Goal: Task Accomplishment & Management: Use online tool/utility

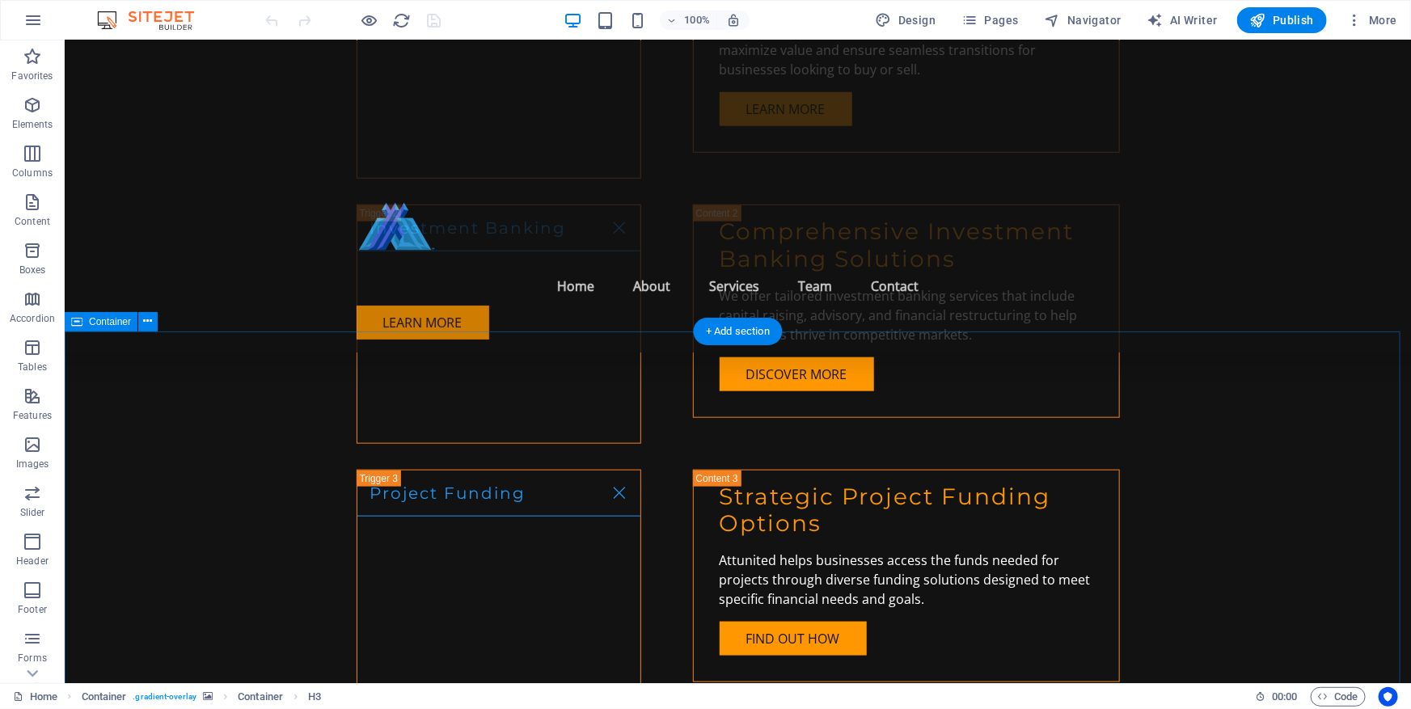
scroll to position [4116, 0]
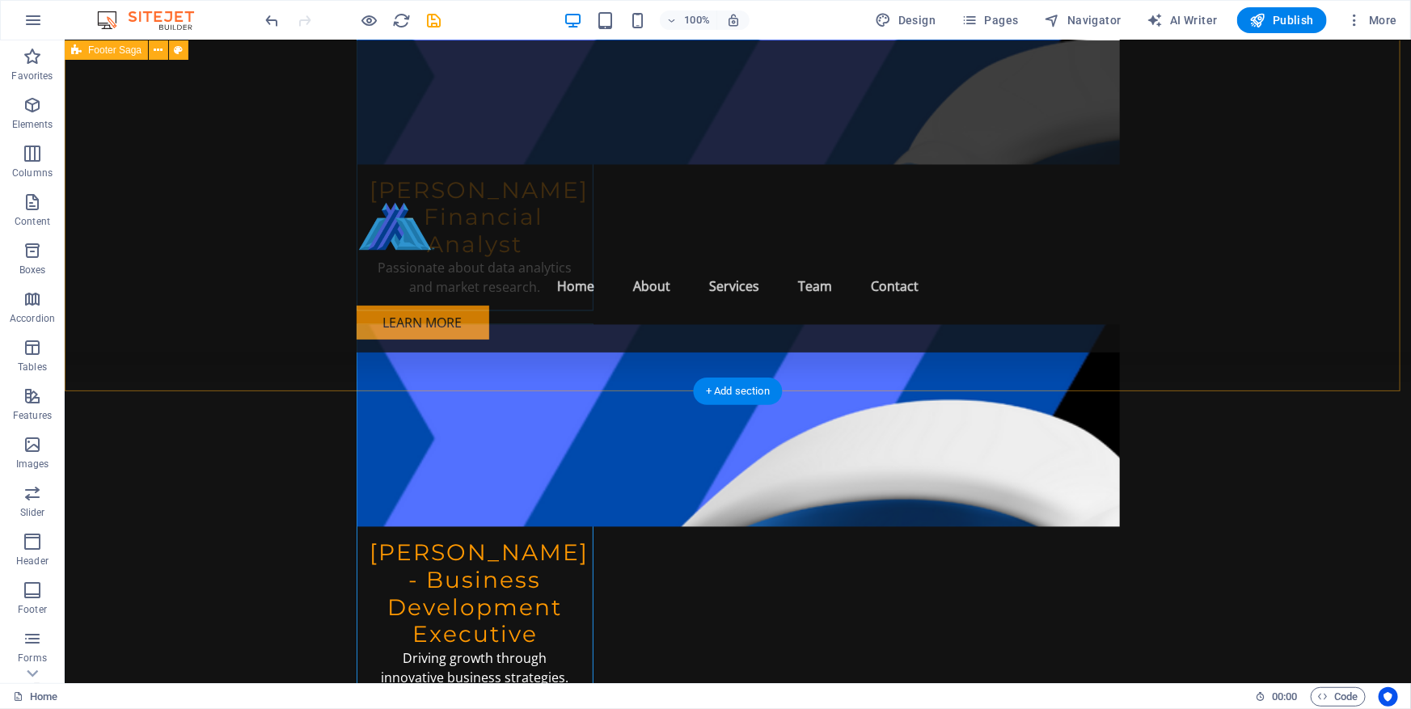
scroll to position [7571, 0]
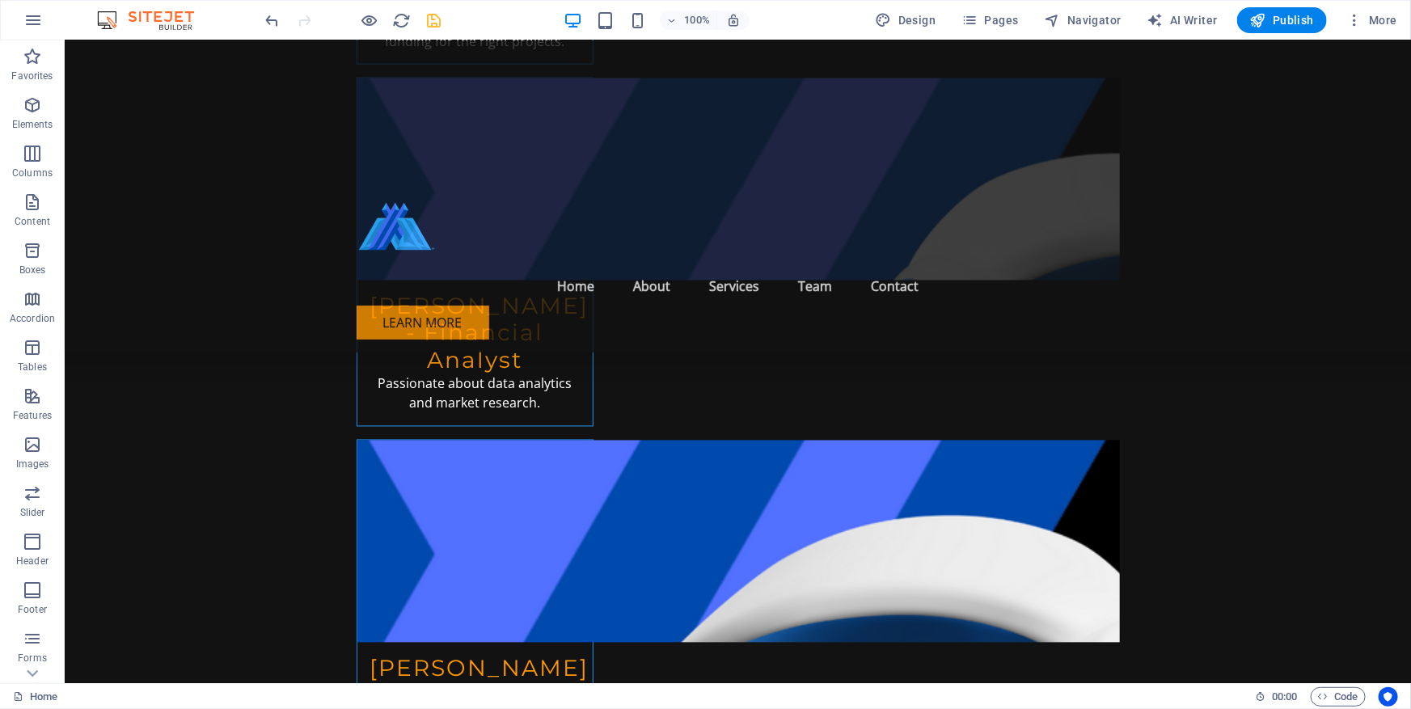
click at [436, 27] on icon "save" at bounding box center [434, 20] width 19 height 19
checkbox input "false"
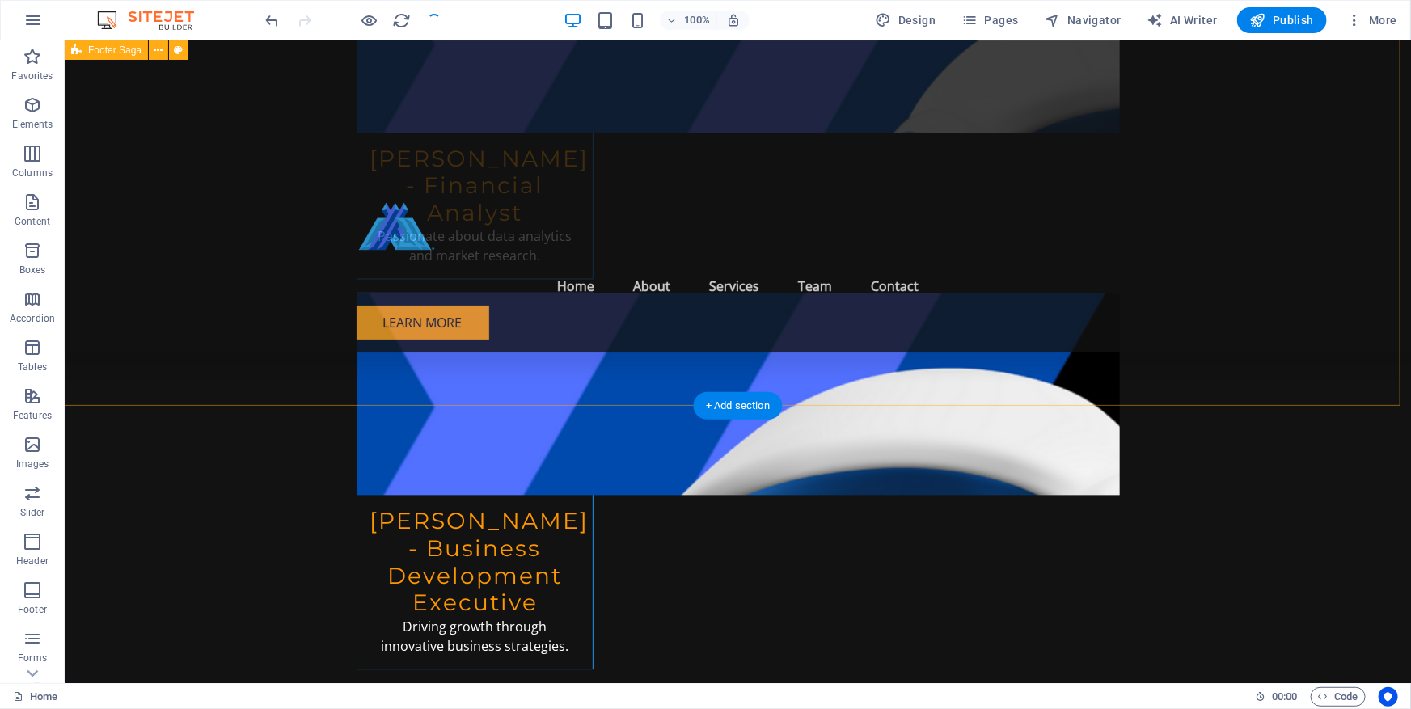
scroll to position [7982, 0]
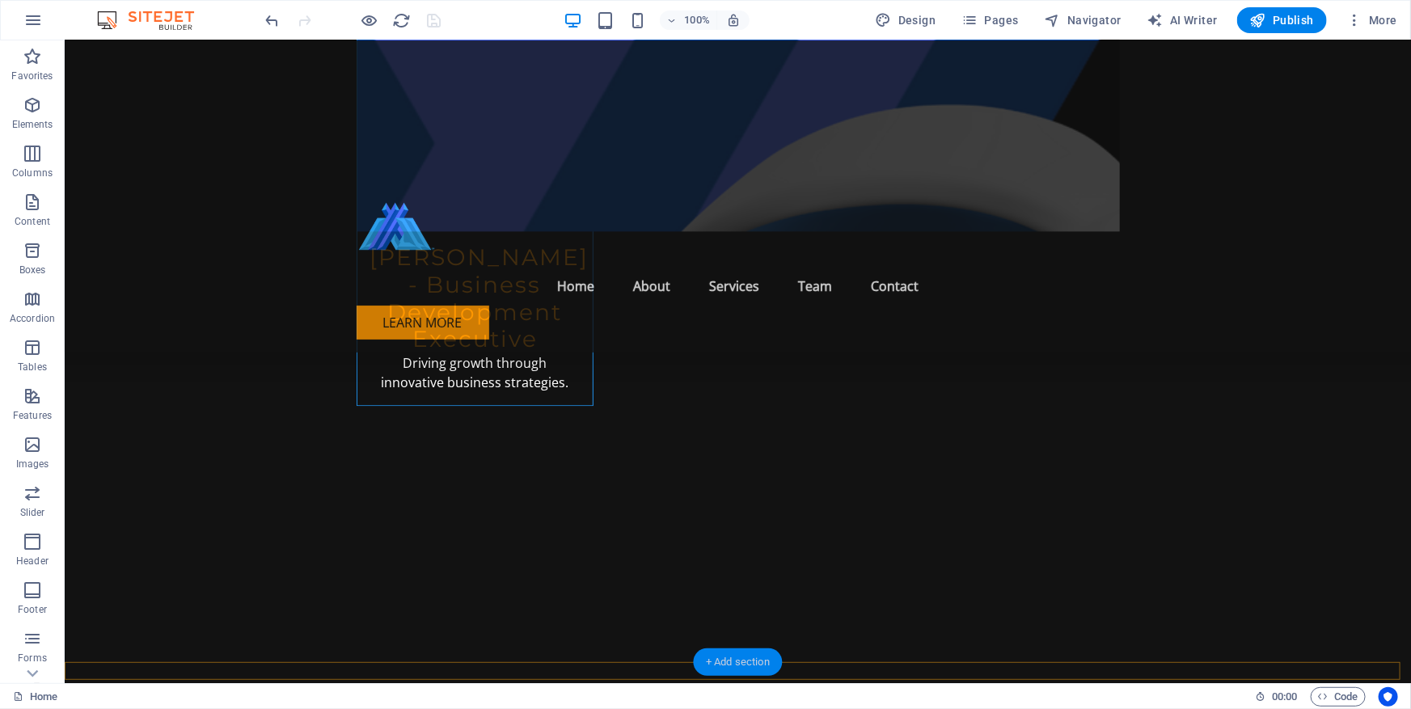
click at [730, 657] on div "+ Add section" at bounding box center [738, 661] width 90 height 27
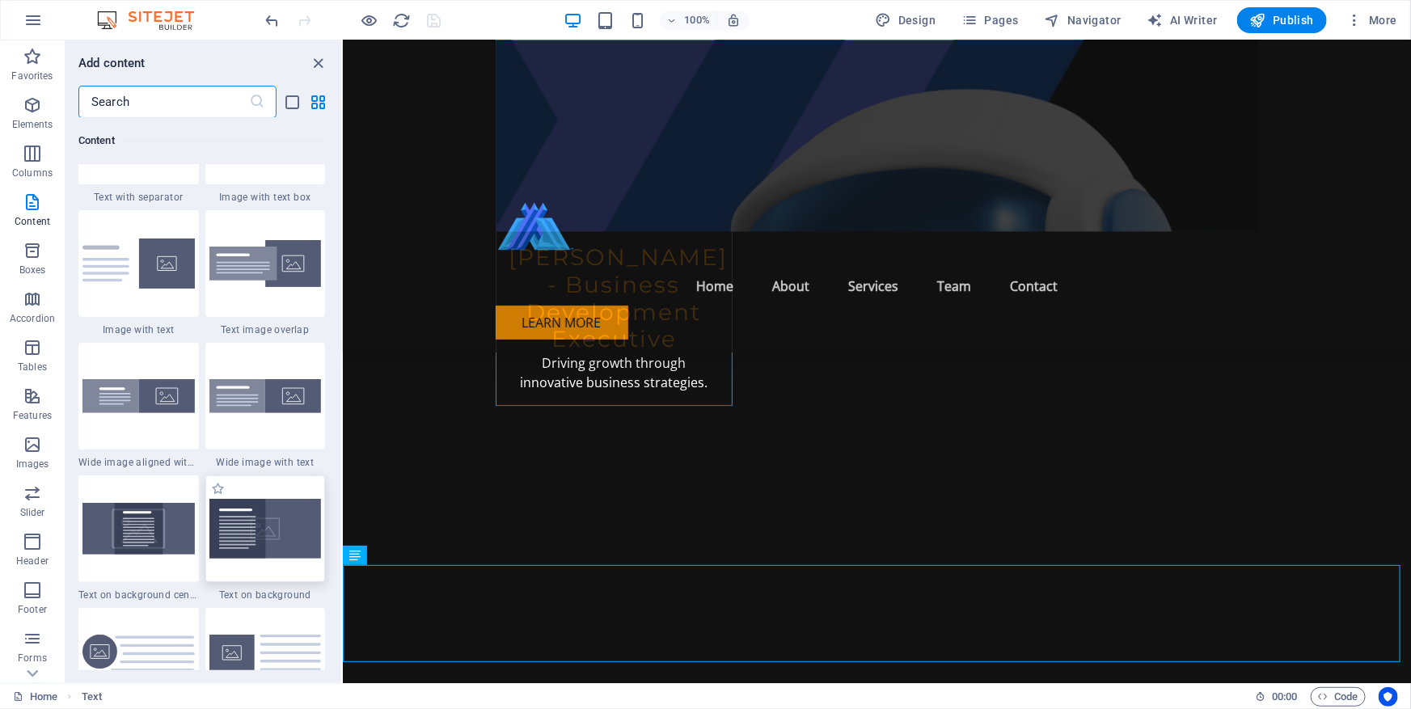
scroll to position [3343, 0]
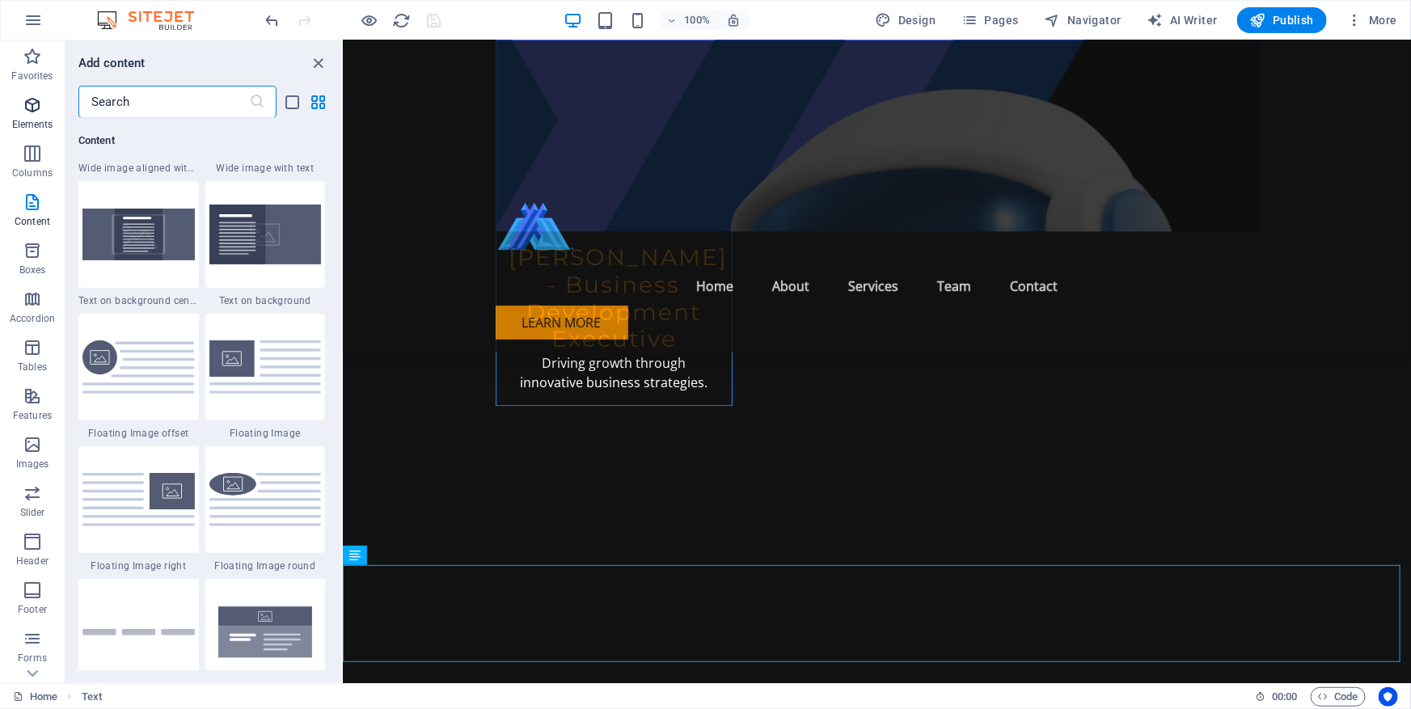
drag, startPoint x: 142, startPoint y: 106, endPoint x: 43, endPoint y: 105, distance: 99.5
click at [43, 105] on div "Favorites Elements Columns Content Boxes Accordion Tables Features Images Slide…" at bounding box center [171, 361] width 343 height 643
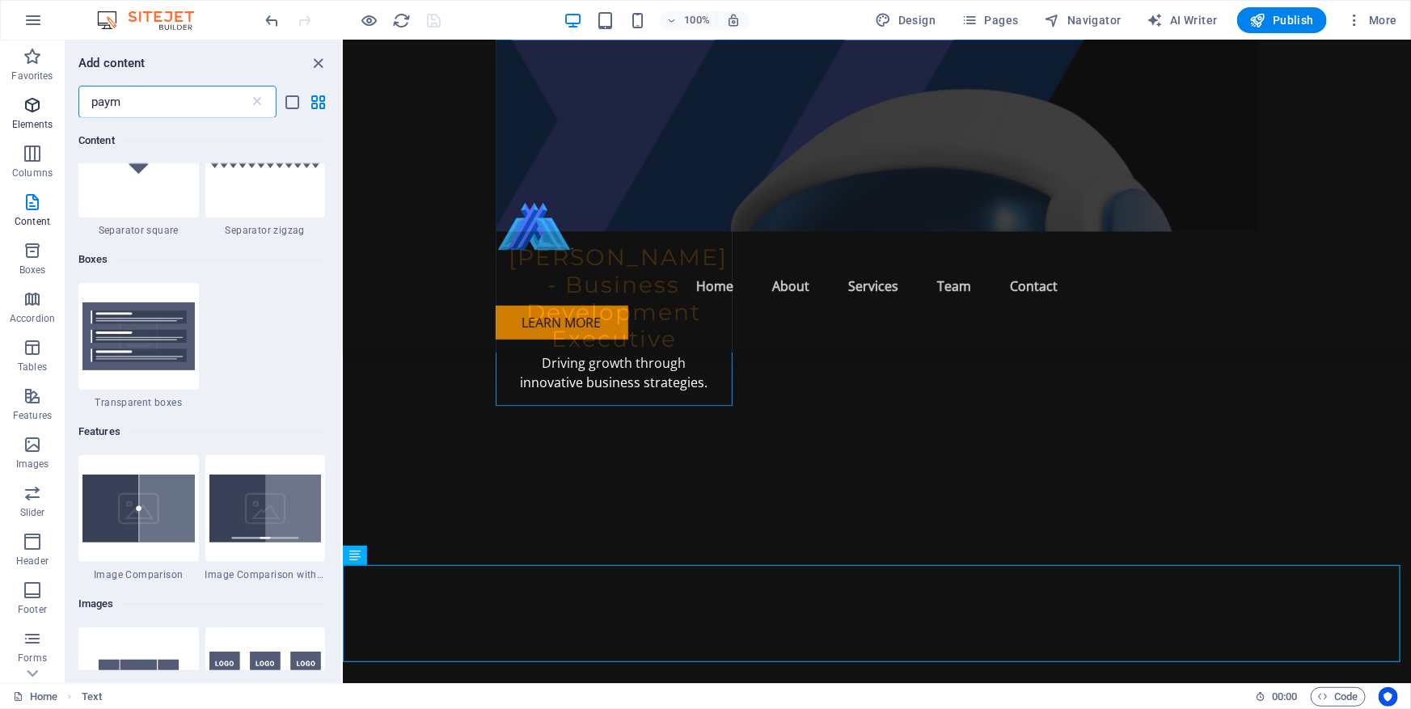
scroll to position [0, 0]
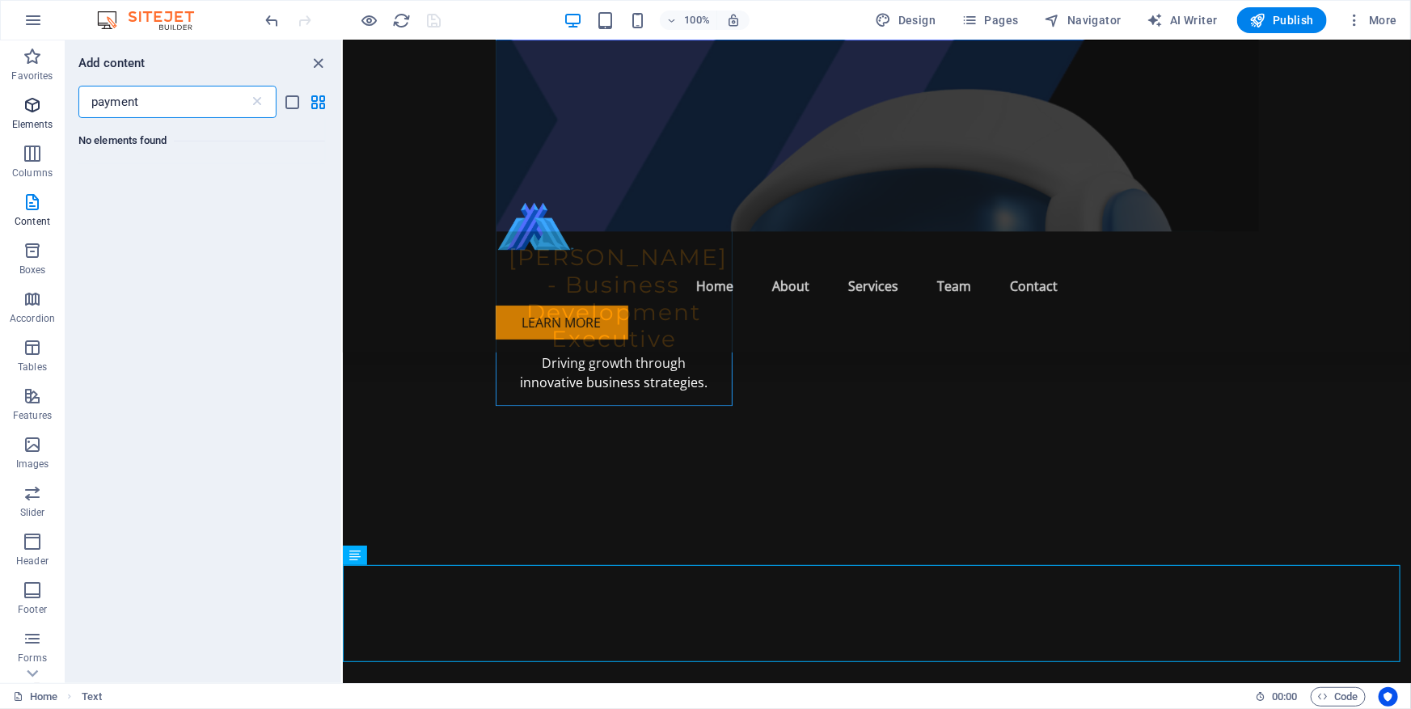
type input "payment"
click at [256, 99] on icon at bounding box center [257, 102] width 16 height 16
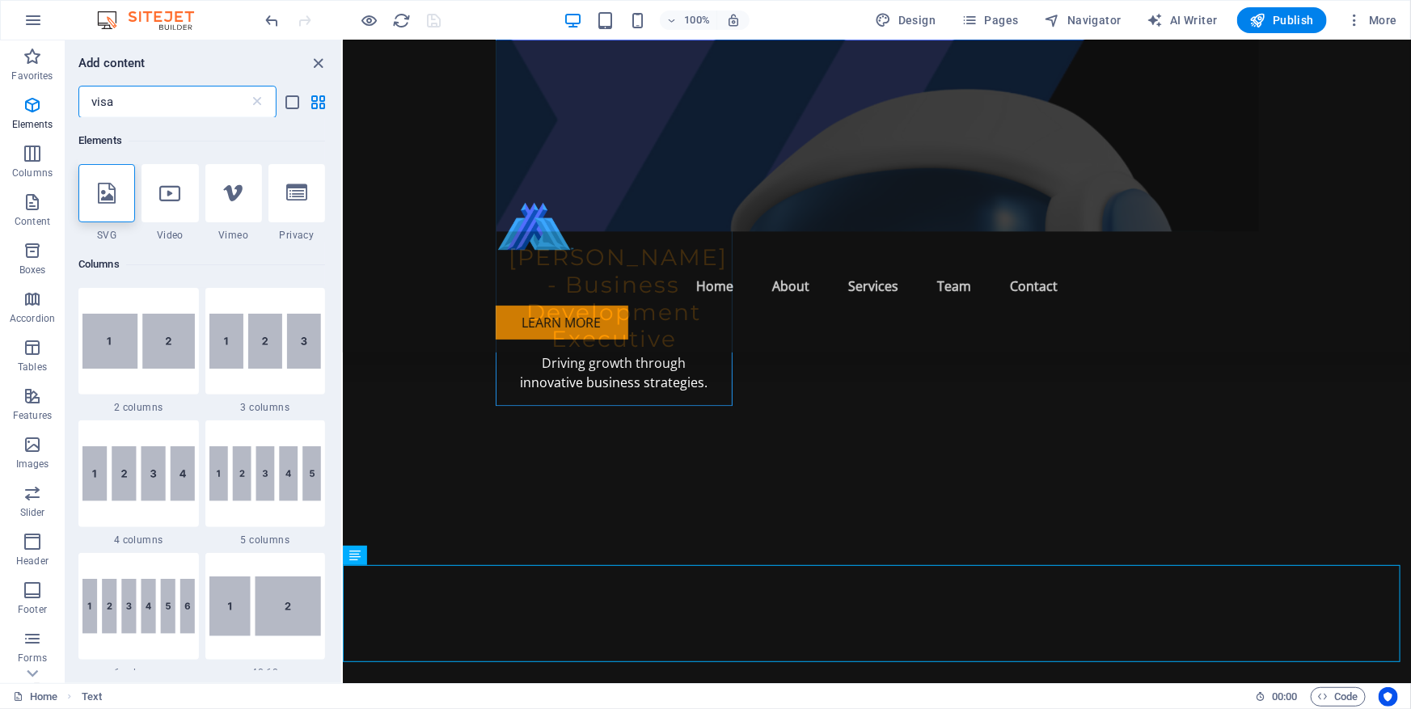
type input "visa"
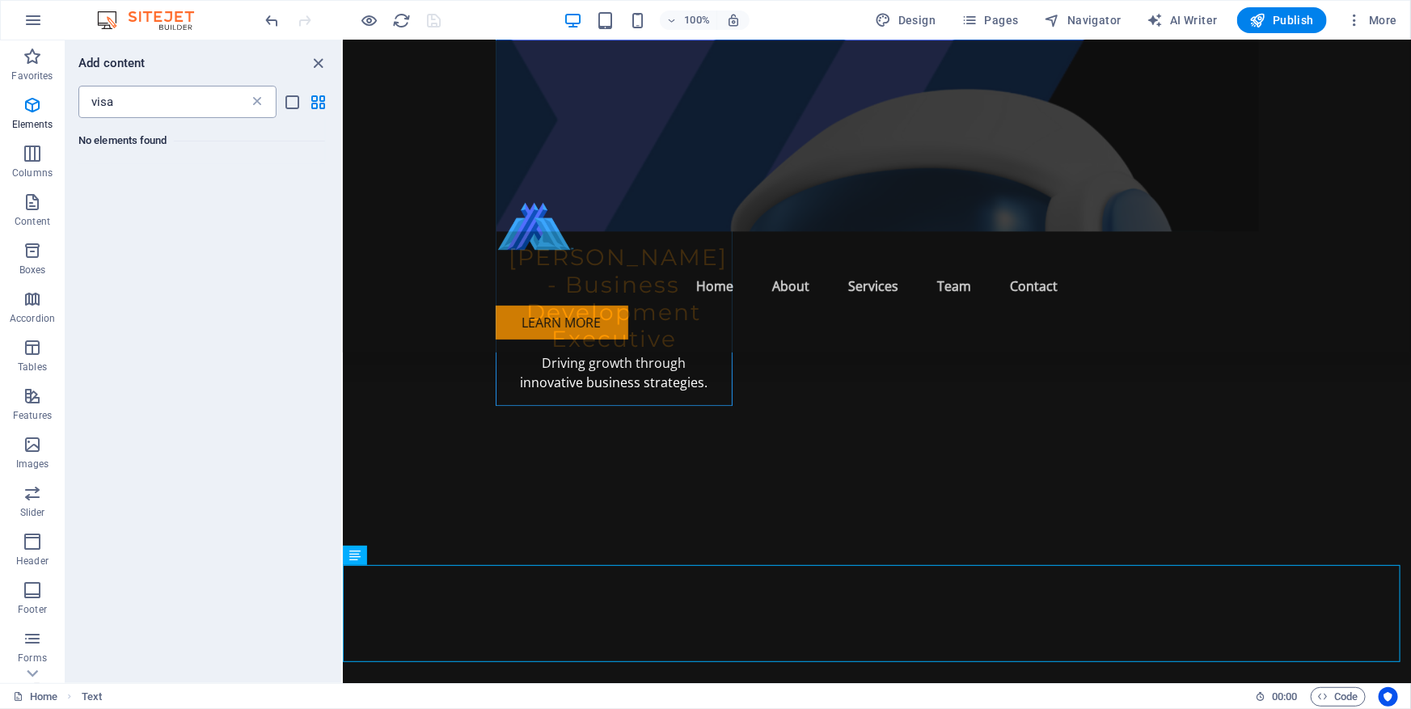
click at [255, 100] on icon at bounding box center [257, 102] width 16 height 16
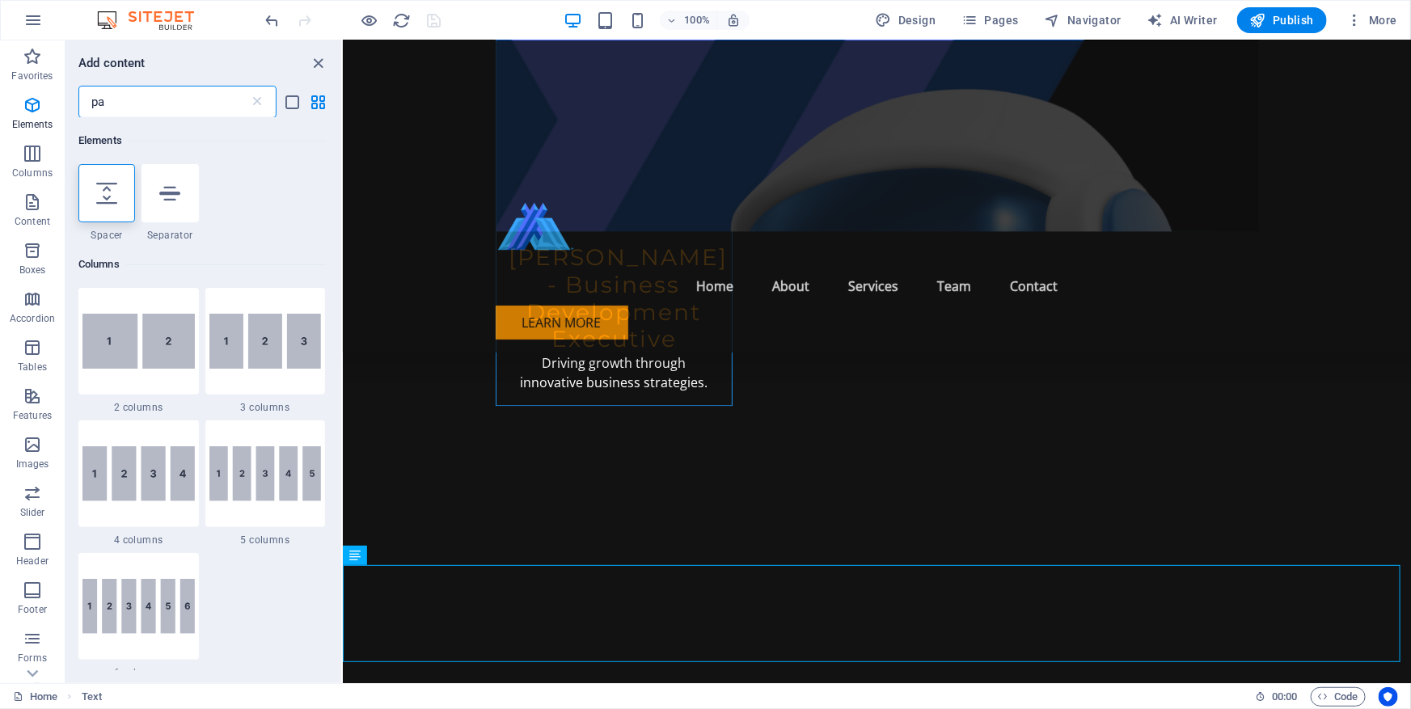
type input "p"
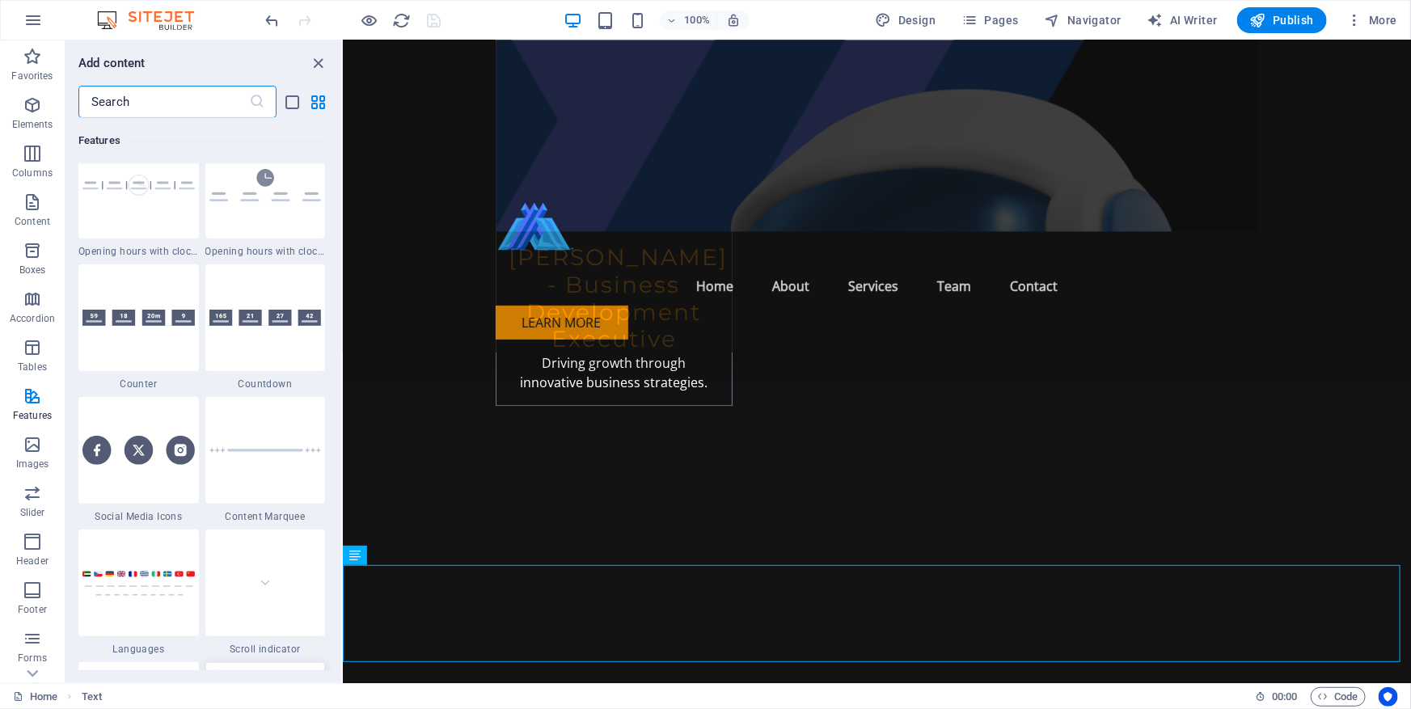
scroll to position [7130, 0]
click at [140, 439] on img at bounding box center [138, 451] width 112 height 28
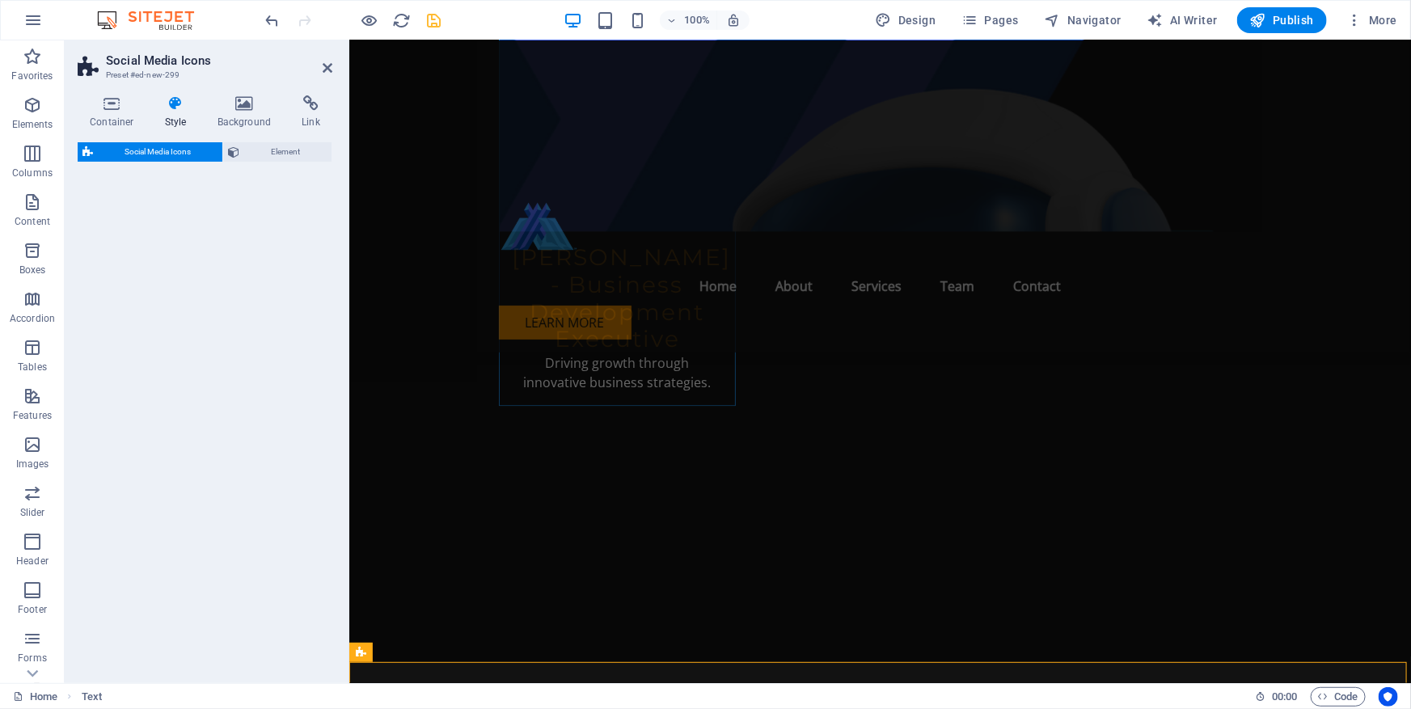
select select "rem"
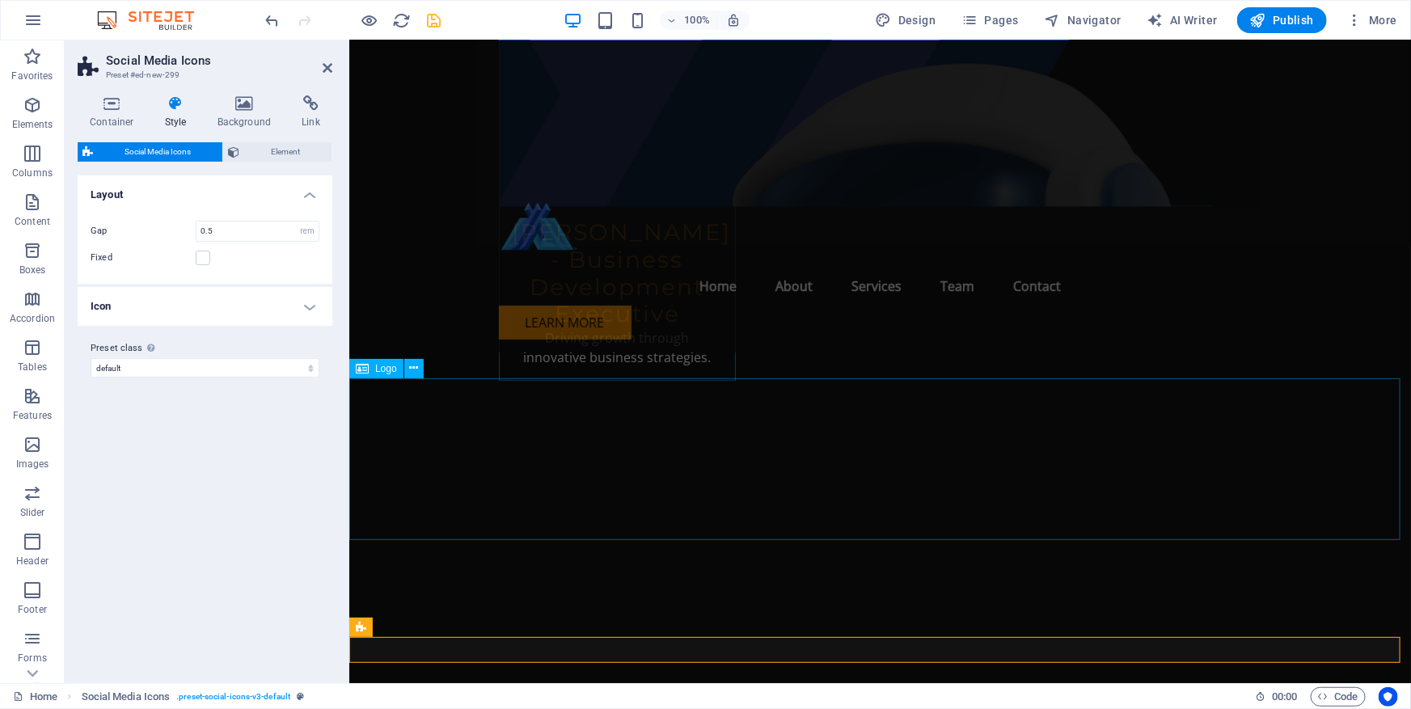
scroll to position [8019, 0]
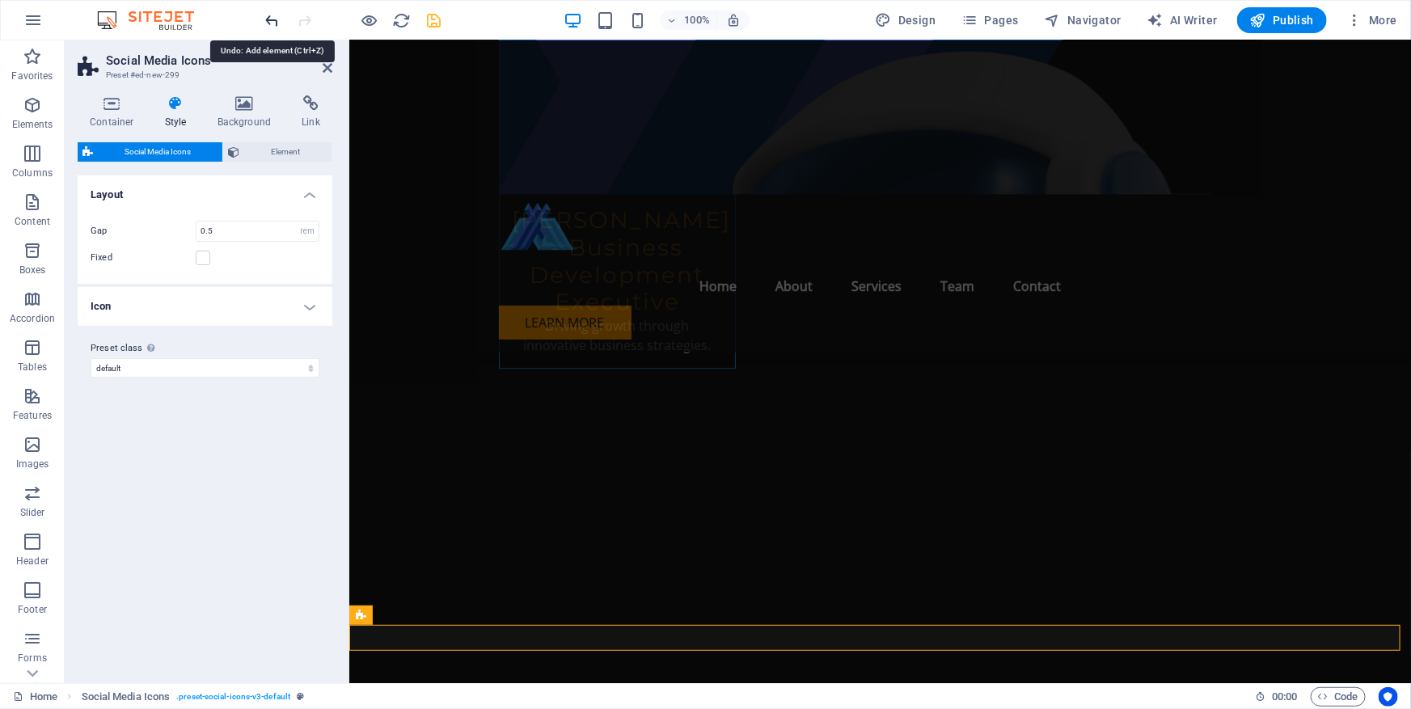
click at [272, 23] on icon "undo" at bounding box center [273, 20] width 19 height 19
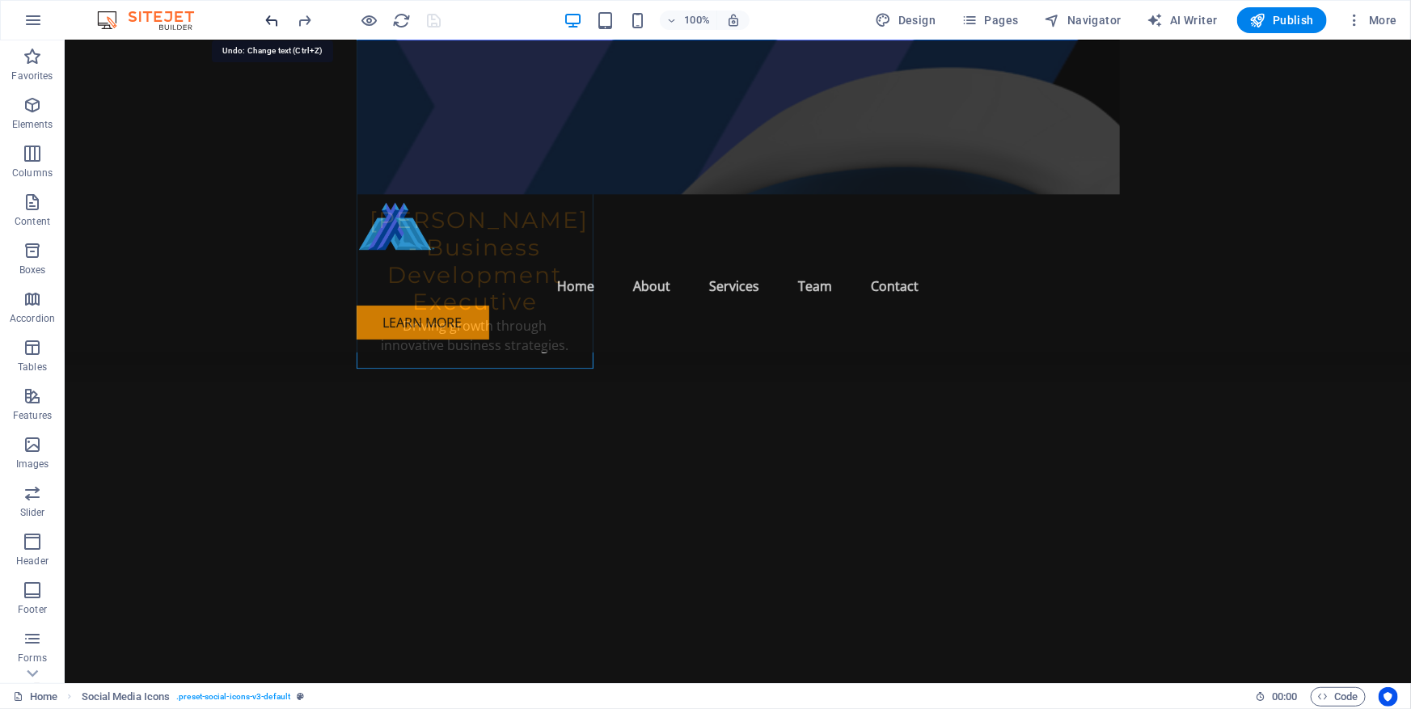
scroll to position [7982, 0]
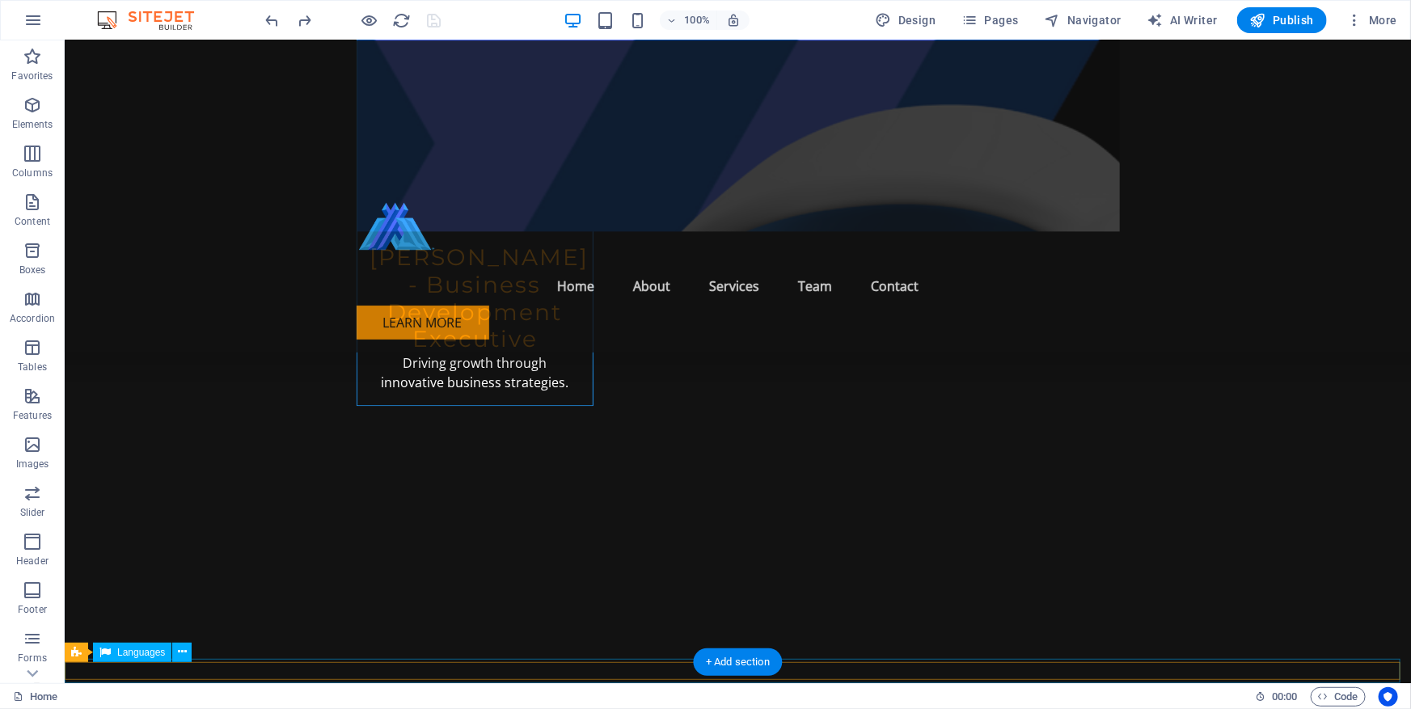
click at [737, 664] on div "+ Add section" at bounding box center [738, 661] width 90 height 27
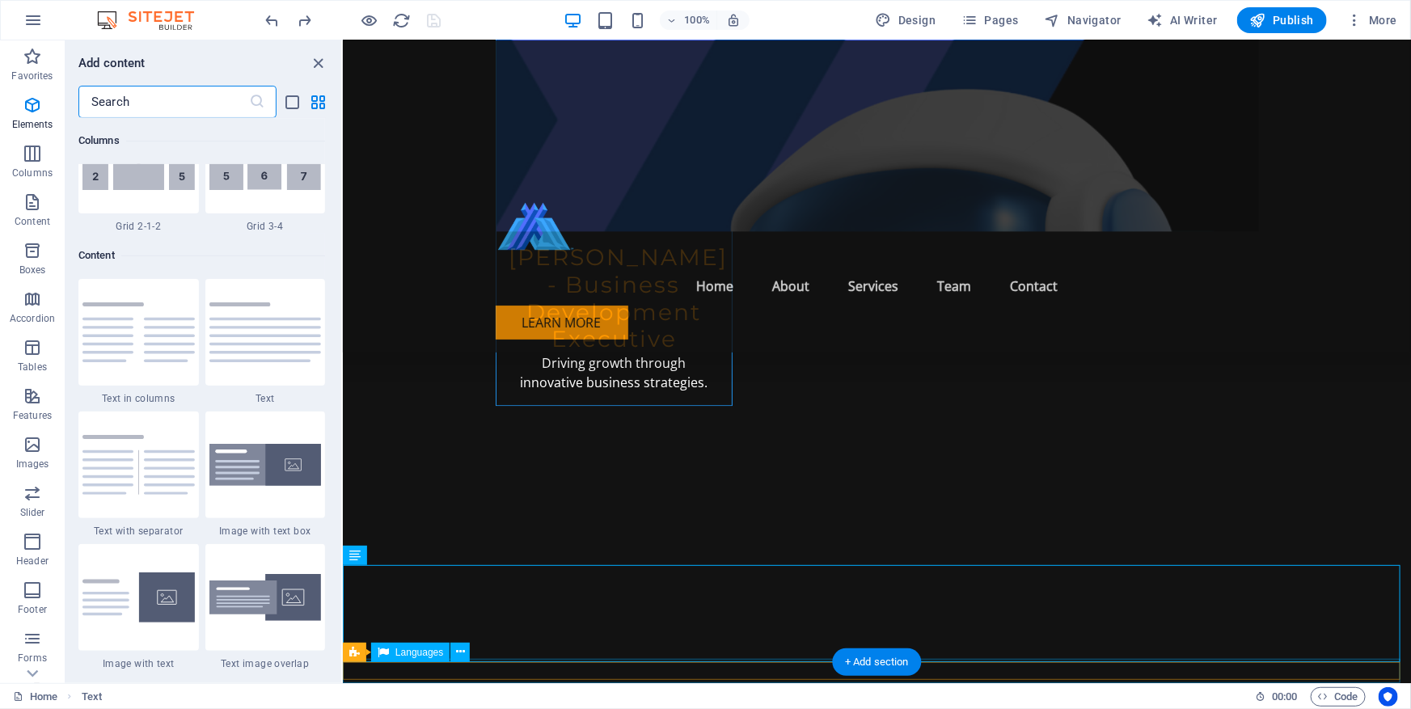
scroll to position [2828, 0]
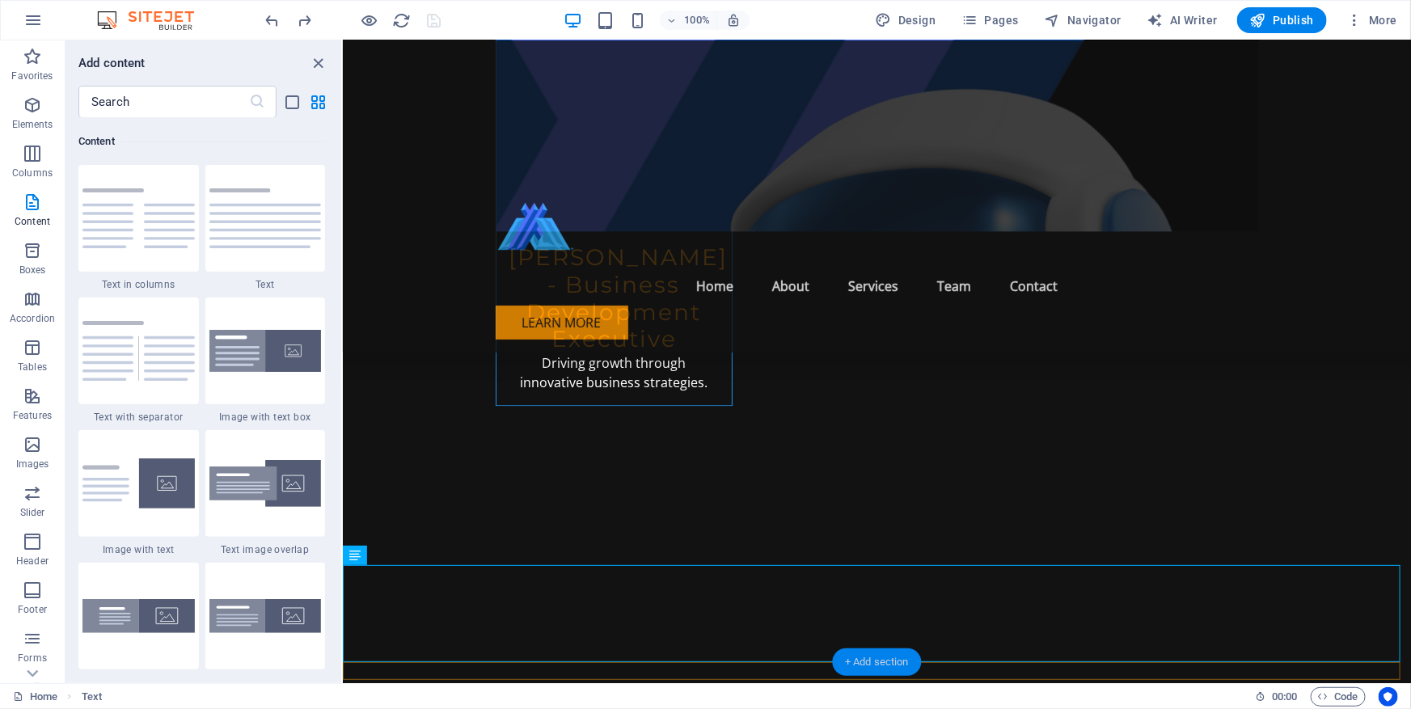
click at [864, 664] on div "+ Add section" at bounding box center [877, 661] width 90 height 27
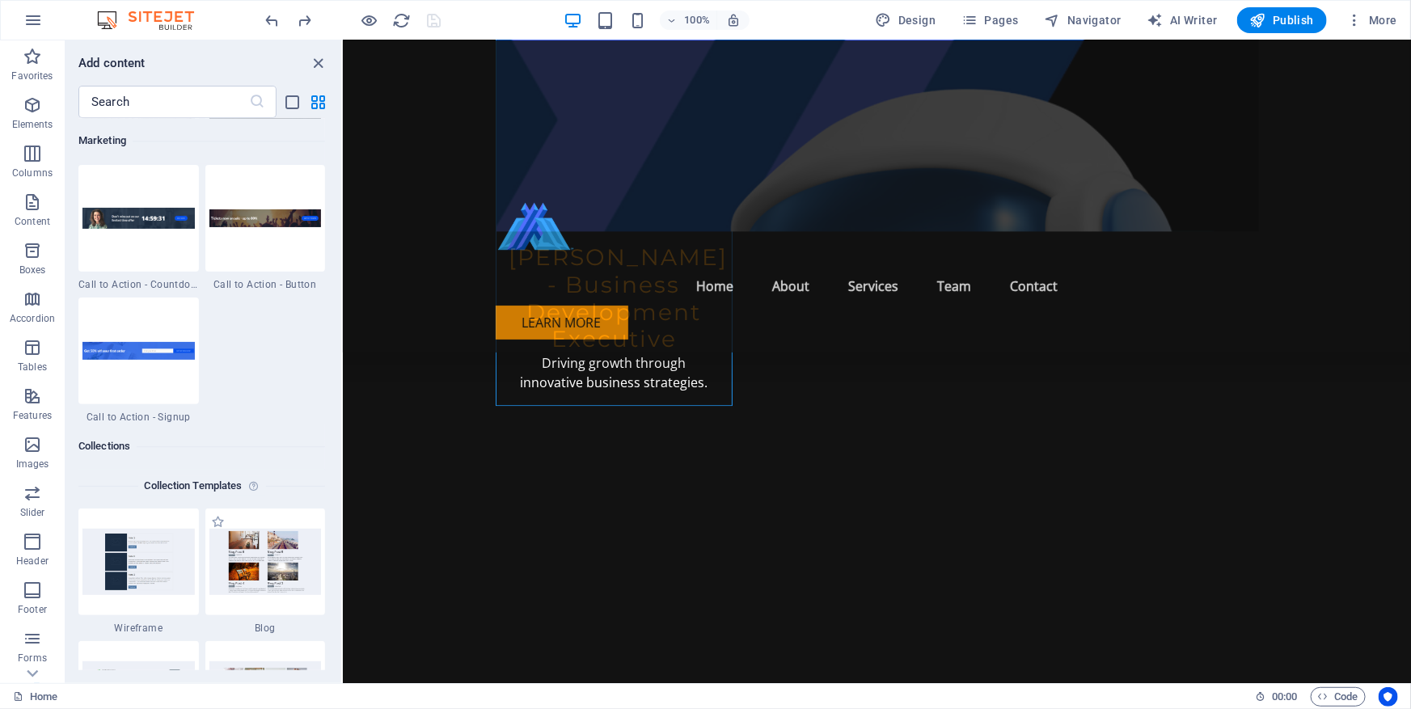
scroll to position [14442, 0]
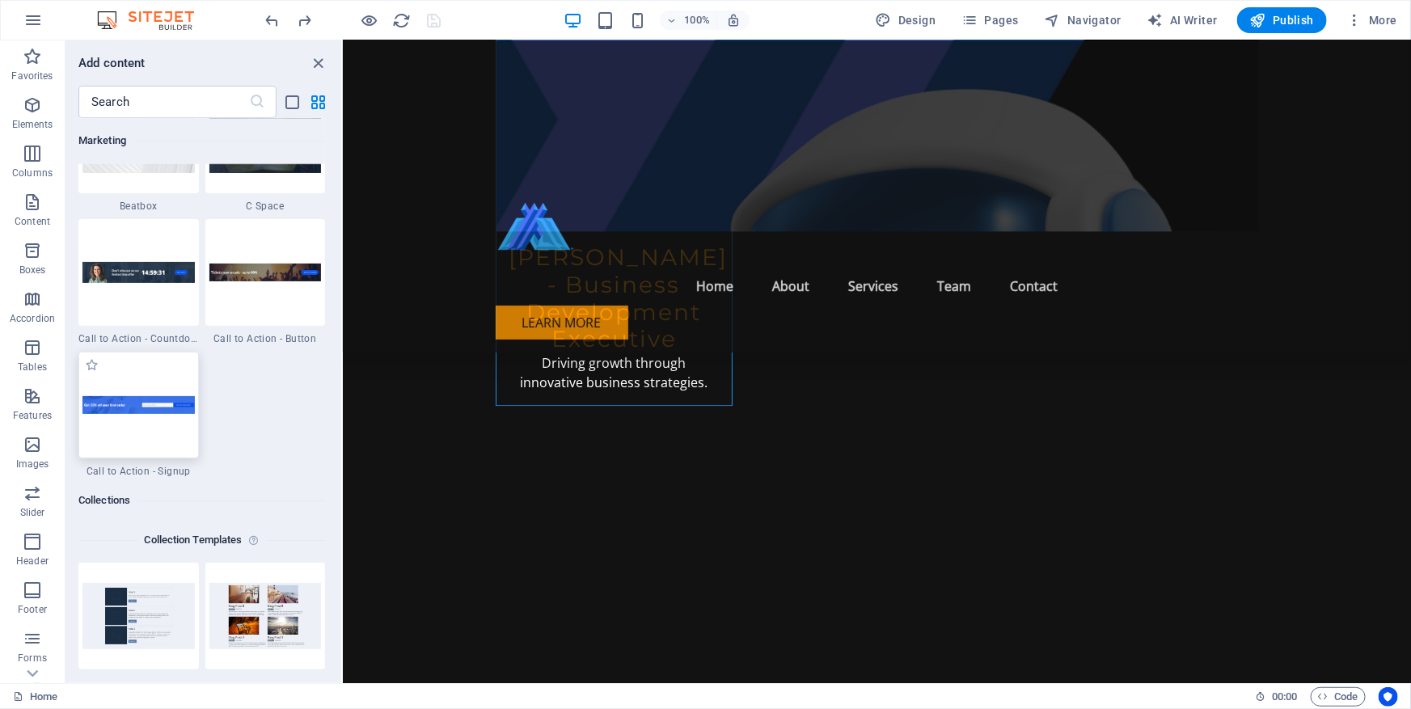
click at [157, 420] on div at bounding box center [138, 405] width 120 height 107
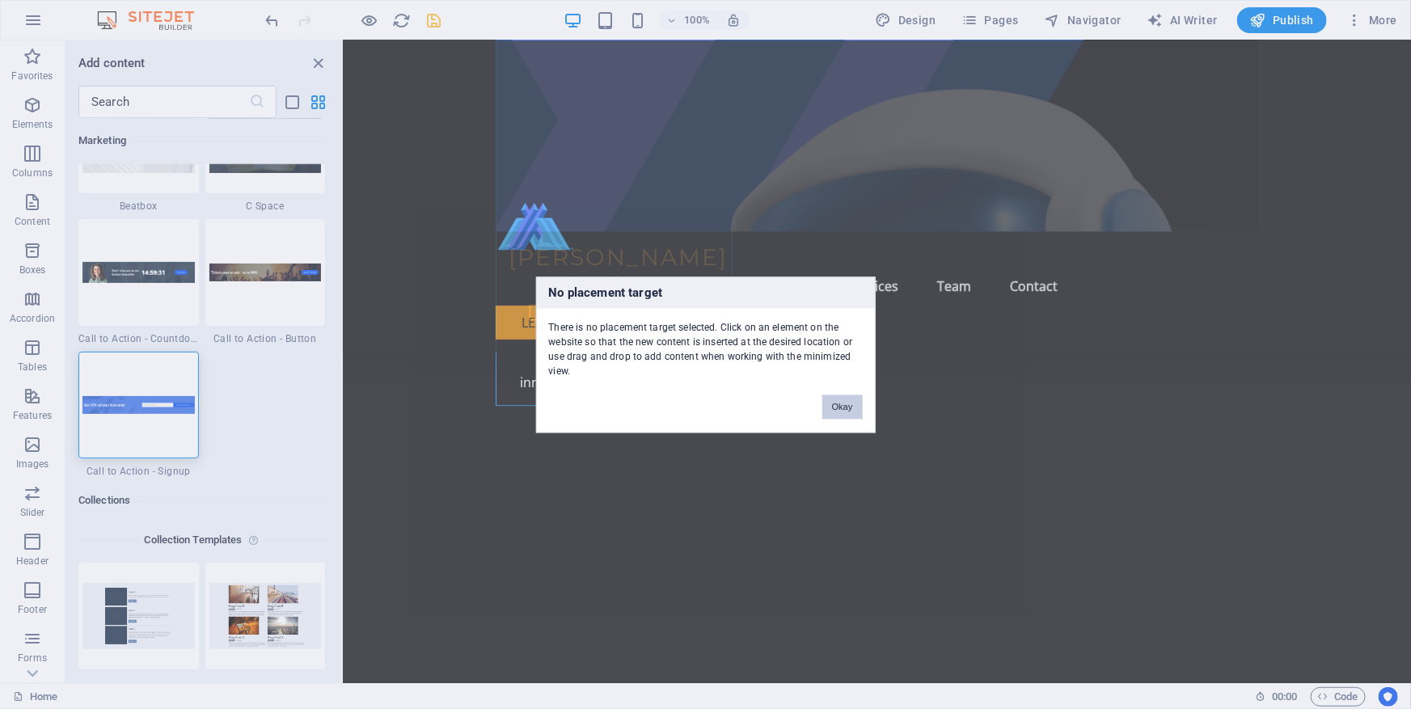
click at [839, 403] on button "Okay" at bounding box center [842, 407] width 40 height 24
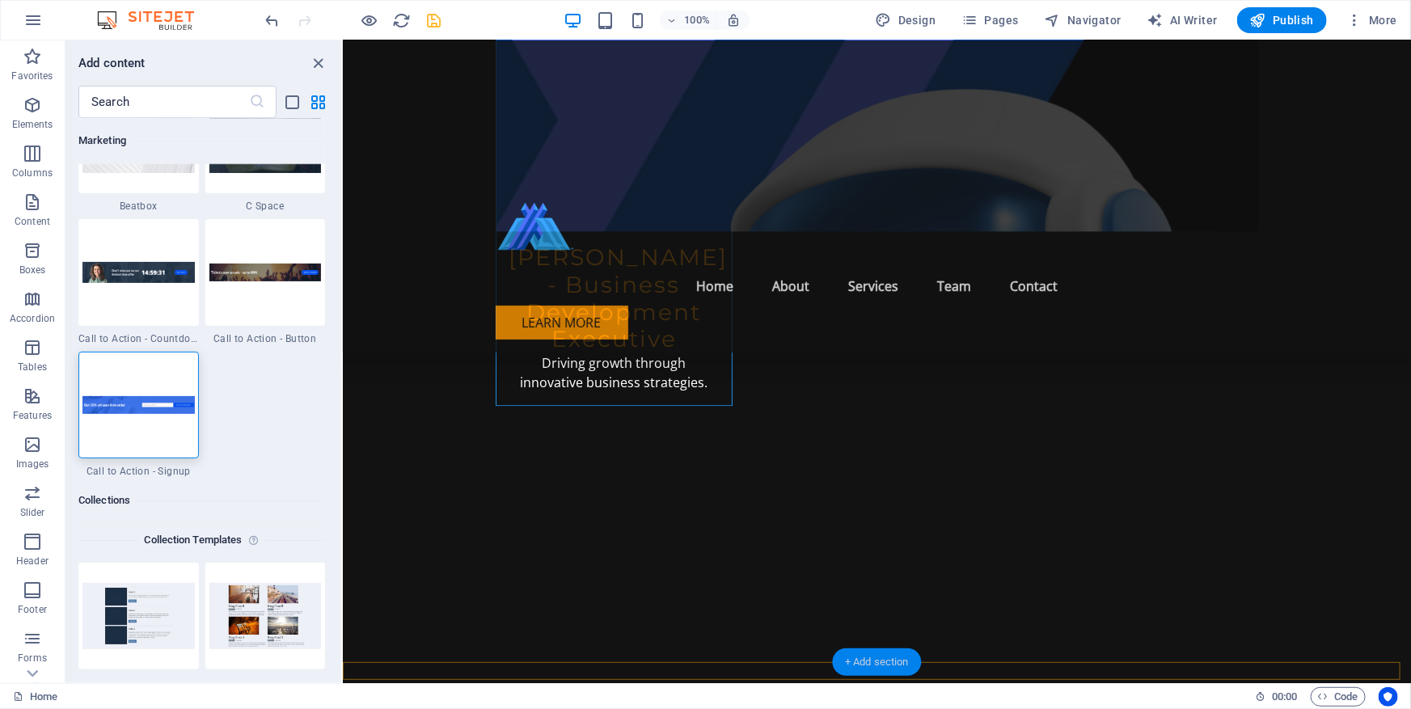
click at [876, 661] on div "+ Add section" at bounding box center [877, 661] width 90 height 27
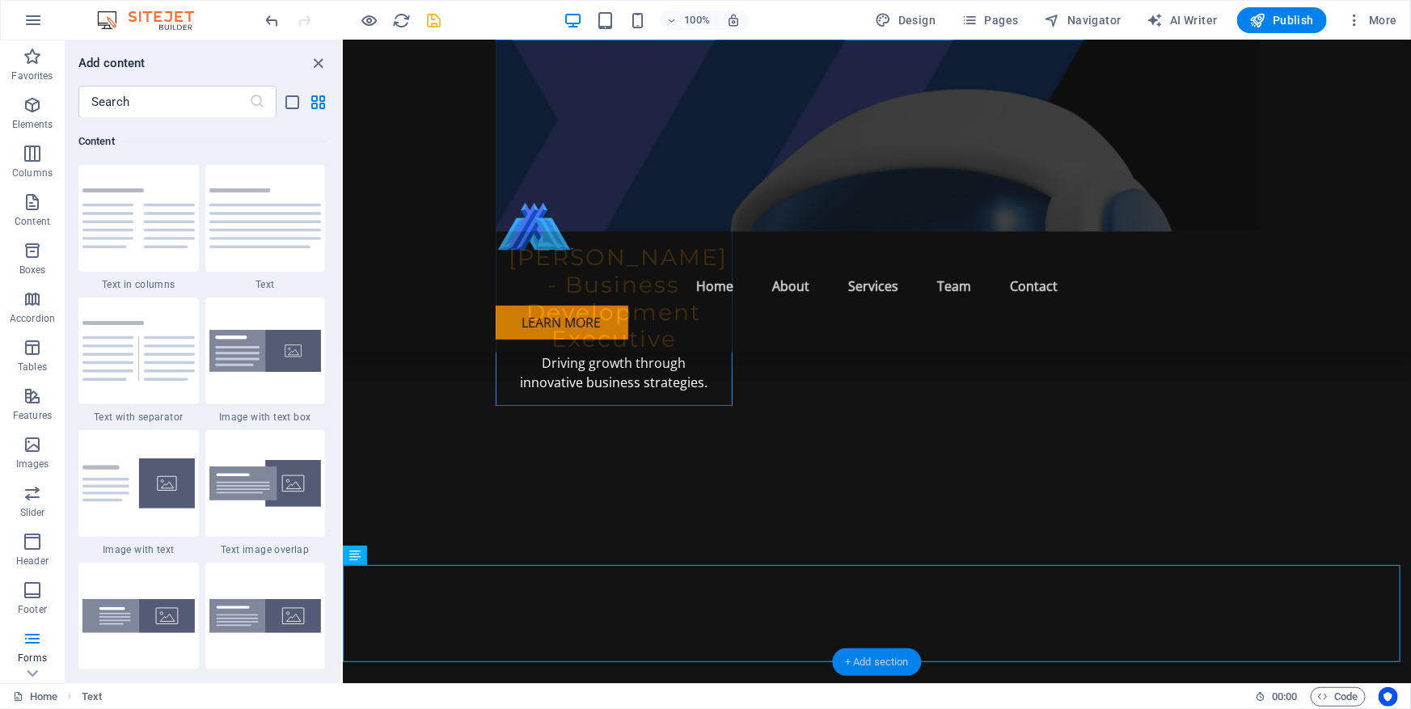
scroll to position [2828, 0]
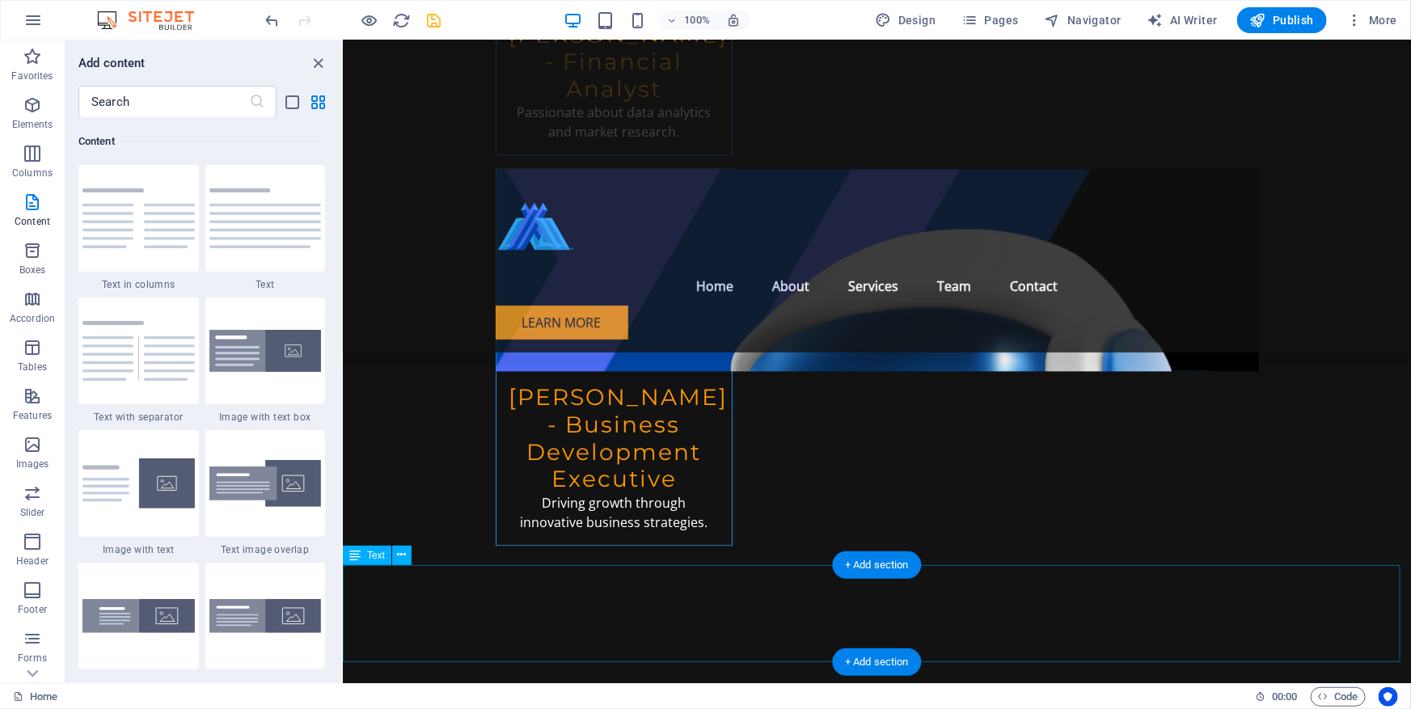
scroll to position [7982, 0]
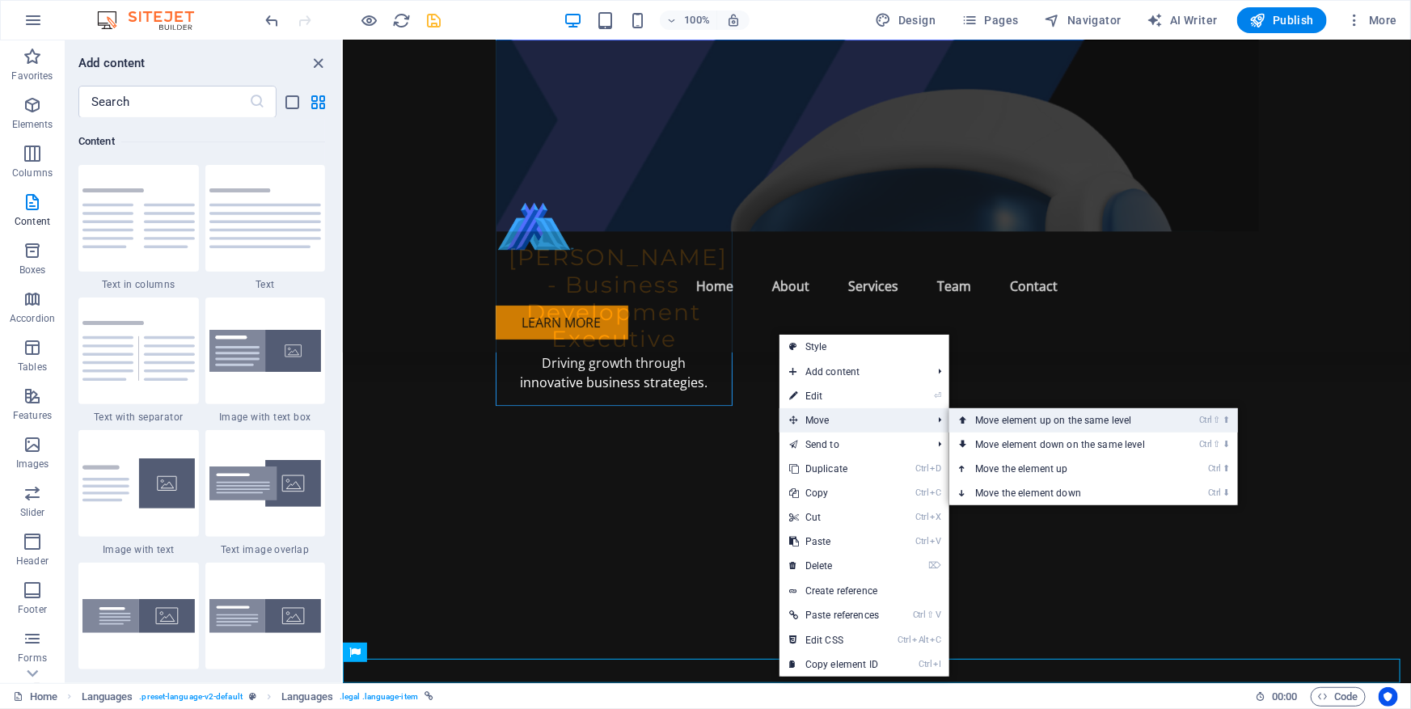
click at [990, 418] on link "Ctrl ⇧ ⬆ Move element up on the same level" at bounding box center [1063, 420] width 228 height 24
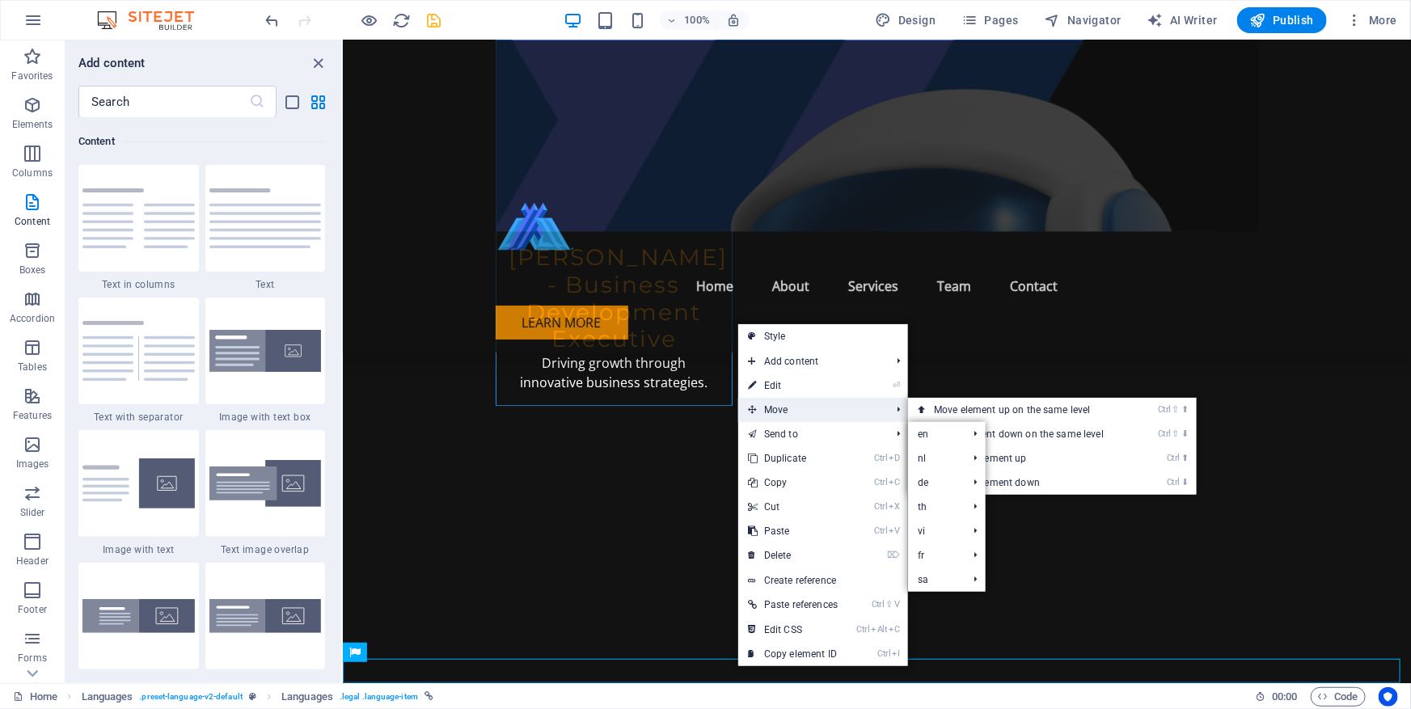
click at [841, 413] on span "Move" at bounding box center [811, 410] width 146 height 24
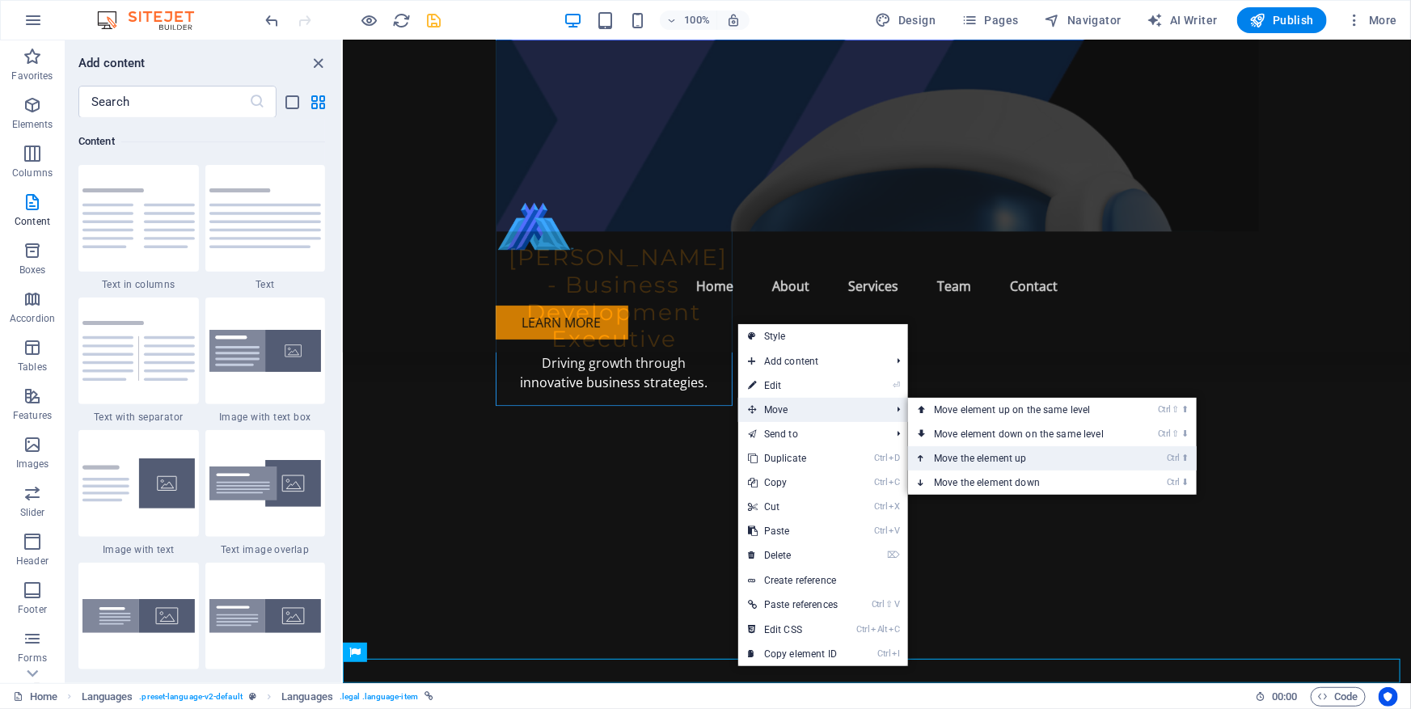
click at [1013, 452] on link "Ctrl ⬆ Move the element up" at bounding box center [1022, 458] width 228 height 24
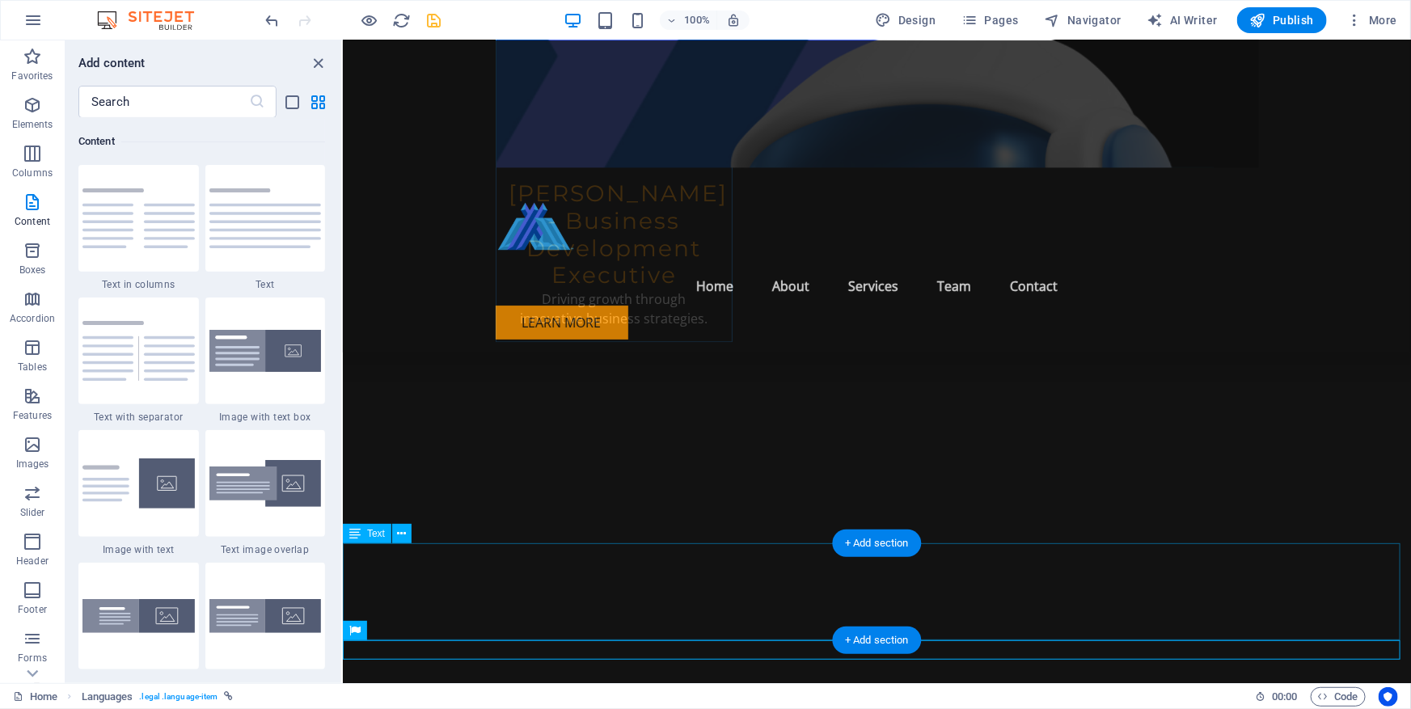
scroll to position [8094, 0]
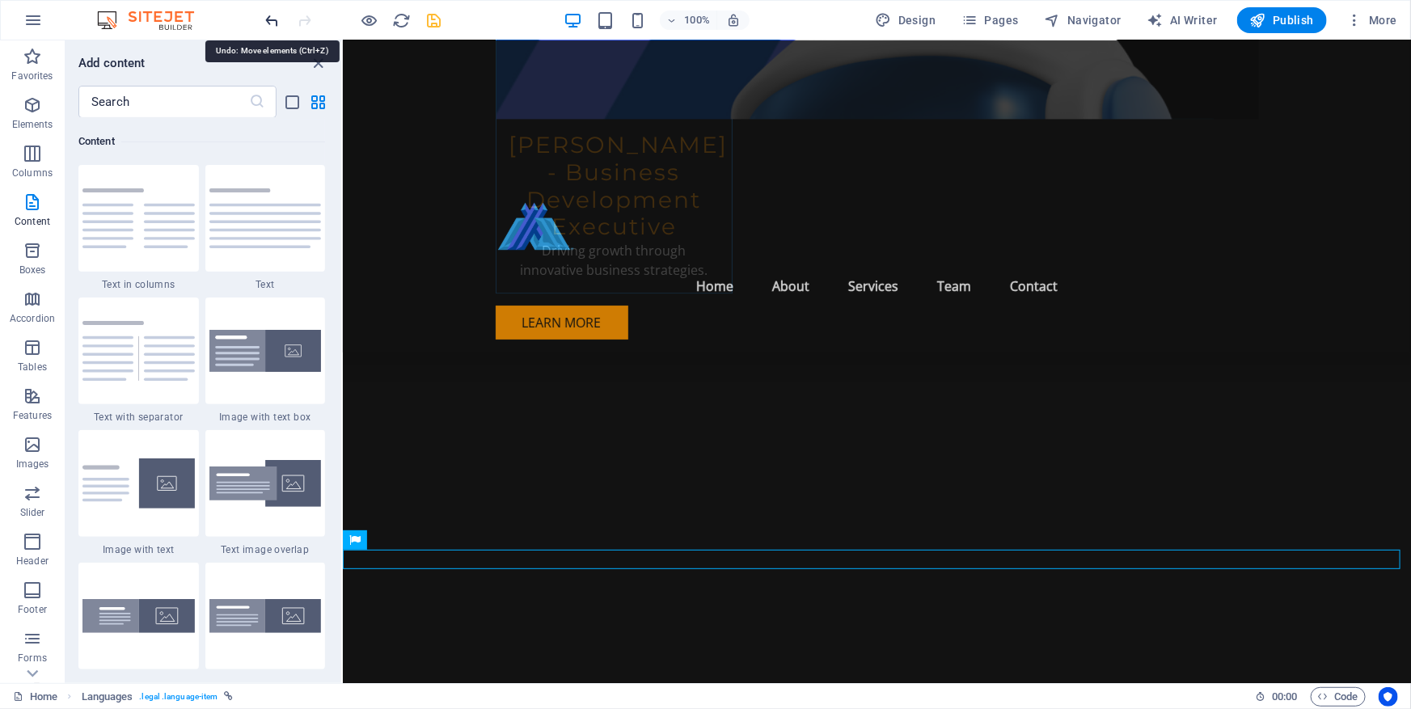
click at [270, 23] on icon "undo" at bounding box center [273, 20] width 19 height 19
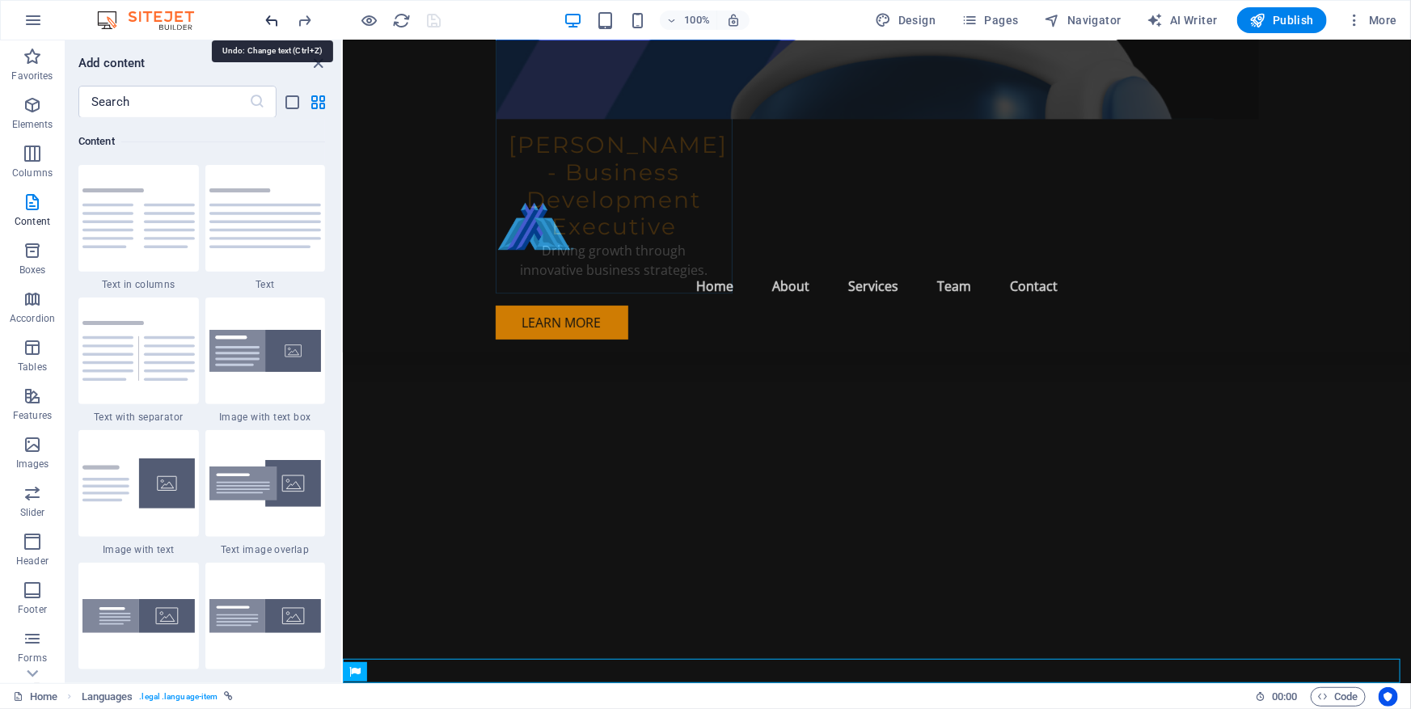
scroll to position [7982, 0]
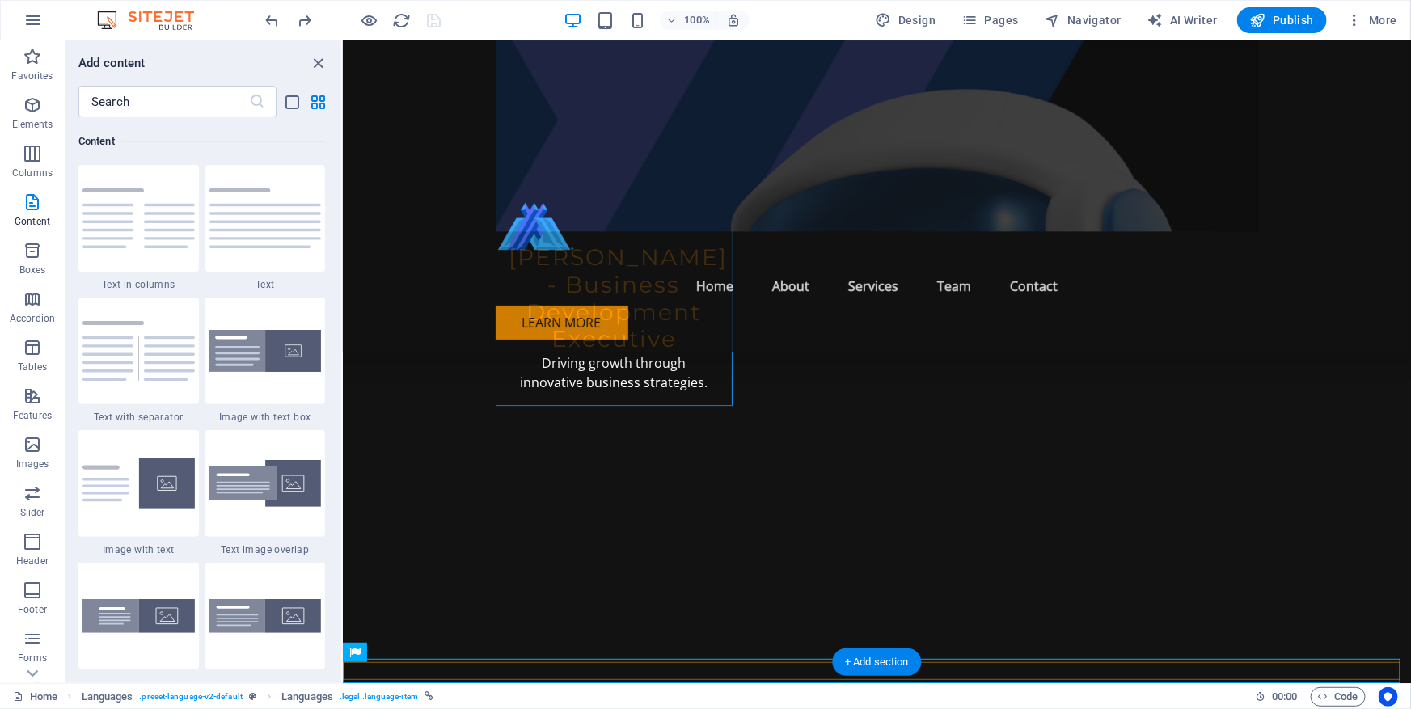
drag, startPoint x: 1188, startPoint y: 708, endPoint x: 794, endPoint y: 670, distance: 395.6
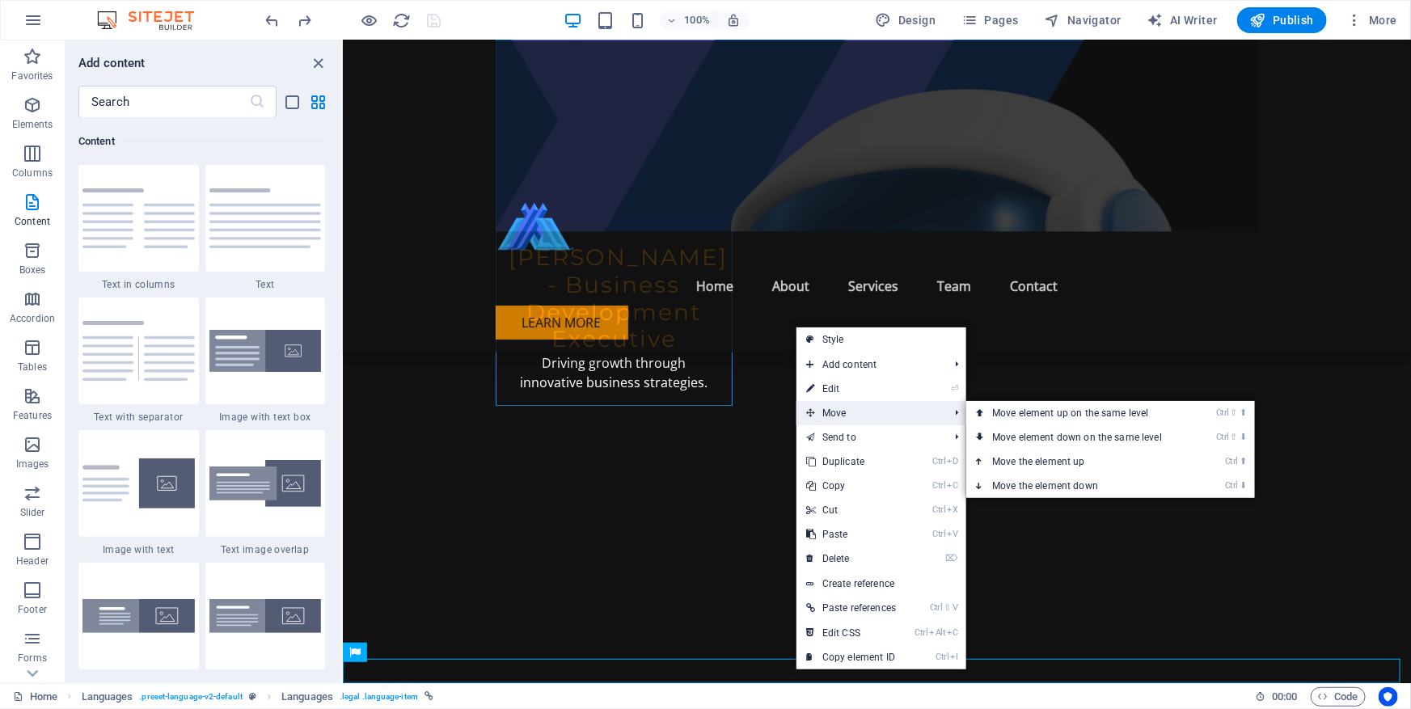
click at [887, 415] on span "Move" at bounding box center [869, 413] width 146 height 24
click at [1005, 414] on link "Ctrl ⇧ ⬆ Move element up on the same level" at bounding box center [1080, 413] width 228 height 24
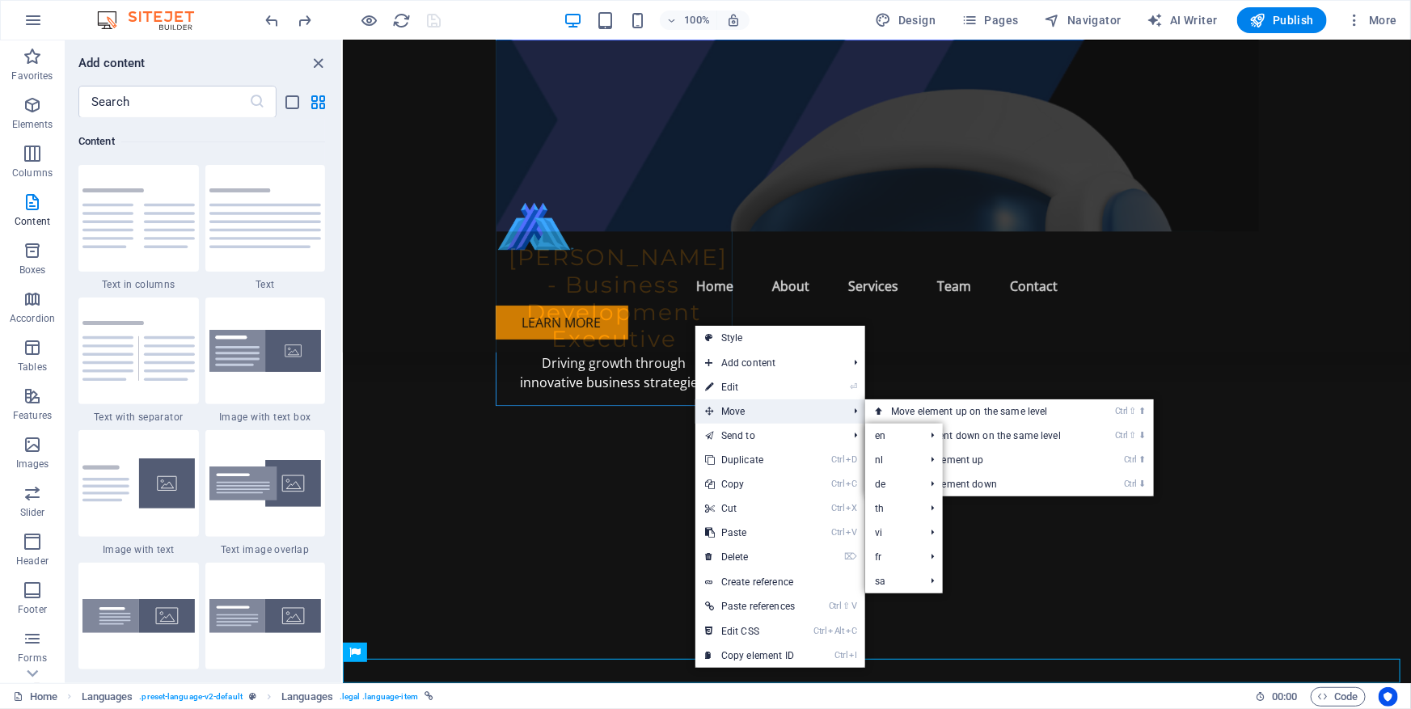
click at [785, 411] on span "Move" at bounding box center [768, 411] width 146 height 24
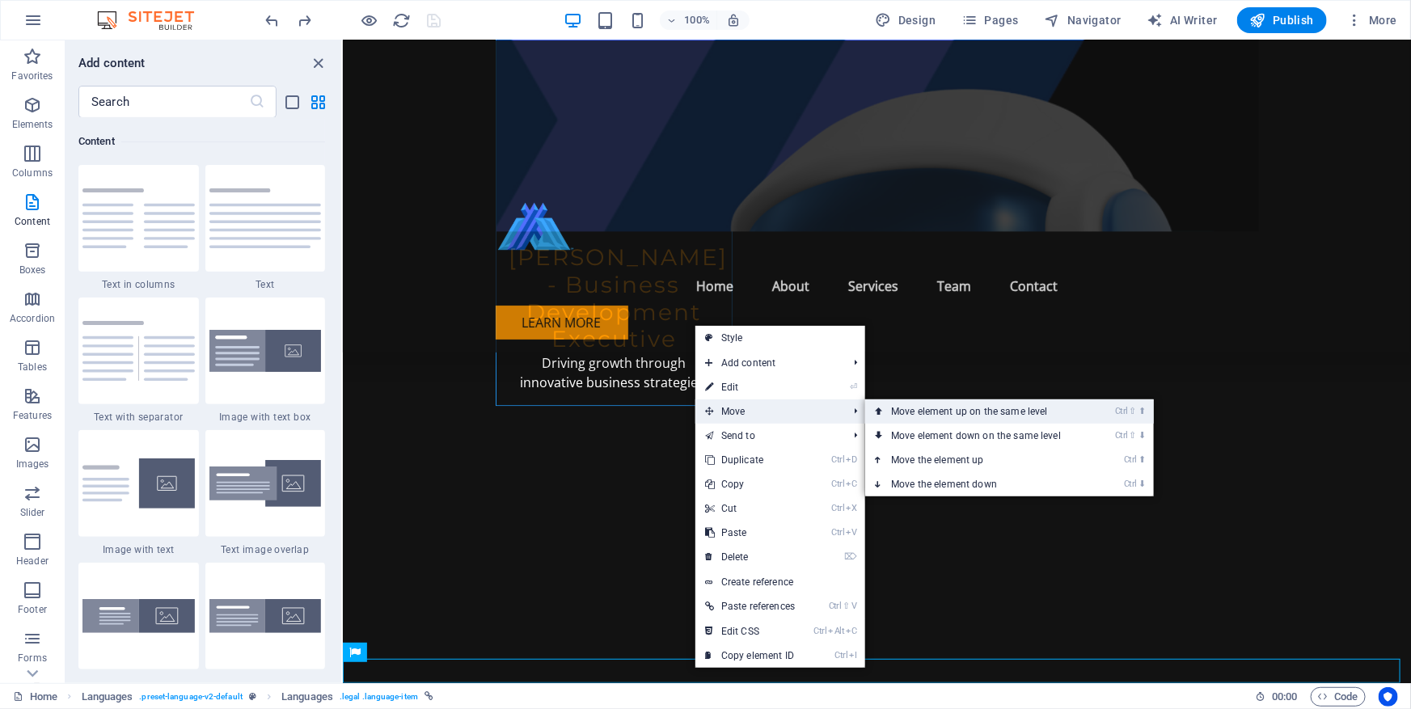
click at [922, 404] on link "Ctrl ⇧ ⬆ Move element up on the same level" at bounding box center [979, 411] width 228 height 24
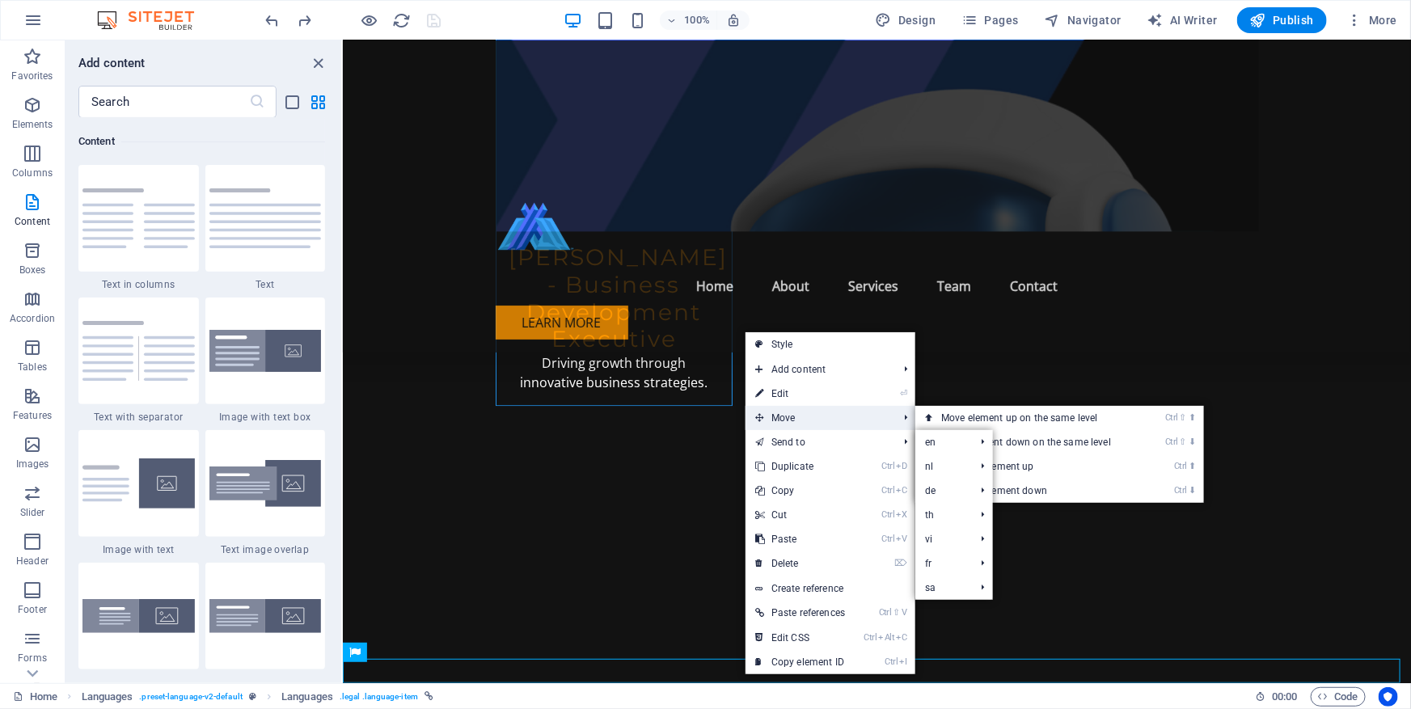
click at [832, 424] on span "Move" at bounding box center [818, 418] width 146 height 24
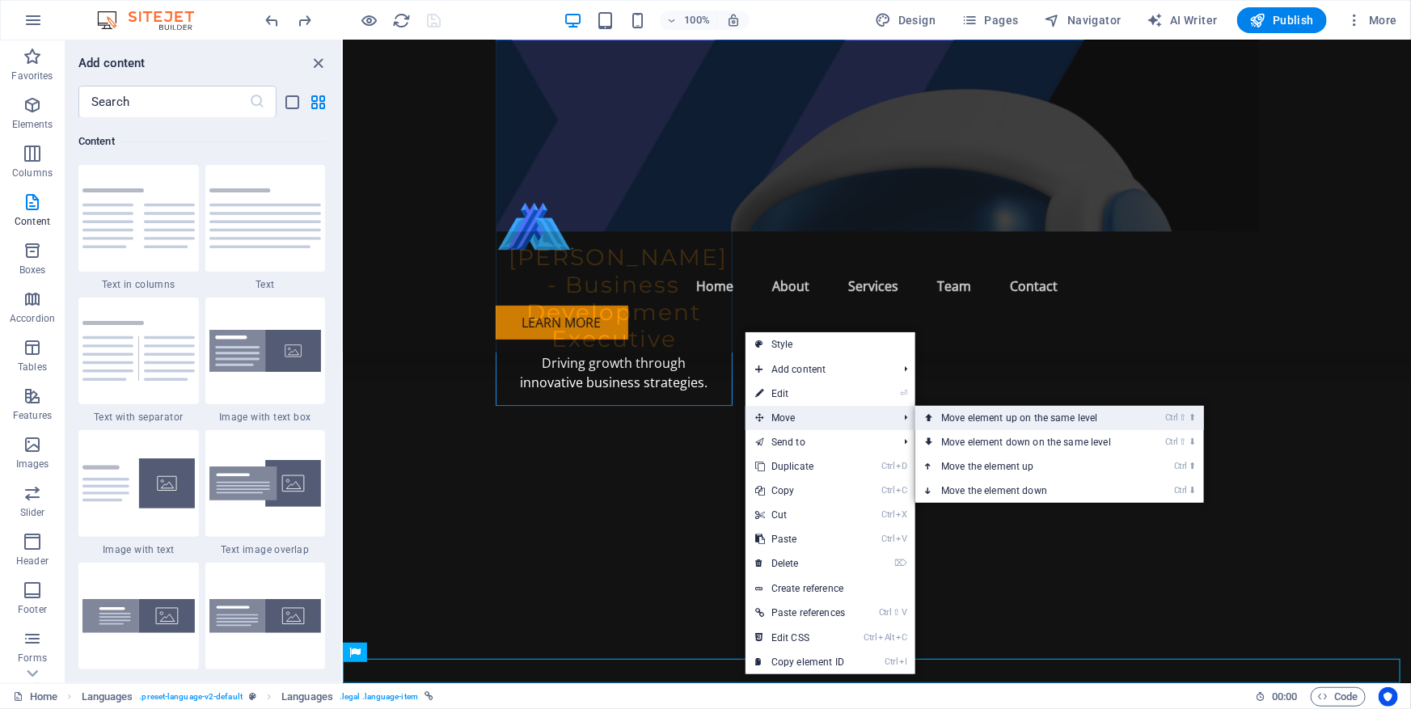
click at [952, 414] on link "Ctrl ⇧ ⬆ Move element up on the same level" at bounding box center [1029, 418] width 228 height 24
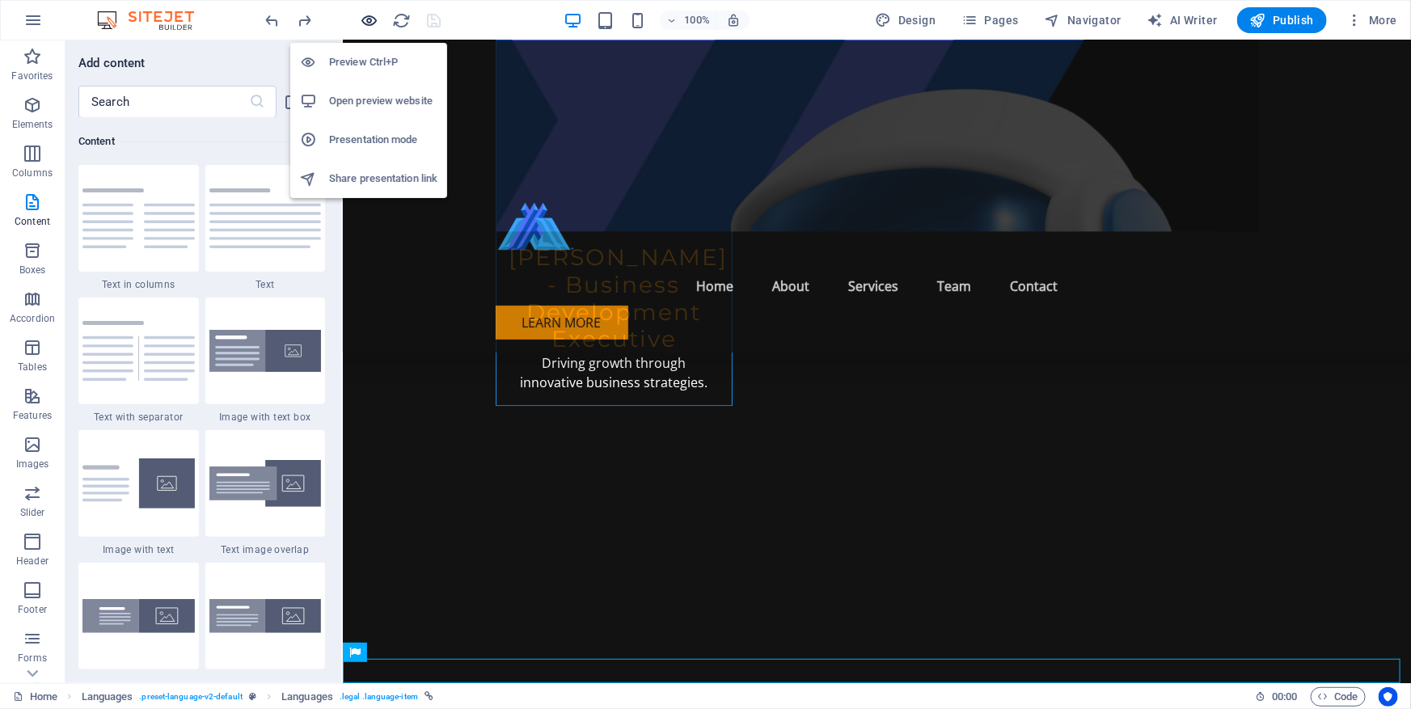
click at [363, 17] on icon "button" at bounding box center [370, 20] width 19 height 19
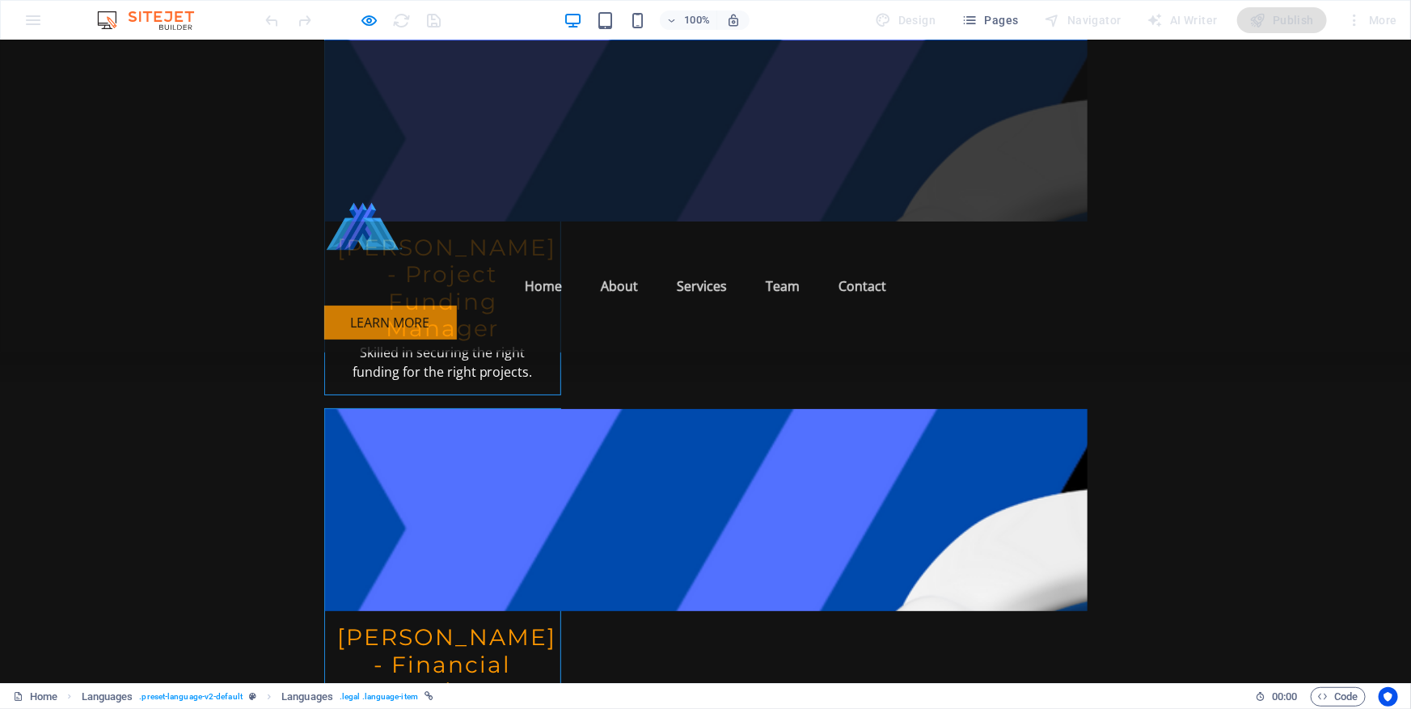
scroll to position [5856, 0]
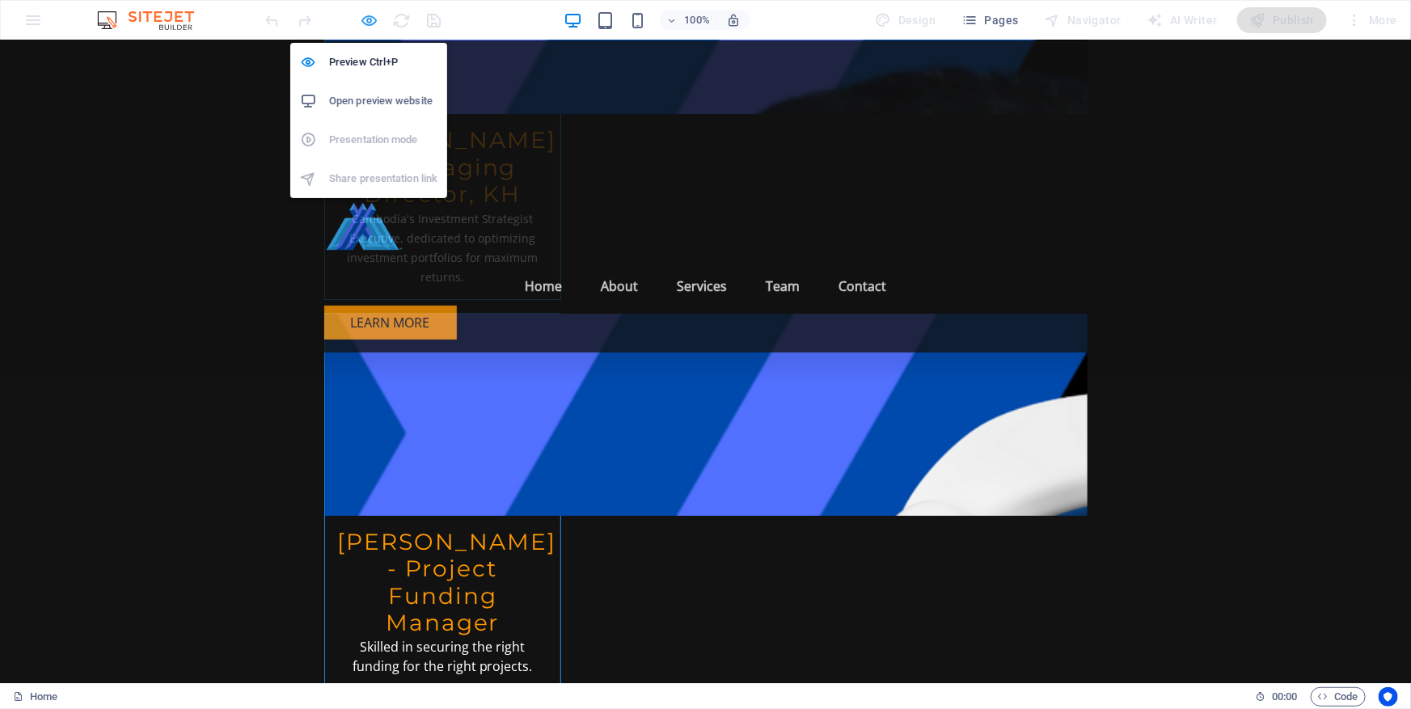
click at [363, 22] on icon "button" at bounding box center [370, 20] width 19 height 19
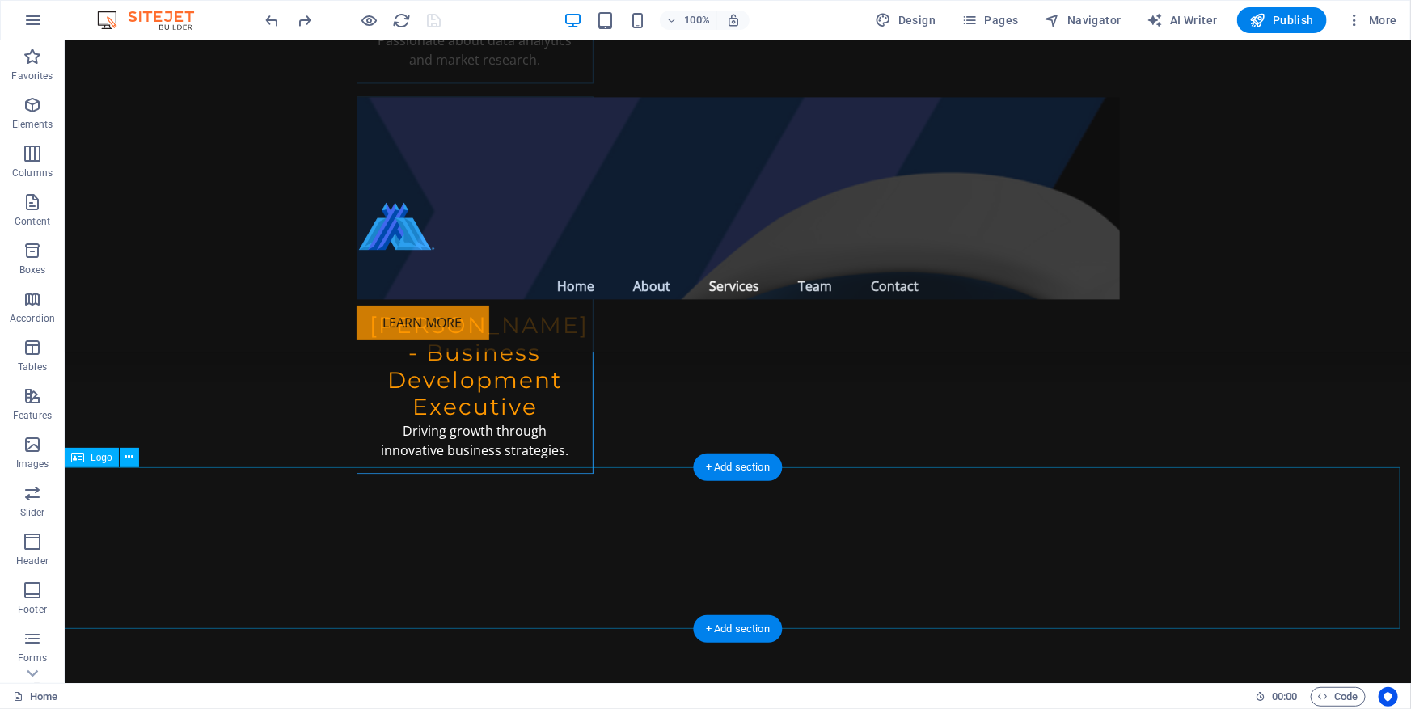
scroll to position [7982, 0]
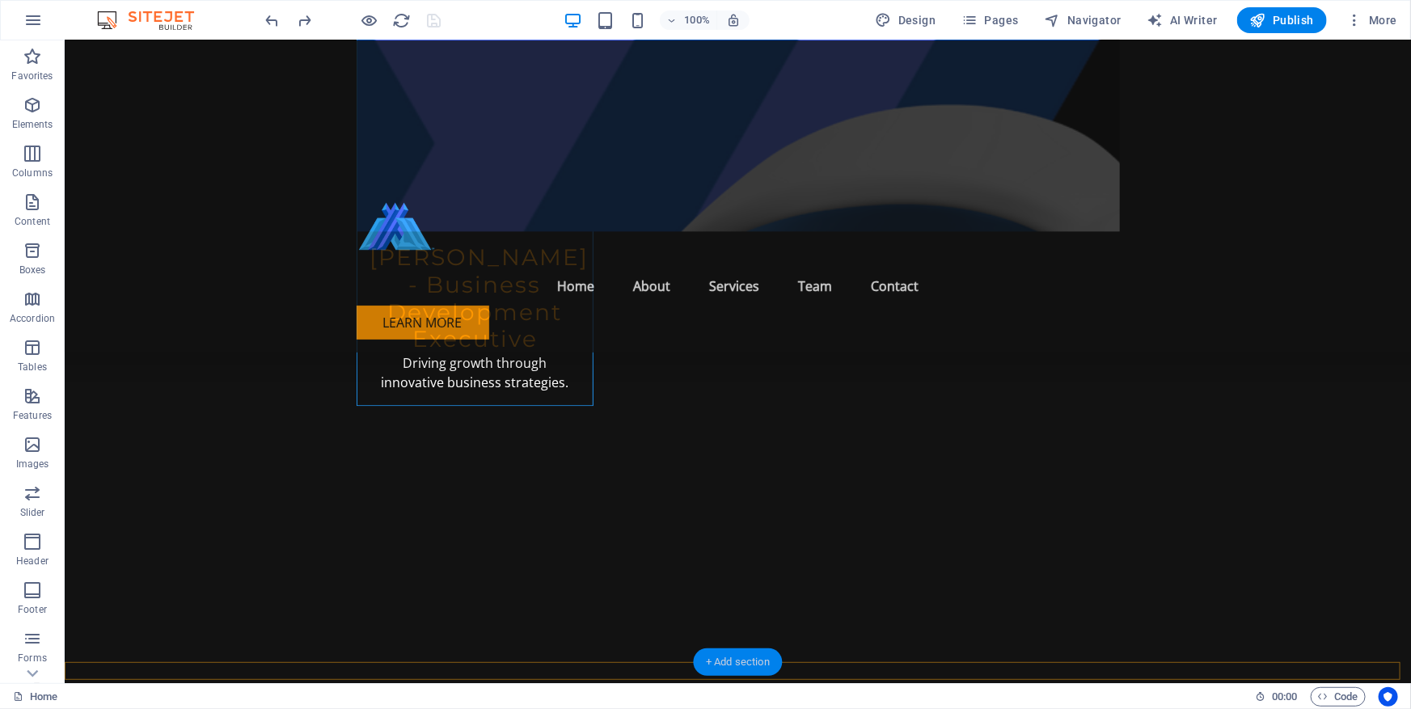
click at [720, 659] on div "+ Add section" at bounding box center [738, 661] width 90 height 27
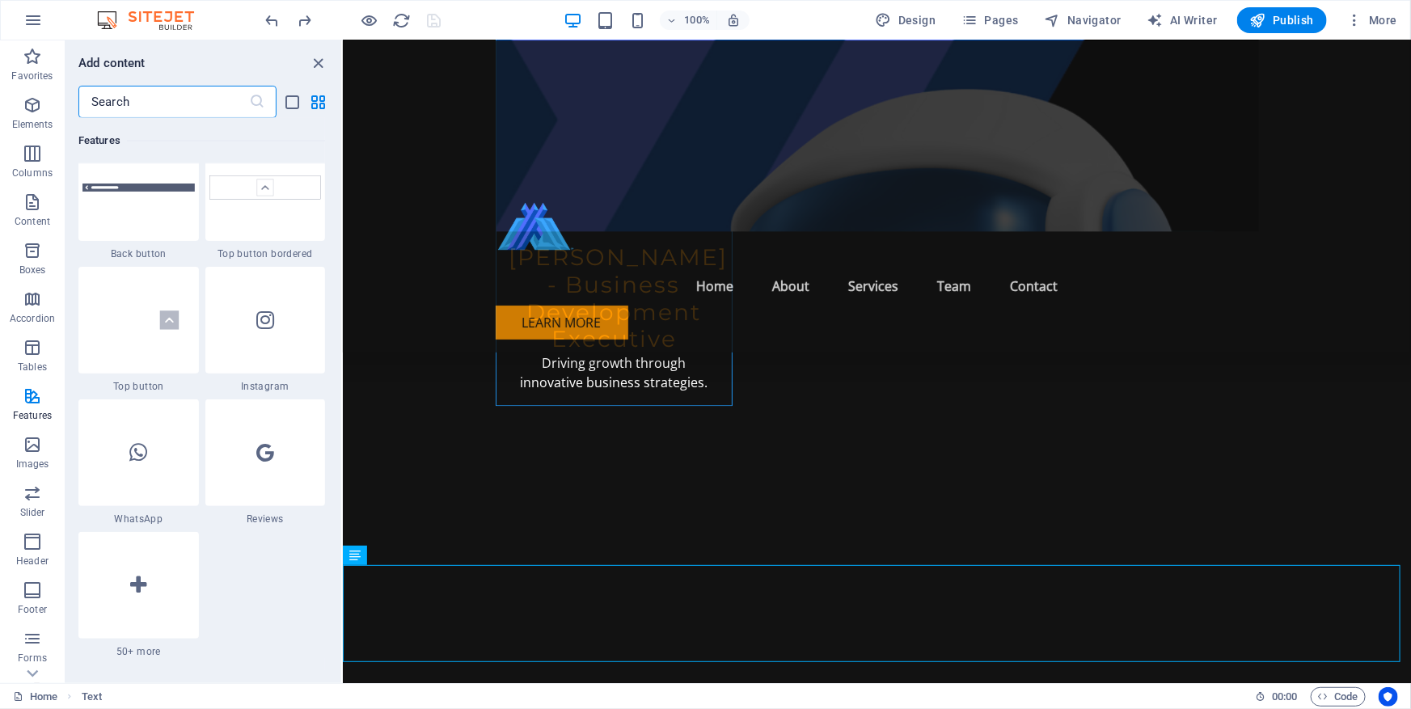
scroll to position [7753, 0]
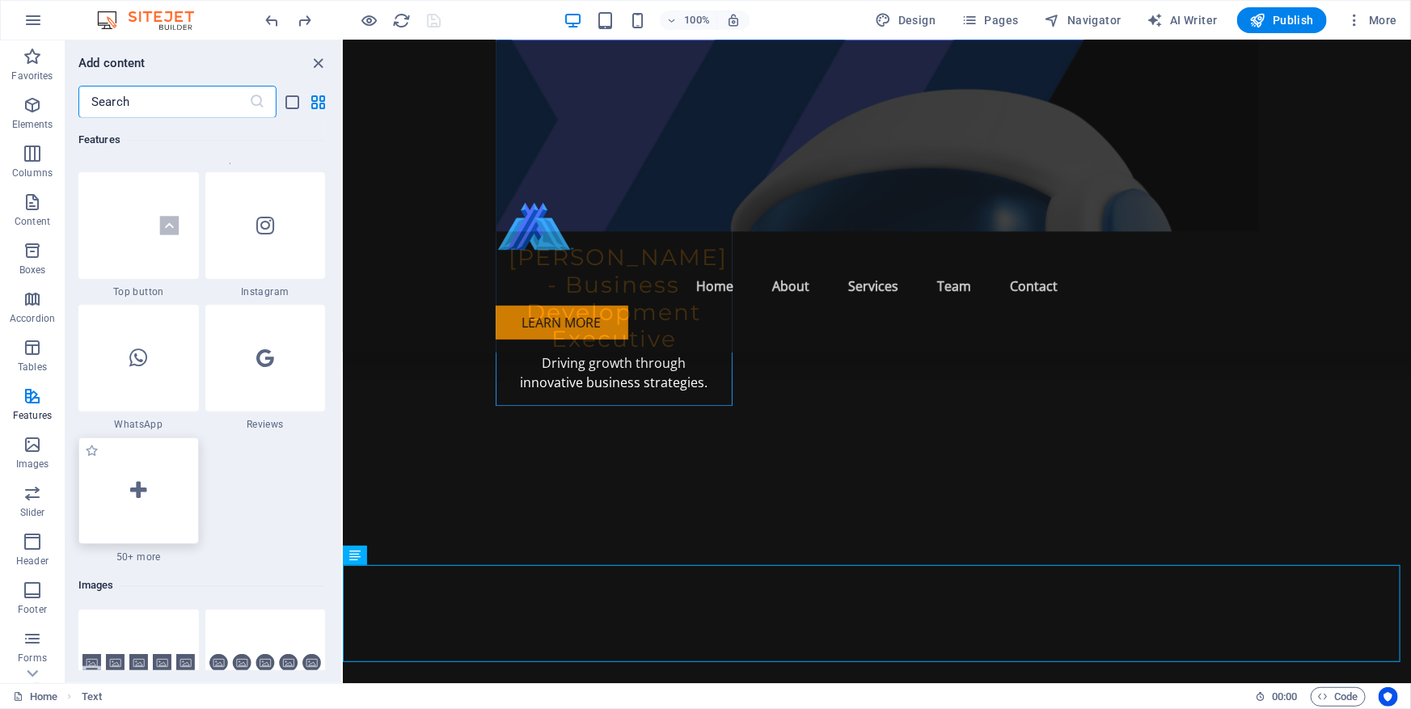
click at [137, 503] on div at bounding box center [138, 490] width 120 height 107
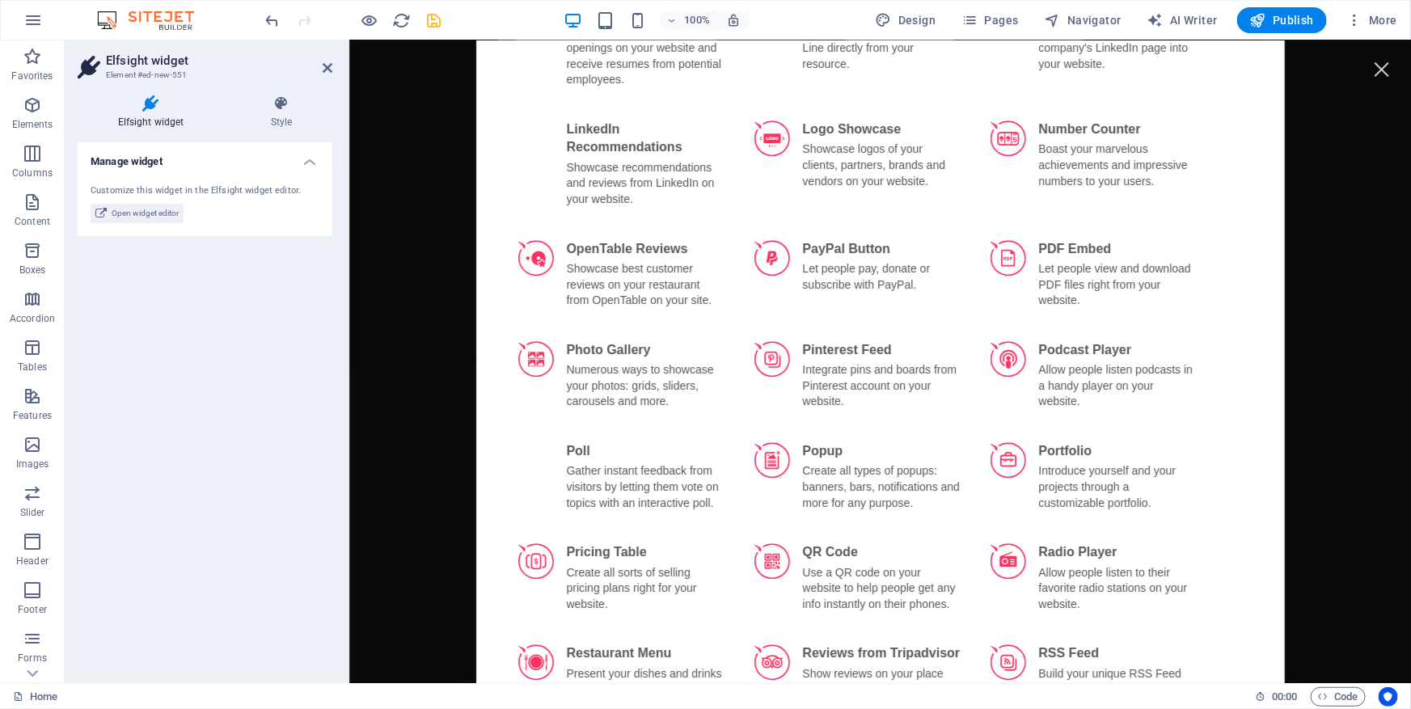
scroll to position [1911, 0]
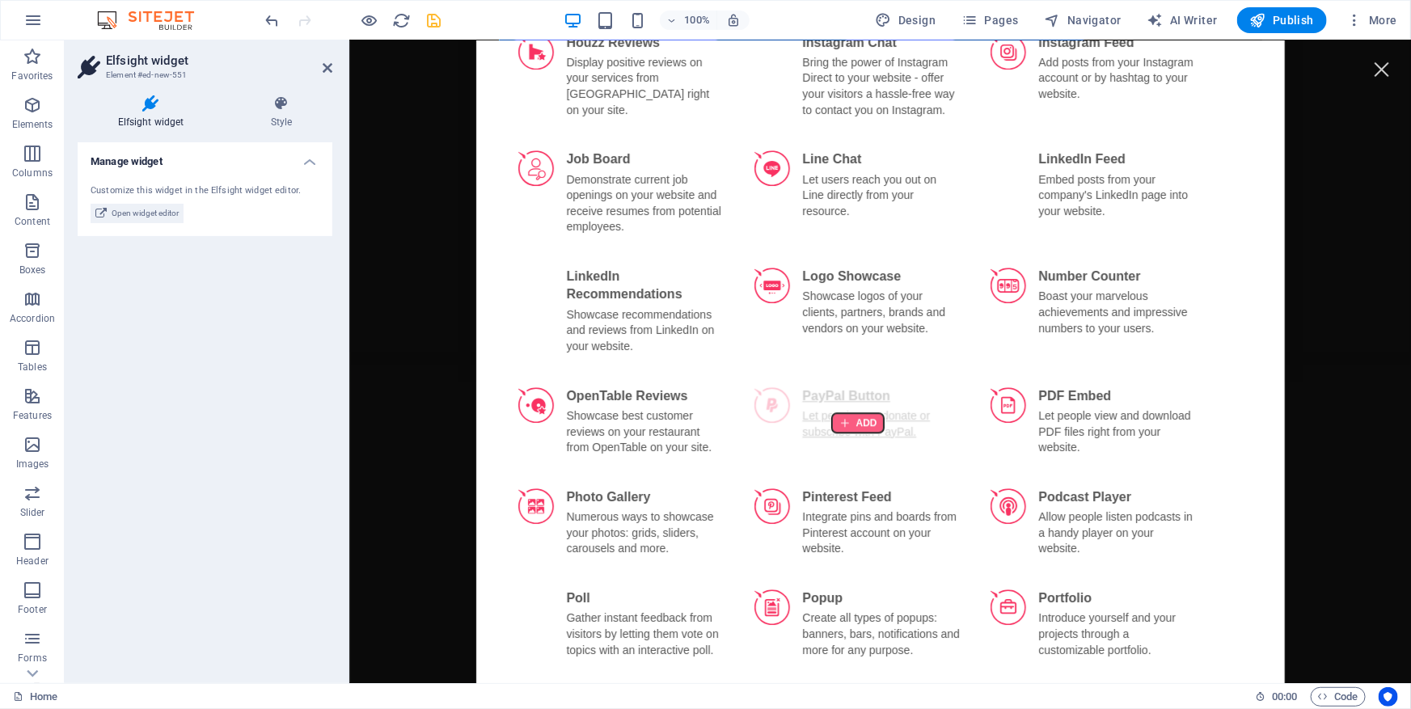
click at [848, 412] on div at bounding box center [857, 421] width 52 height 19
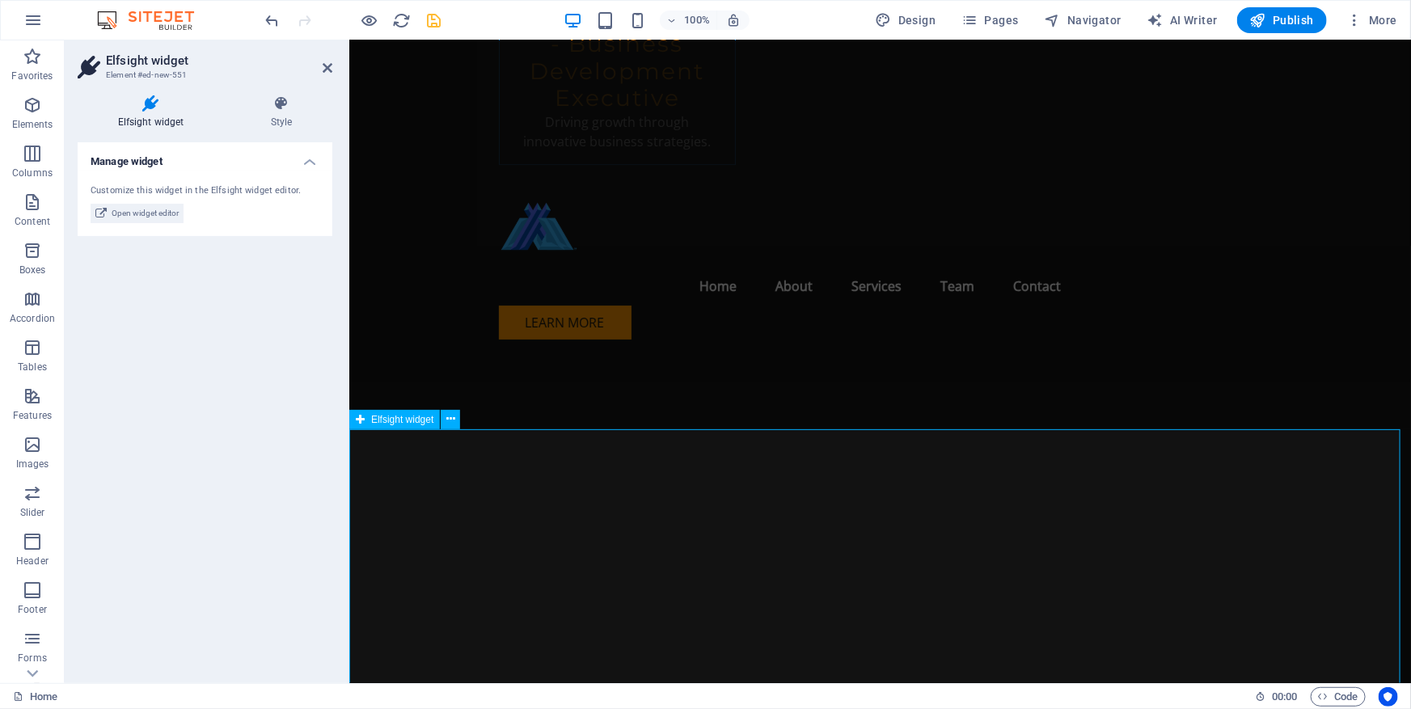
scroll to position [8225, 0]
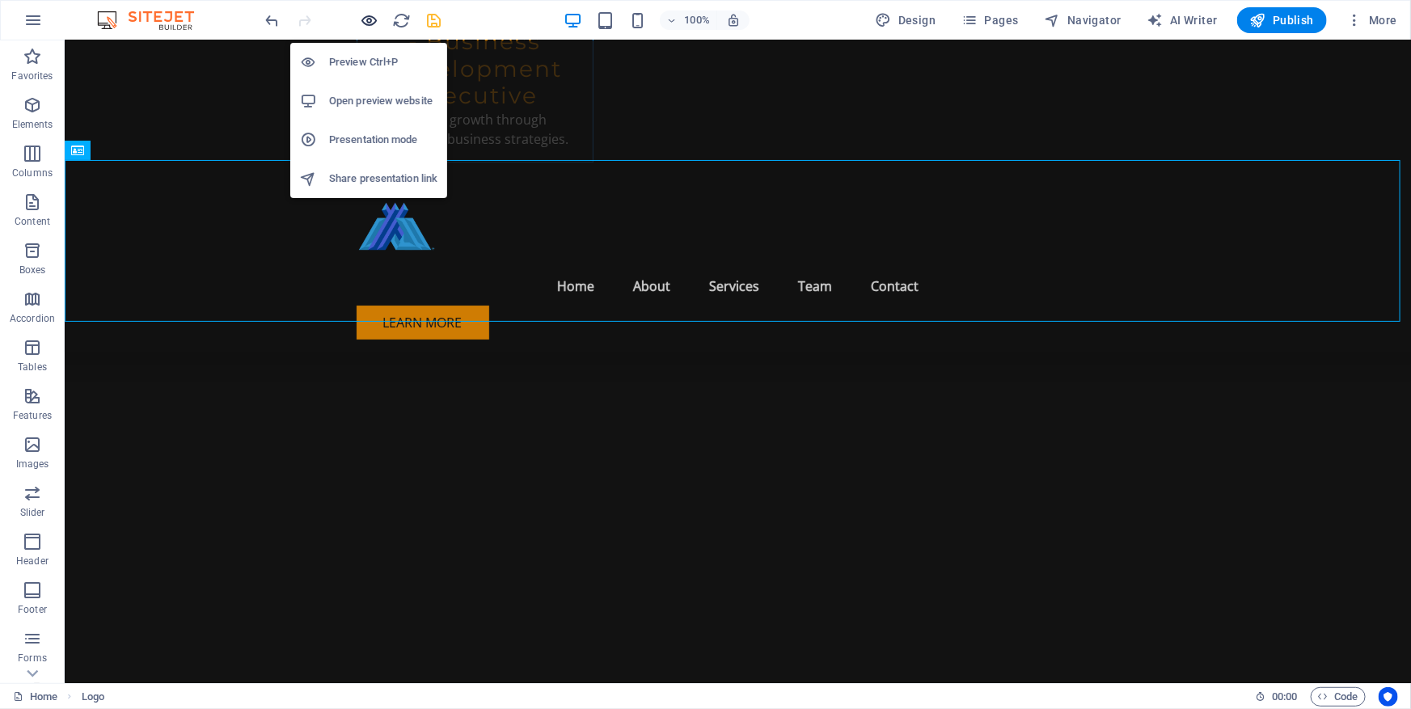
click at [365, 19] on icon "button" at bounding box center [370, 20] width 19 height 19
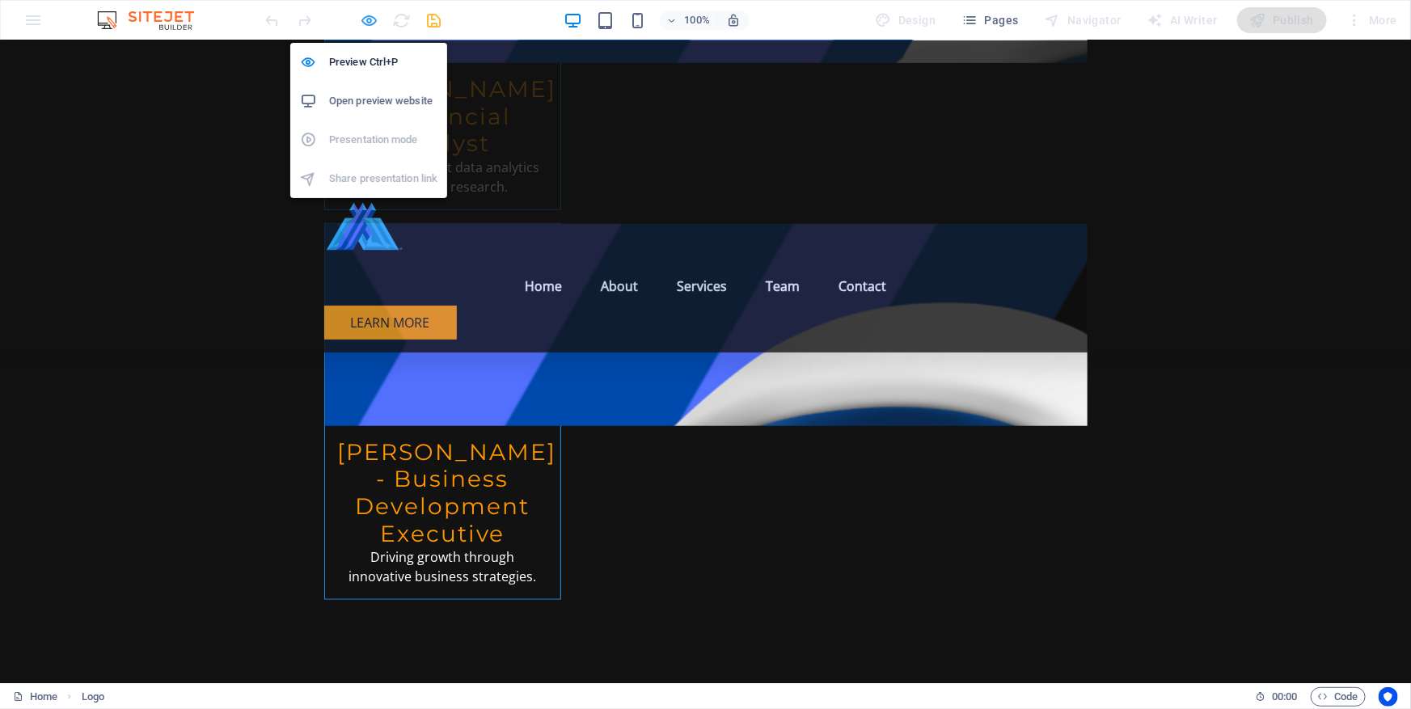
scroll to position [6687, 0]
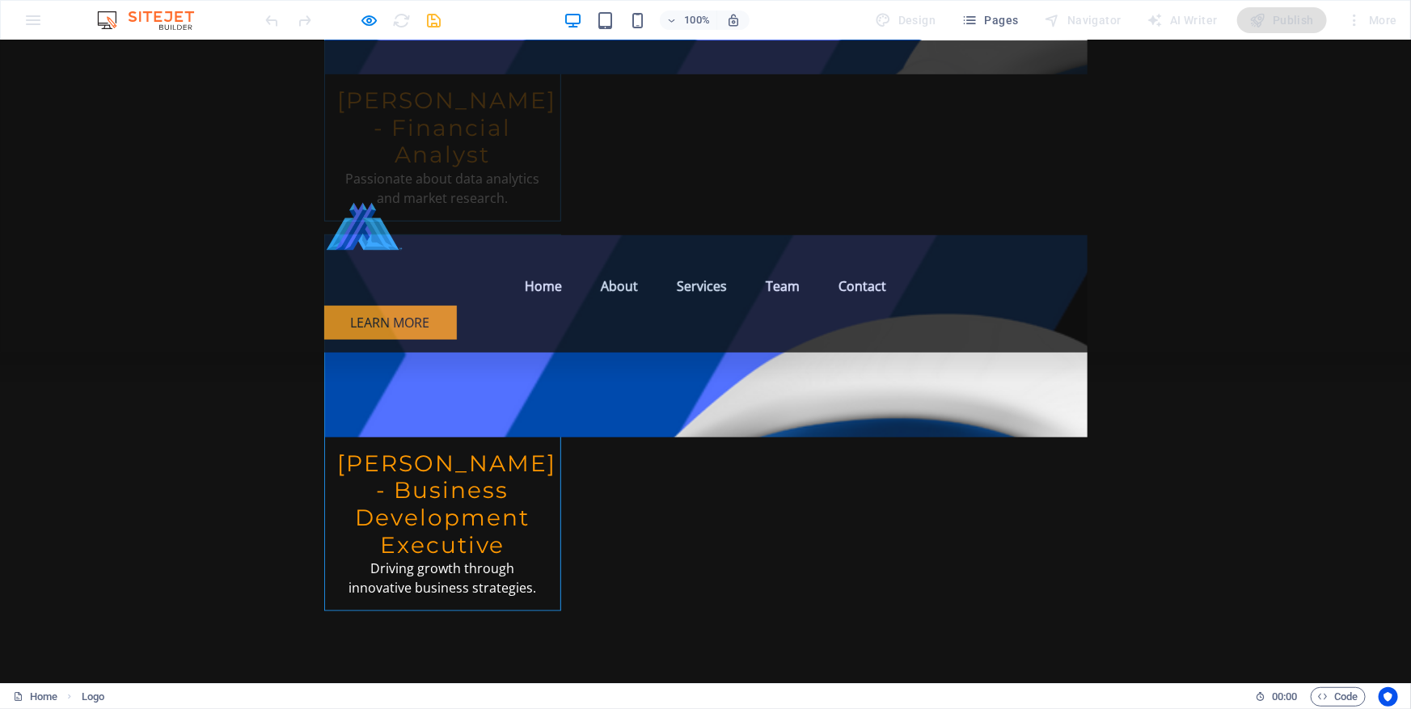
type input "[PERSON_NAME][EMAIL_ADDRESS][PERSON_NAME][DOMAIN_NAME]"
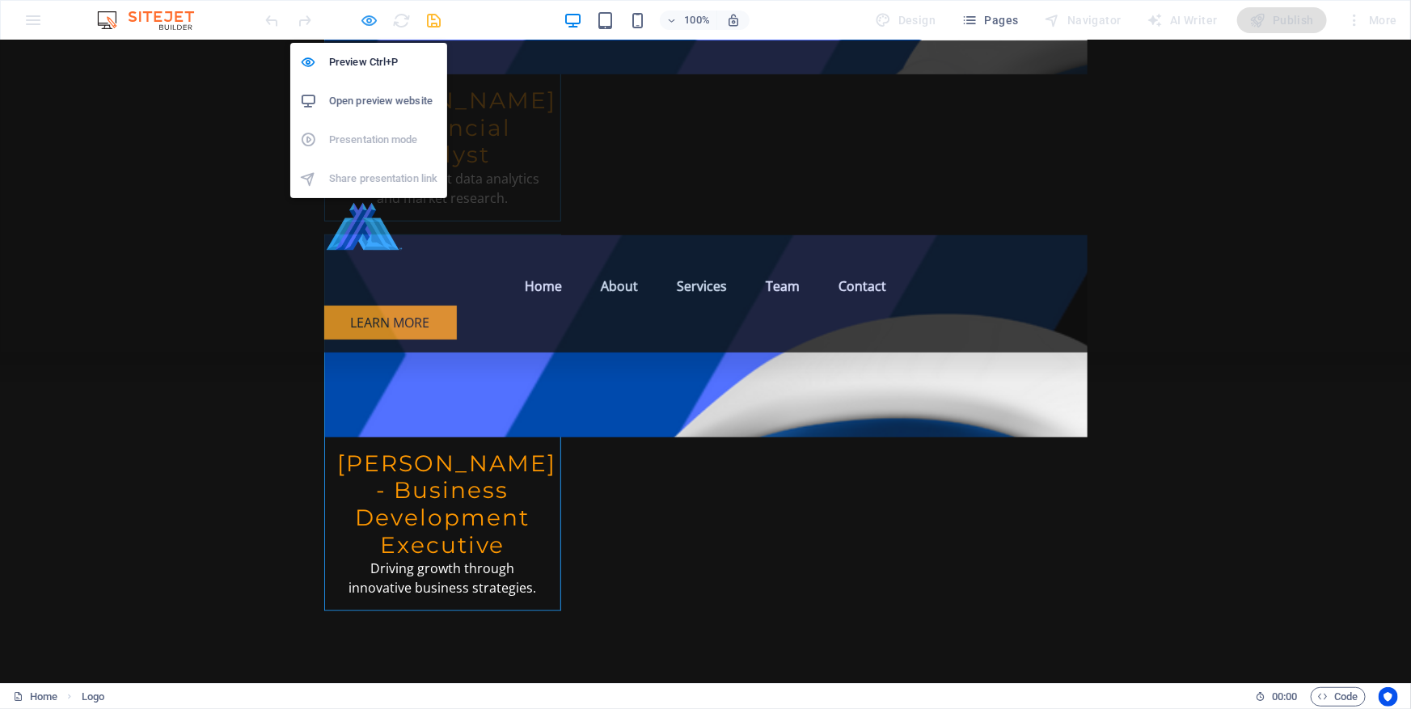
click at [365, 15] on icon "button" at bounding box center [370, 20] width 19 height 19
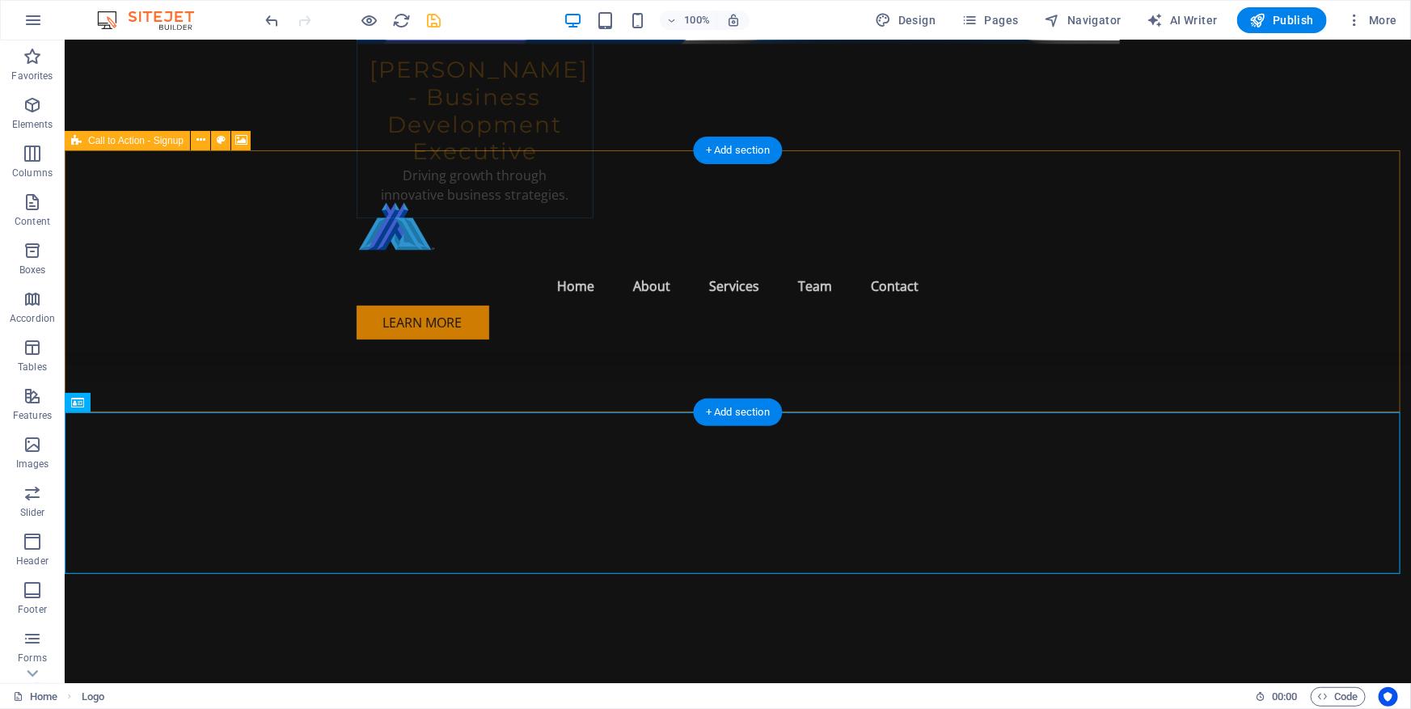
scroll to position [8225, 0]
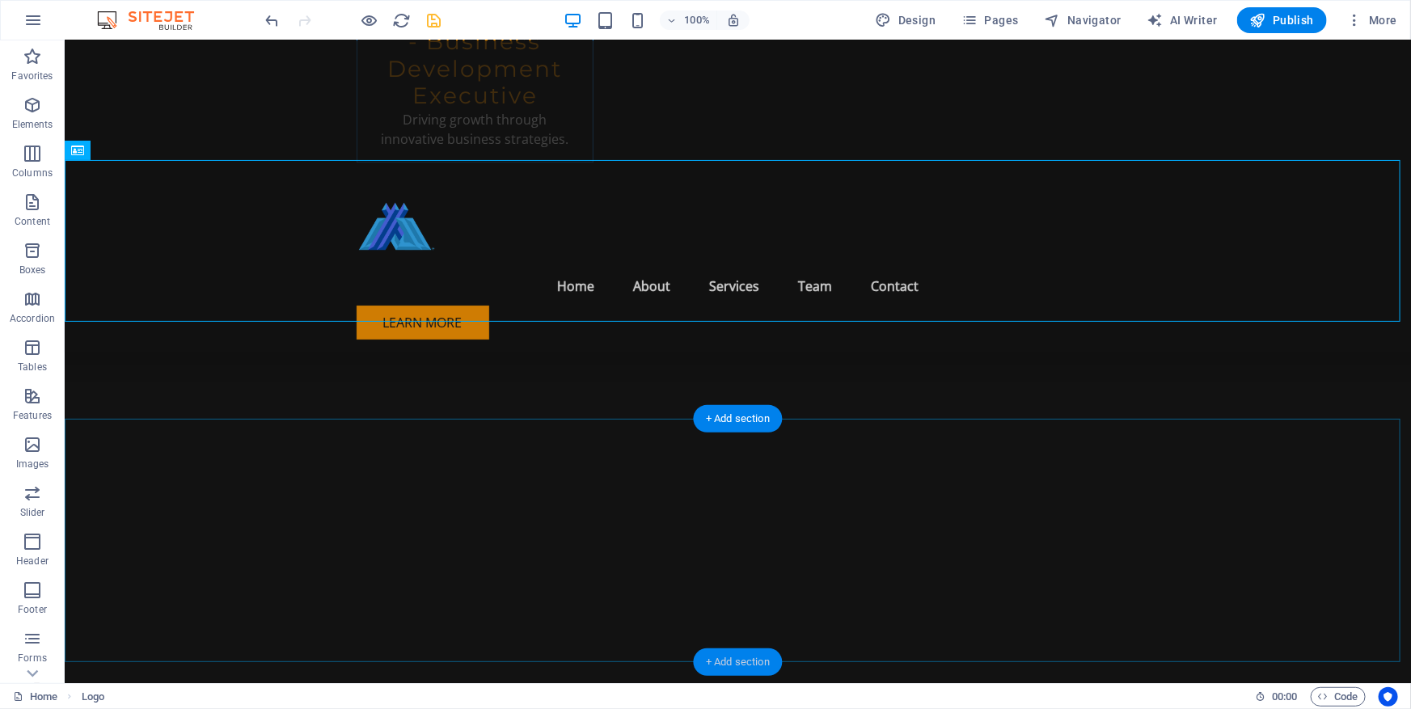
click at [749, 665] on div "+ Add section" at bounding box center [738, 661] width 90 height 27
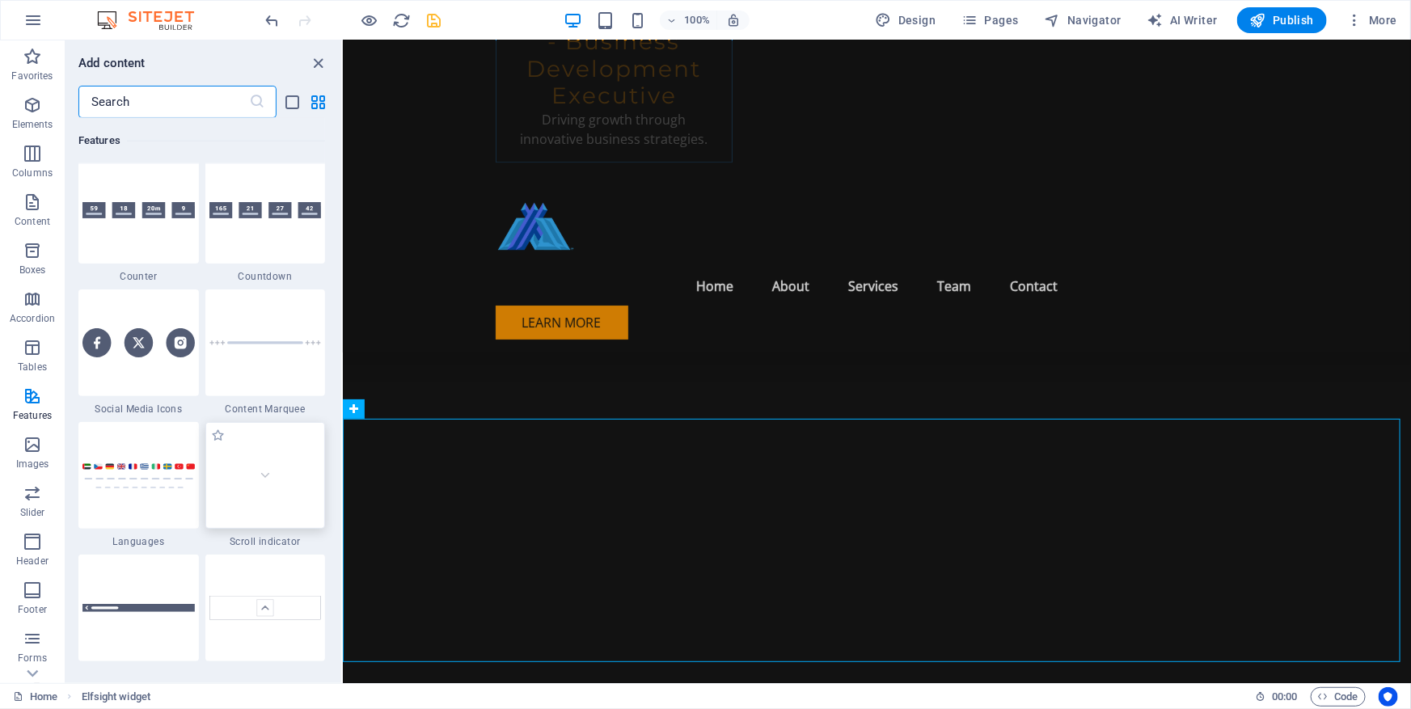
scroll to position [7312, 0]
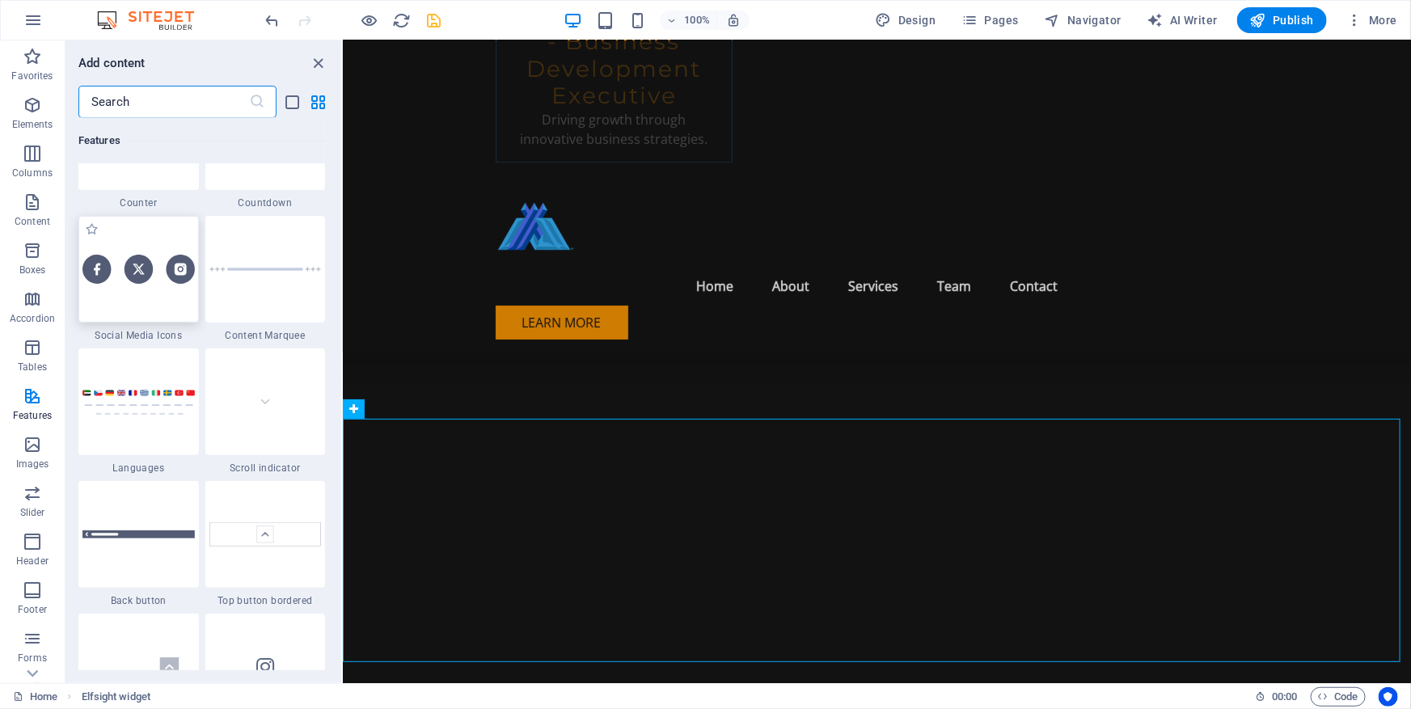
click at [143, 263] on img at bounding box center [138, 269] width 112 height 28
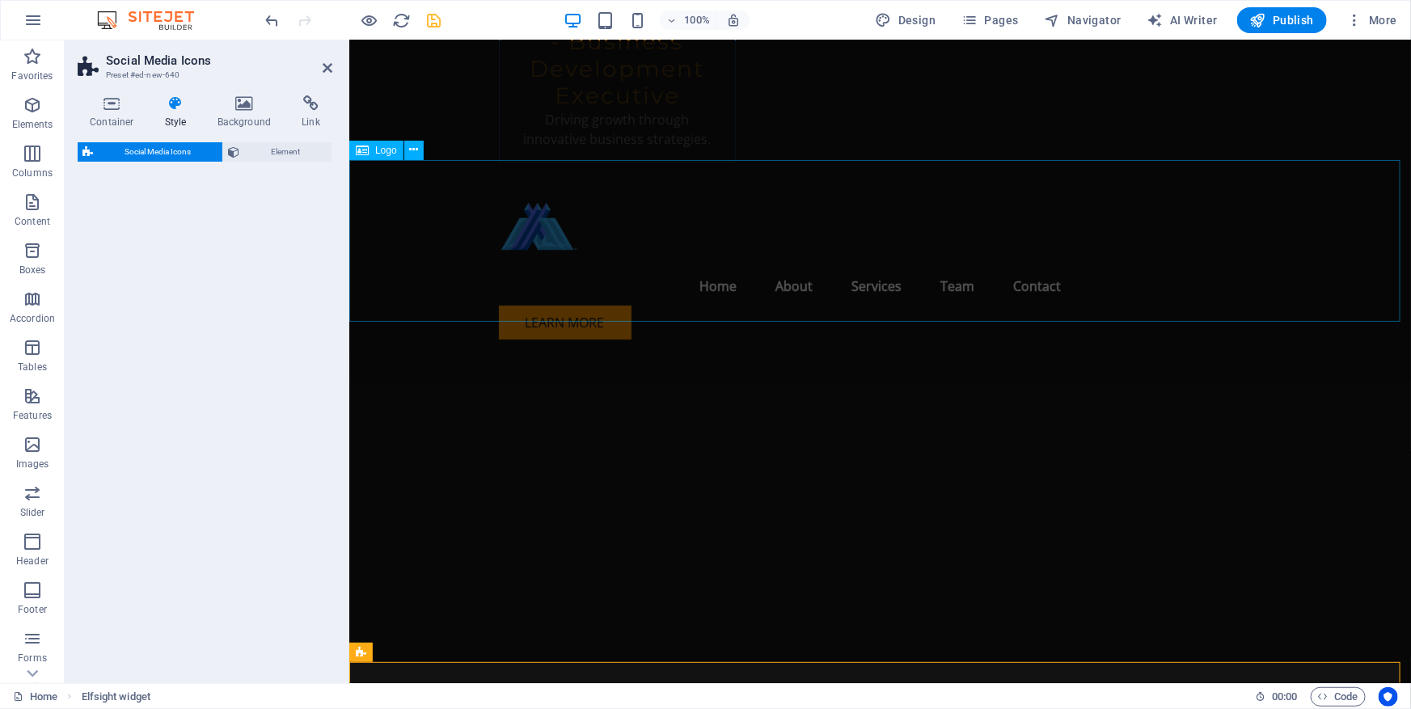
select select "rem"
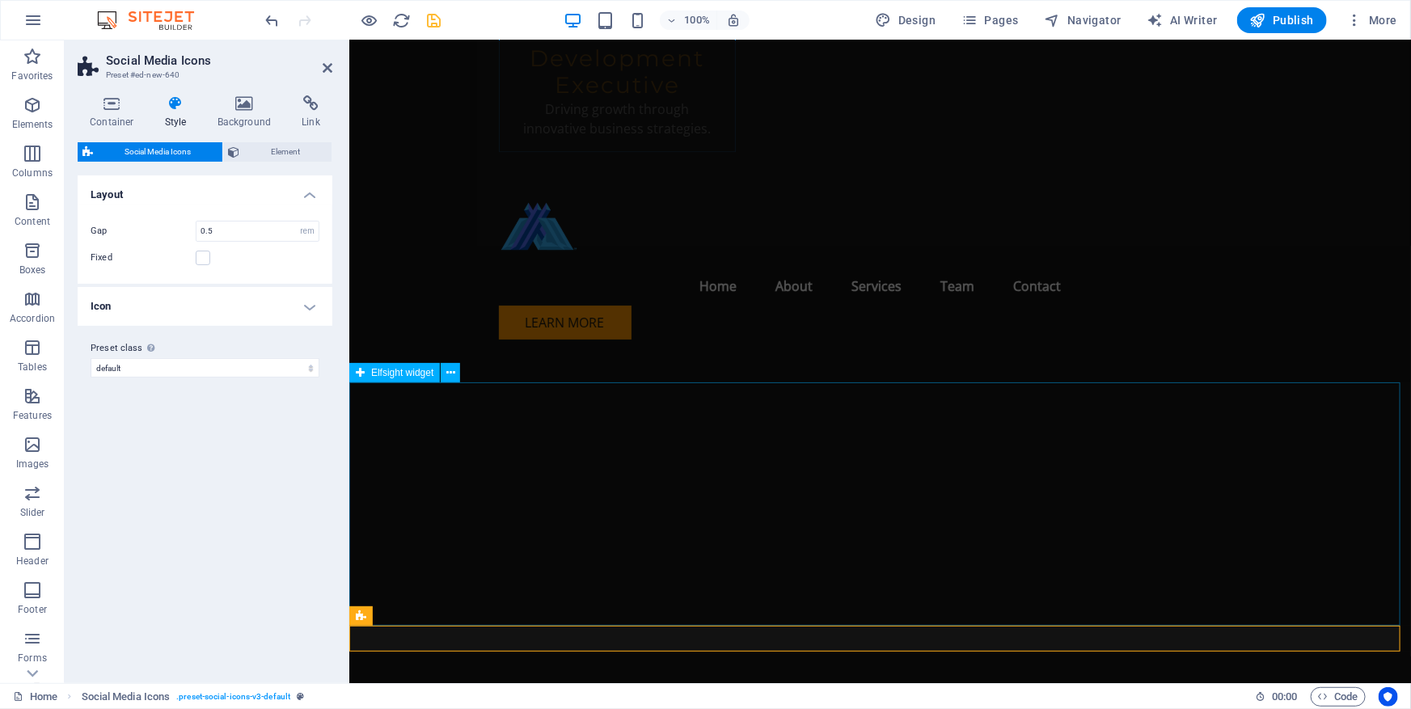
scroll to position [8263, 0]
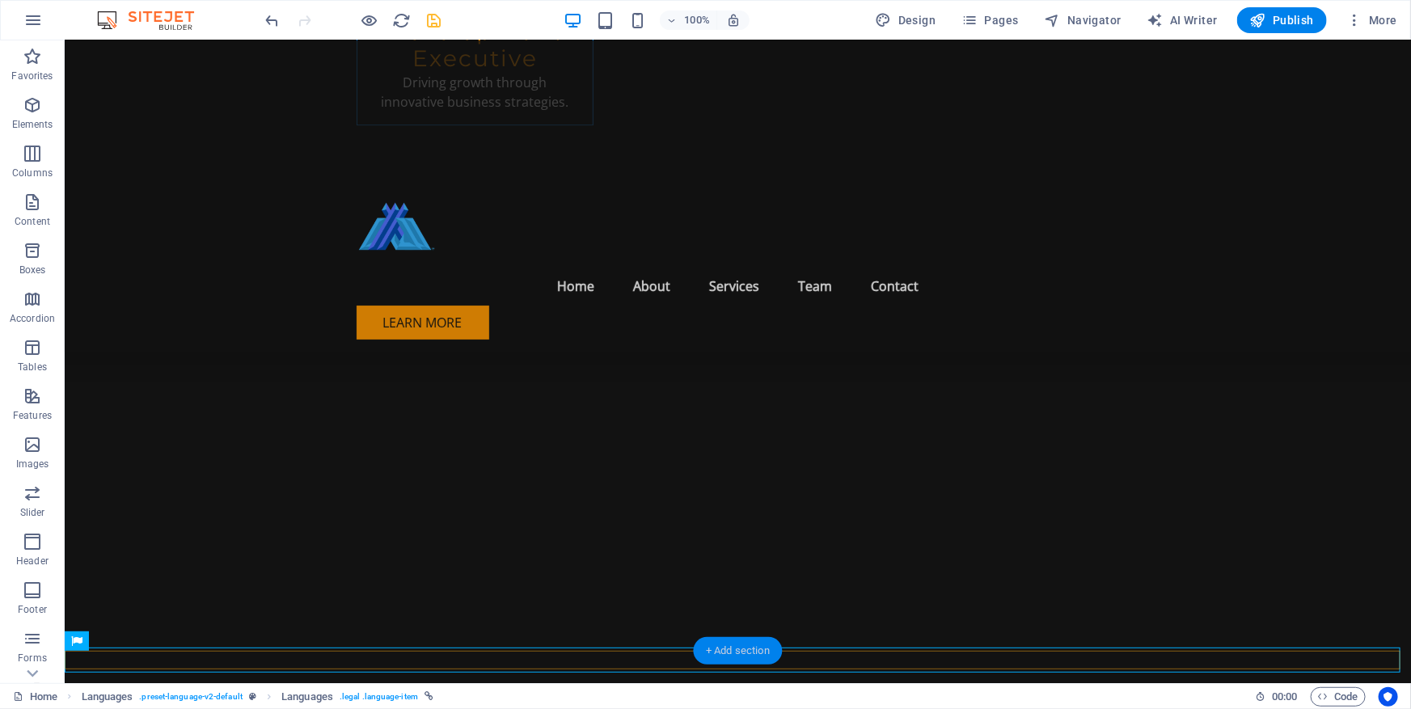
drag, startPoint x: 758, startPoint y: 650, endPoint x: 563, endPoint y: 585, distance: 205.3
click at [758, 650] on div "+ Add section" at bounding box center [738, 650] width 90 height 27
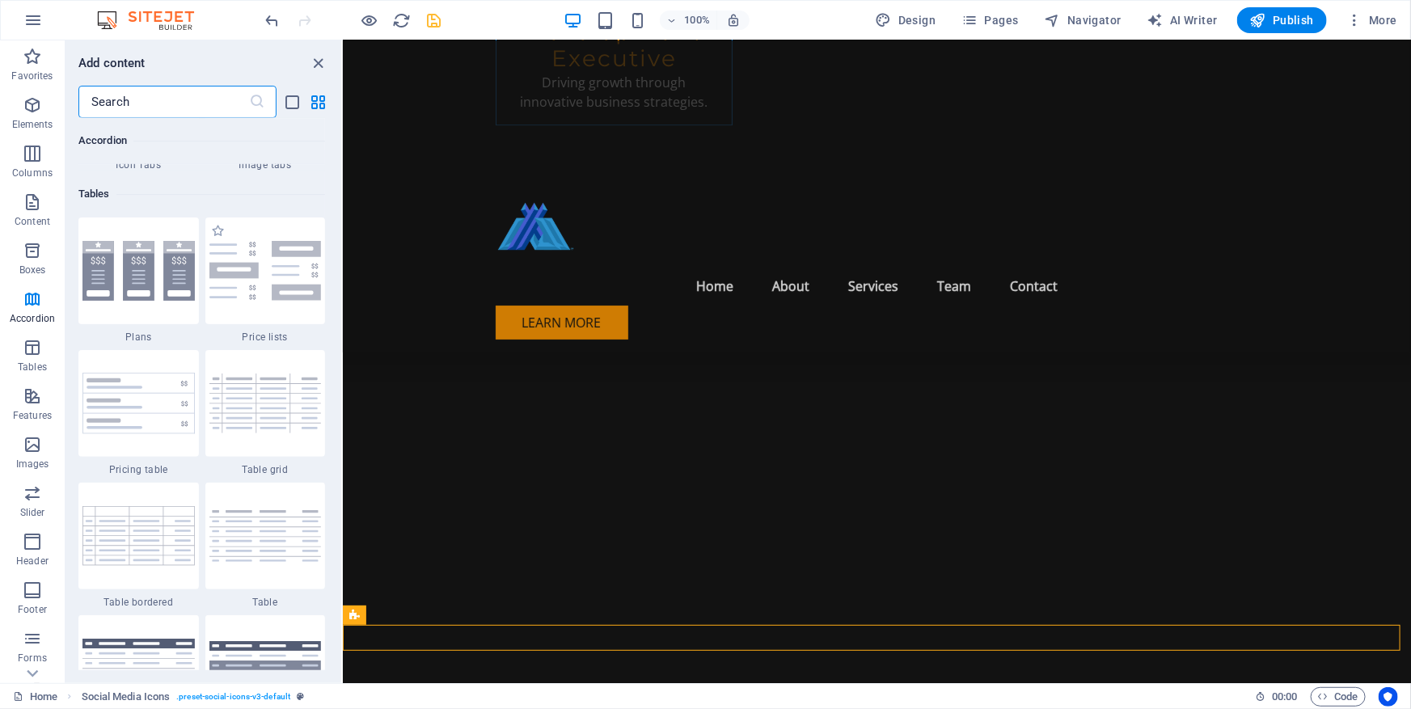
scroll to position [5621, 0]
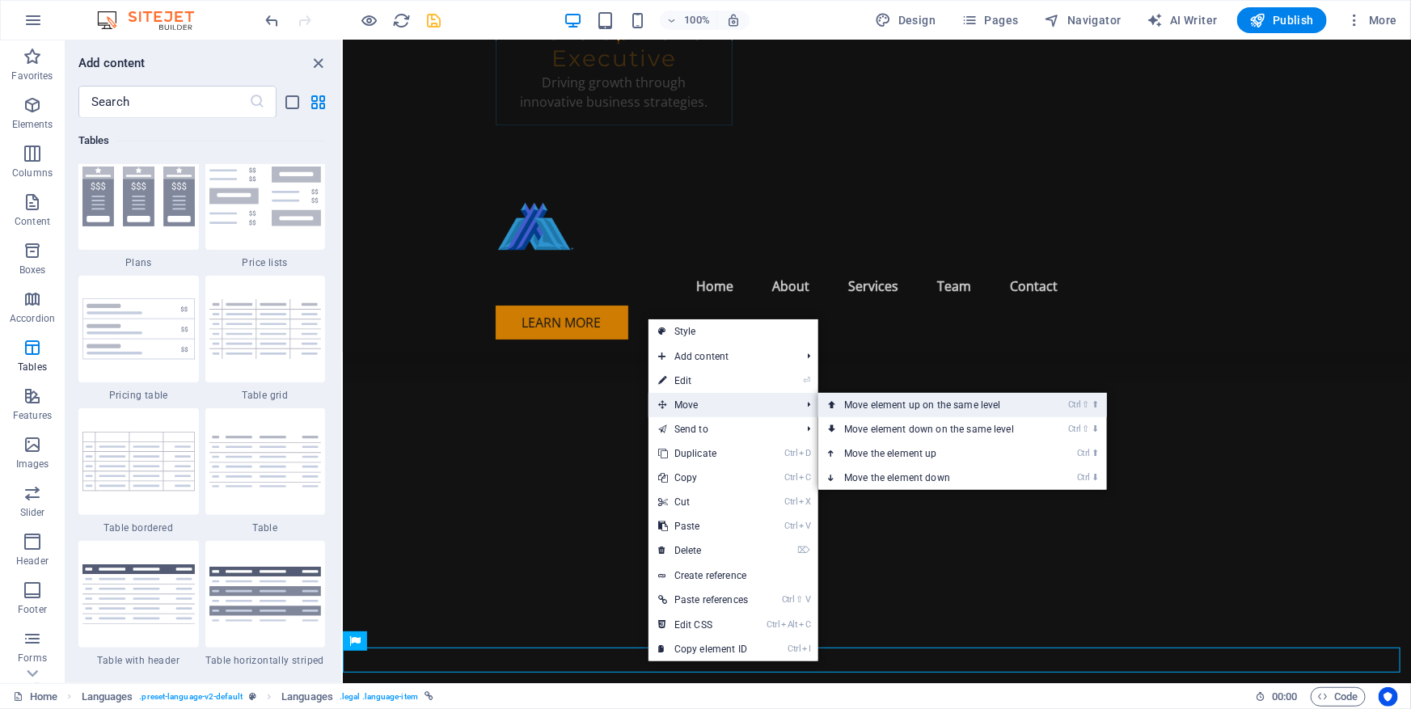
click at [851, 399] on link "Ctrl ⇧ ⬆ Move element up on the same level" at bounding box center [932, 405] width 228 height 24
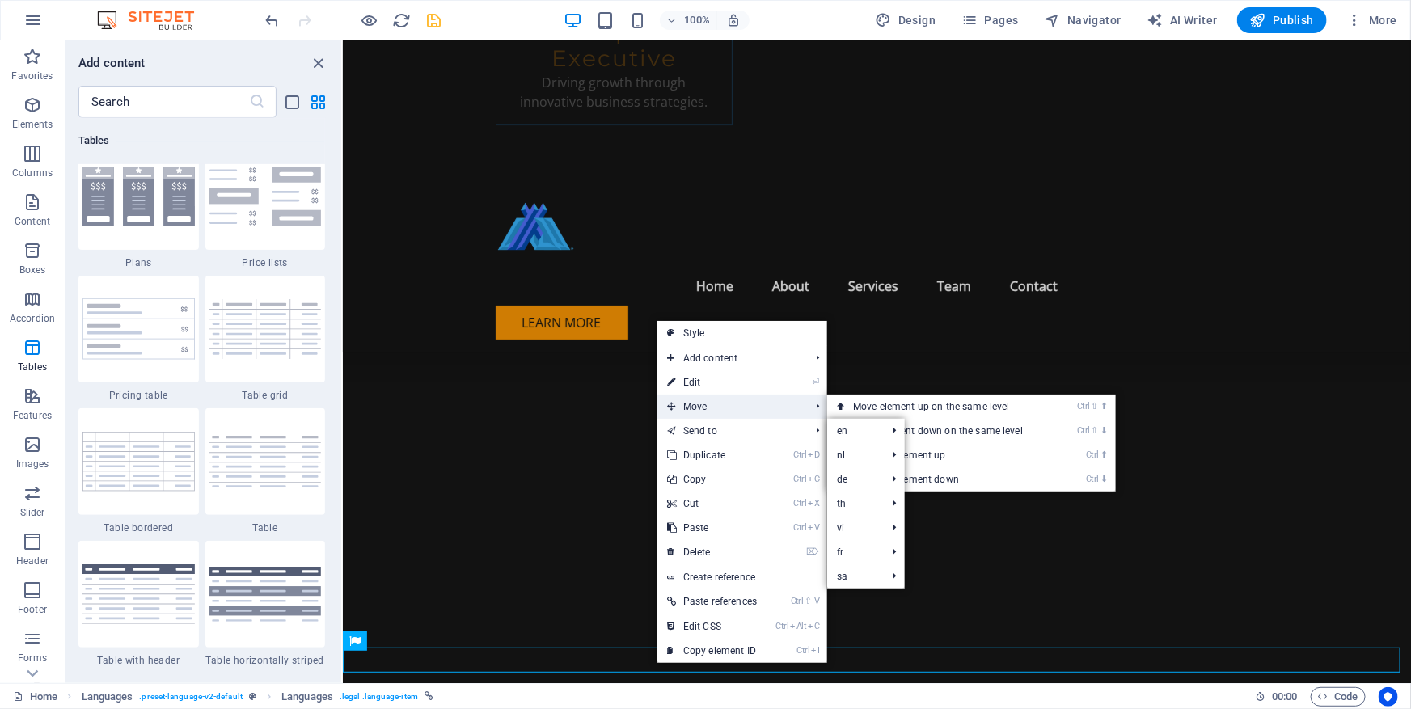
click at [732, 411] on span "Move" at bounding box center [730, 407] width 146 height 24
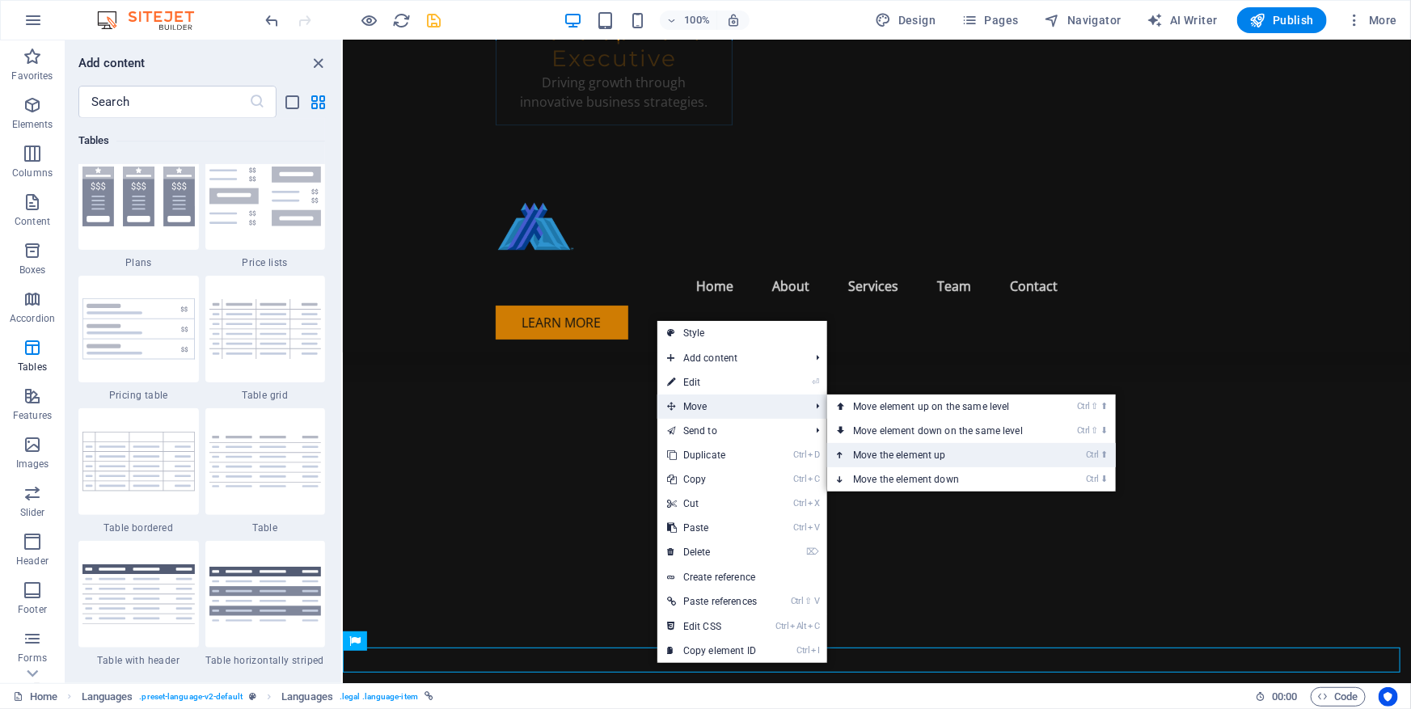
click at [931, 450] on link "Ctrl ⬆ Move the element up" at bounding box center [941, 455] width 228 height 24
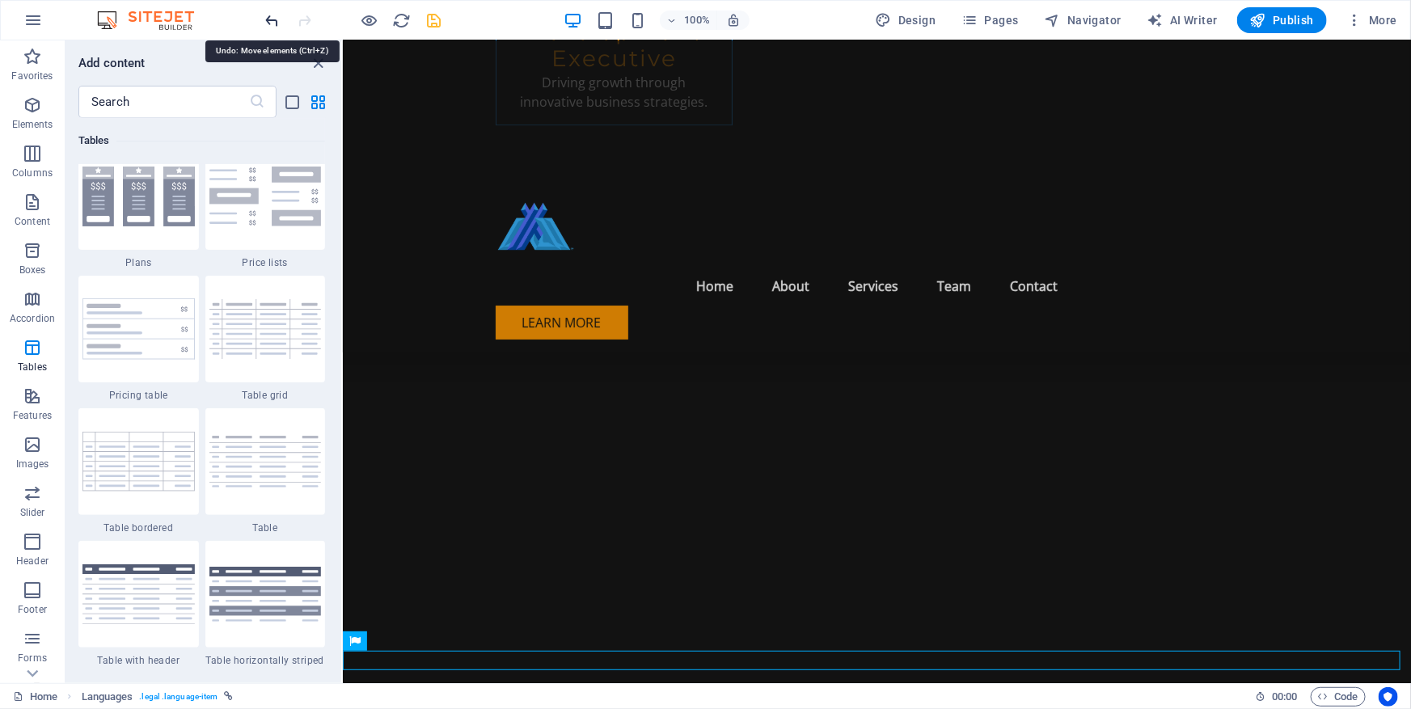
click at [272, 23] on icon "undo" at bounding box center [273, 20] width 19 height 19
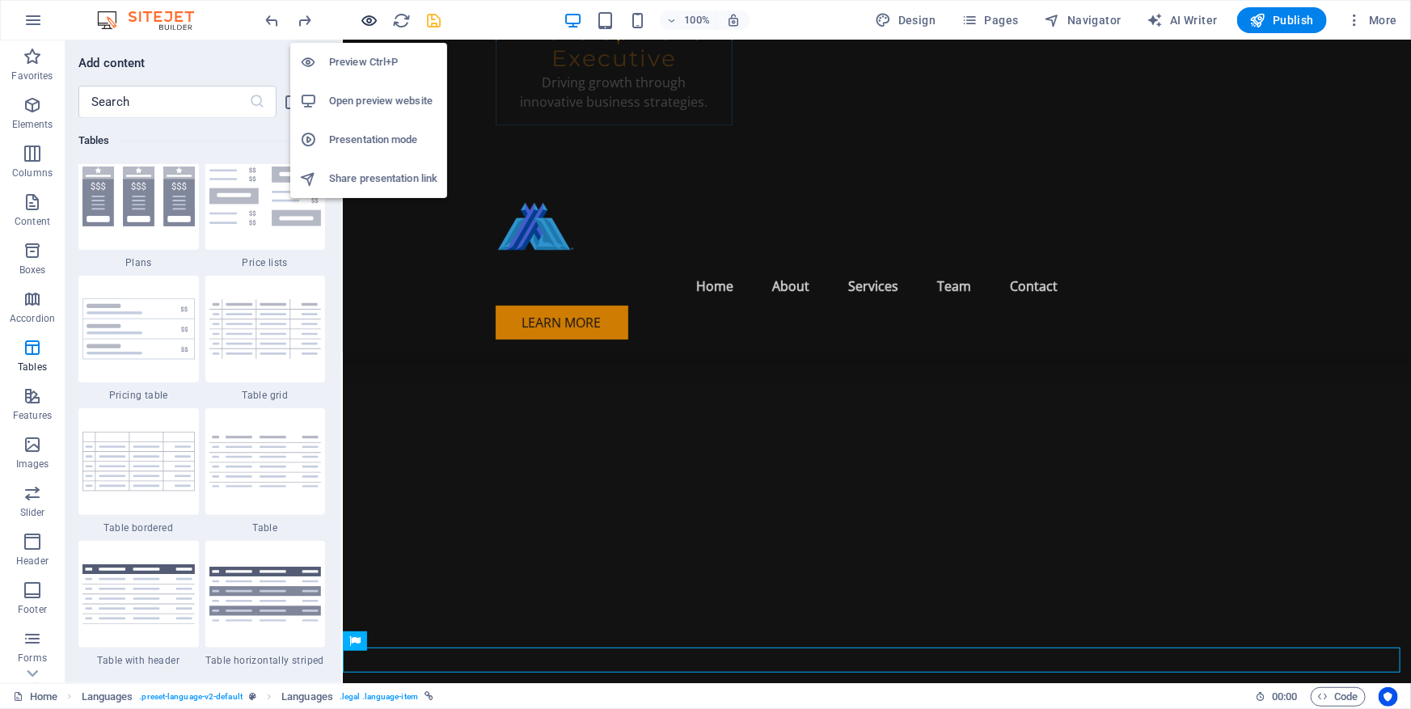
click at [364, 24] on icon "button" at bounding box center [370, 20] width 19 height 19
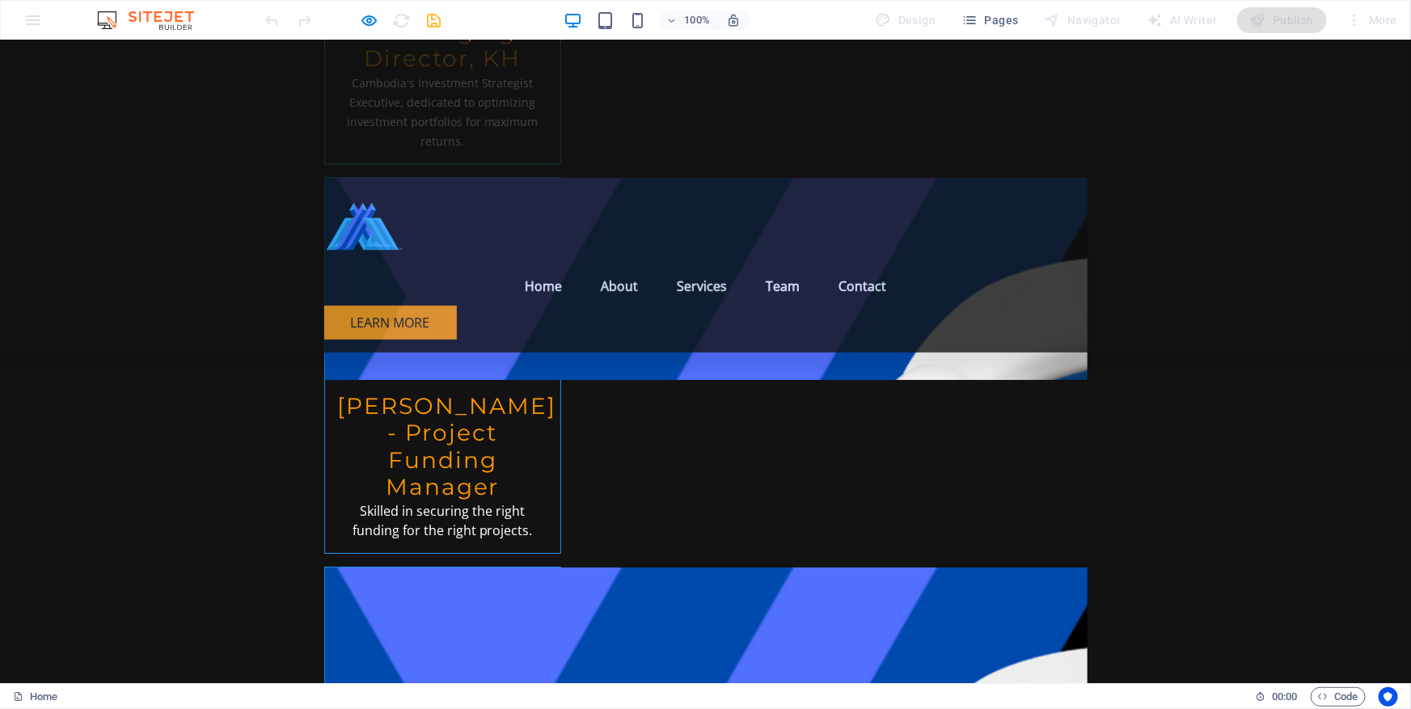
scroll to position [6724, 0]
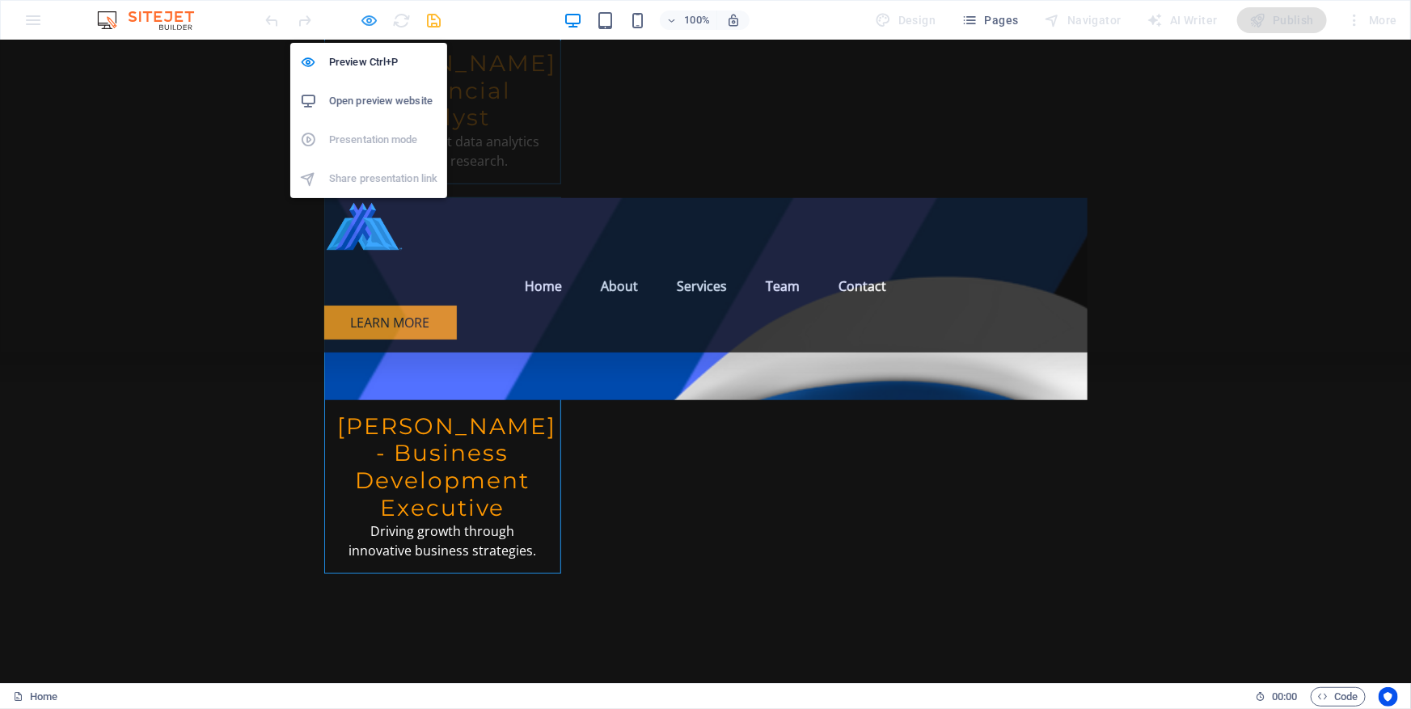
click at [370, 24] on icon "button" at bounding box center [370, 20] width 19 height 19
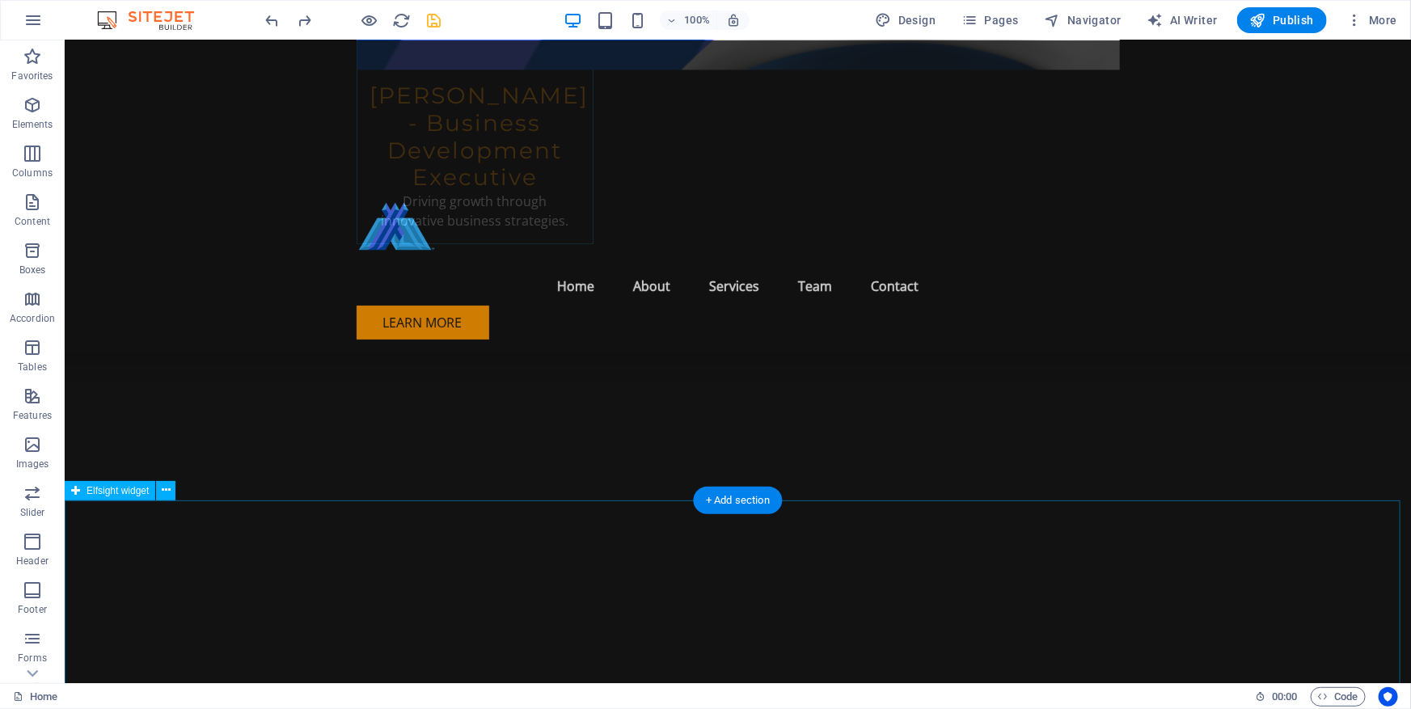
scroll to position [8263, 0]
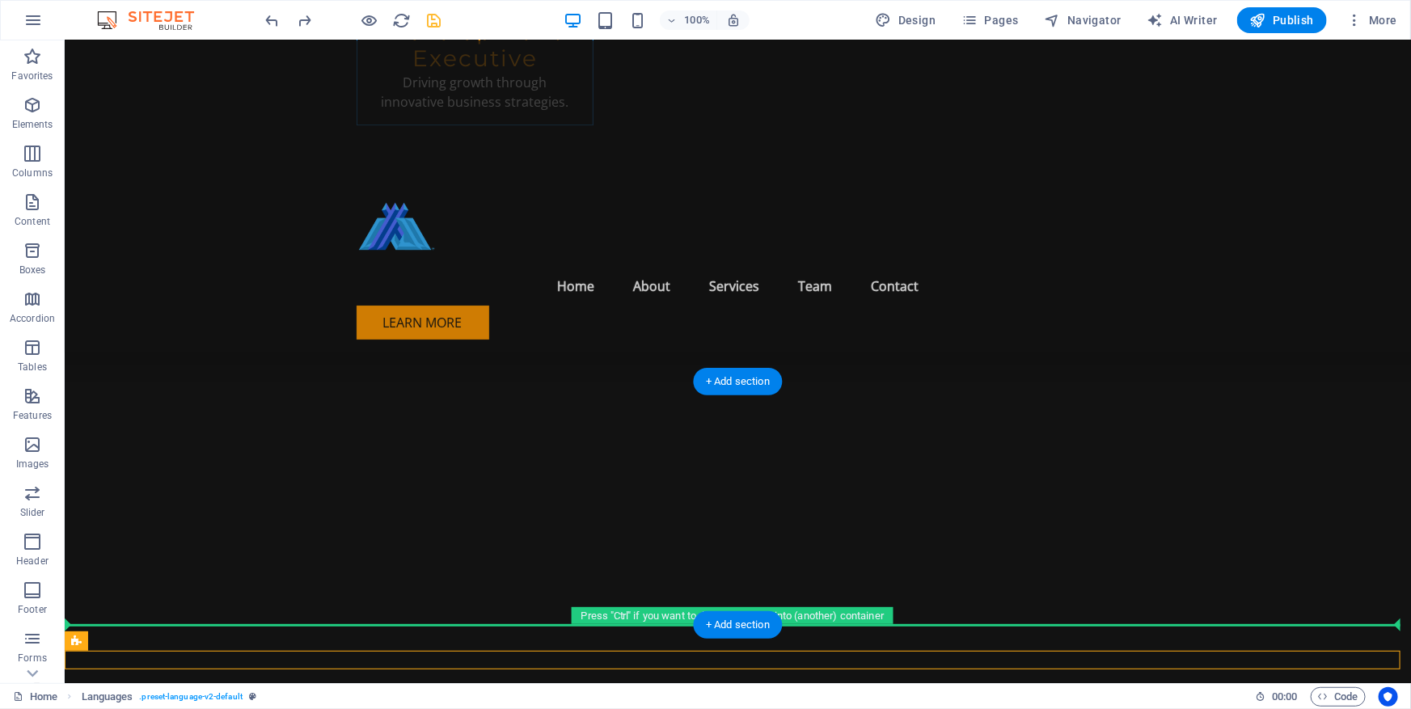
drag, startPoint x: 133, startPoint y: 678, endPoint x: 78, endPoint y: 547, distance: 142.1
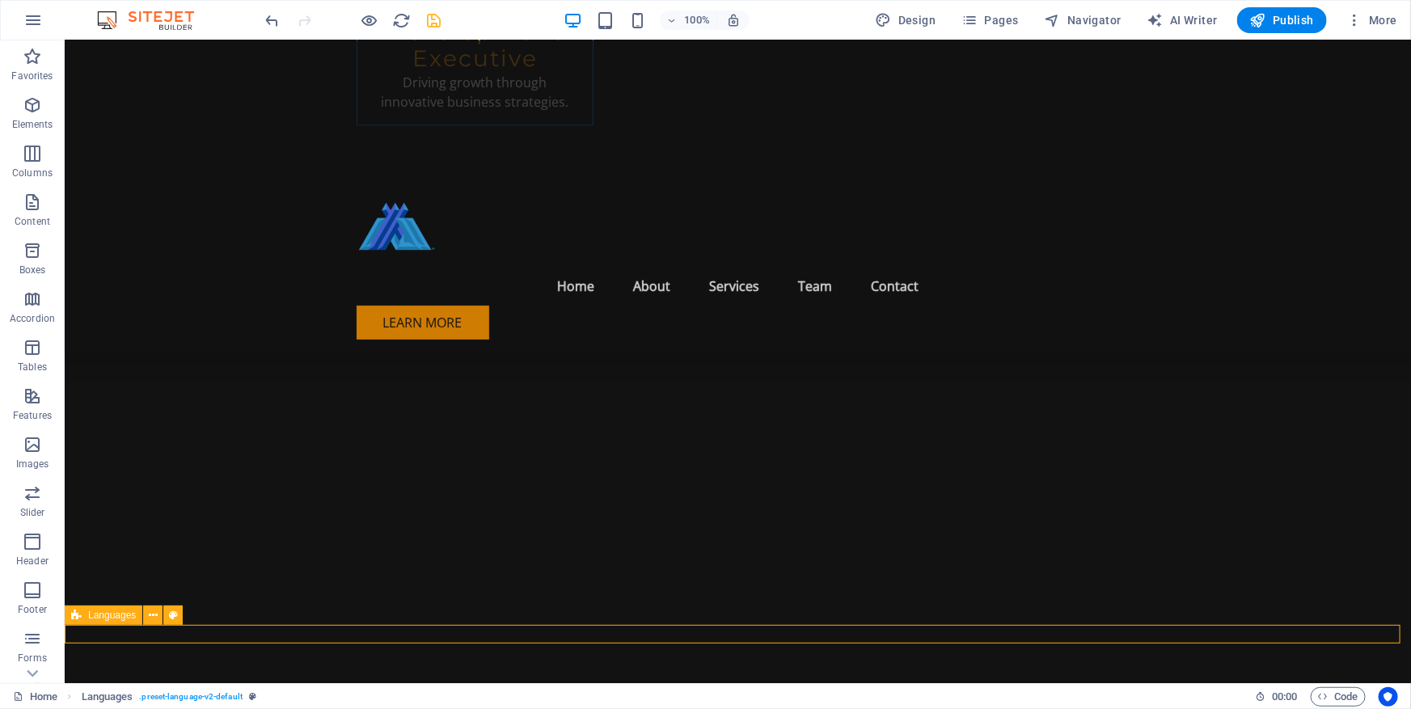
scroll to position [8265, 0]
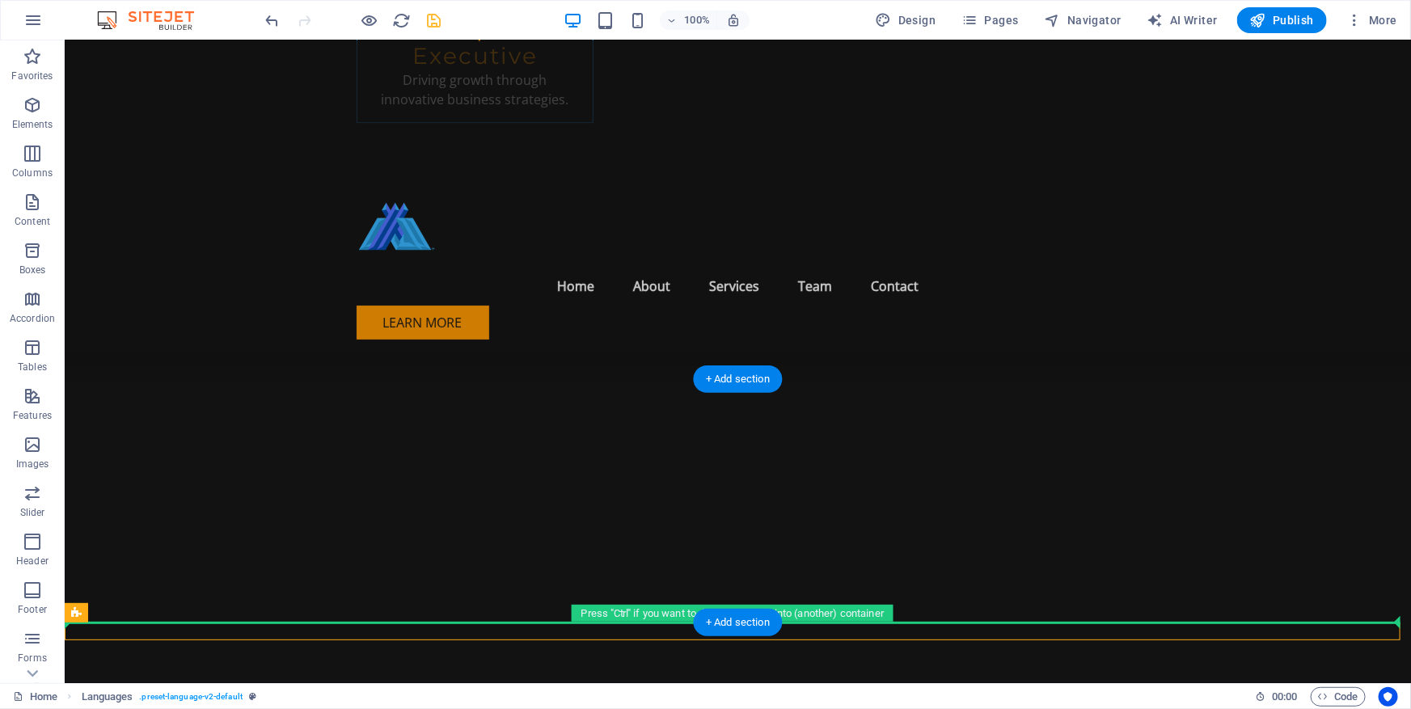
drag, startPoint x: 138, startPoint y: 657, endPoint x: 1333, endPoint y: 612, distance: 1195.9
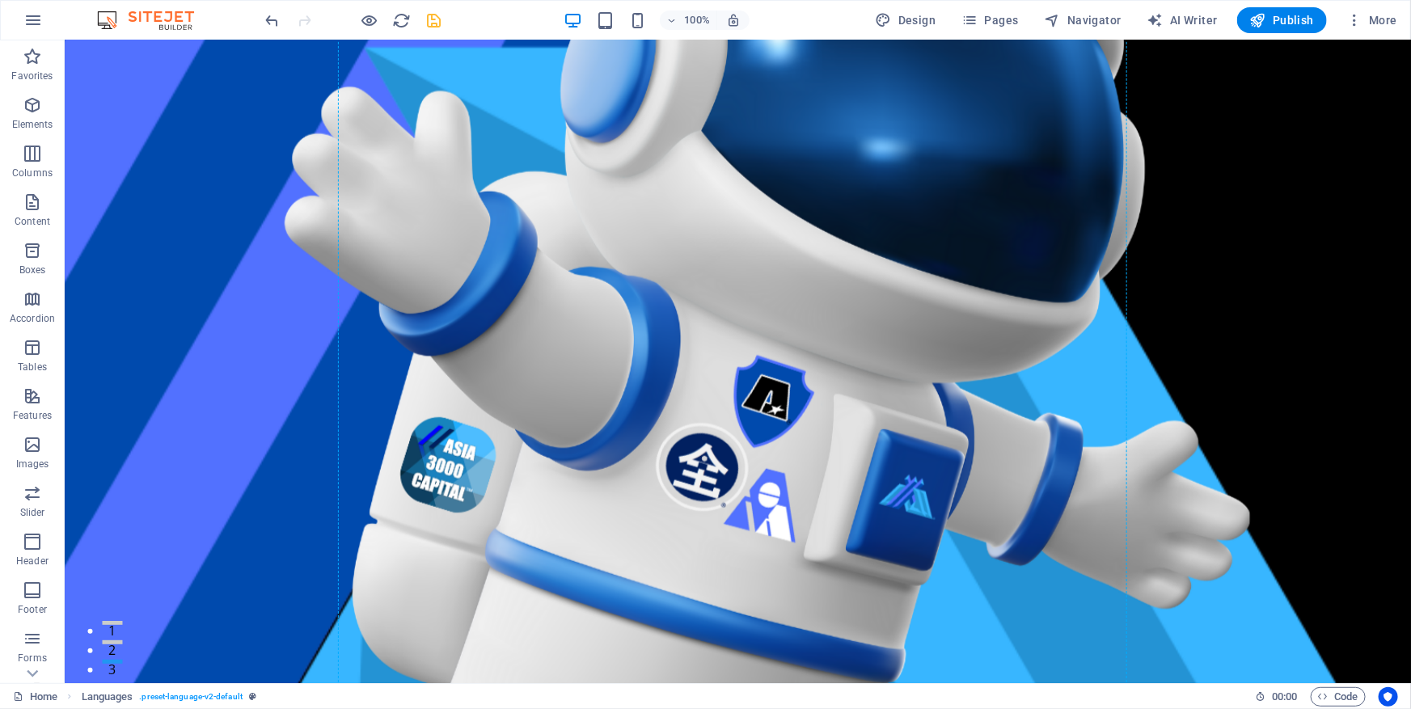
scroll to position [0, 0]
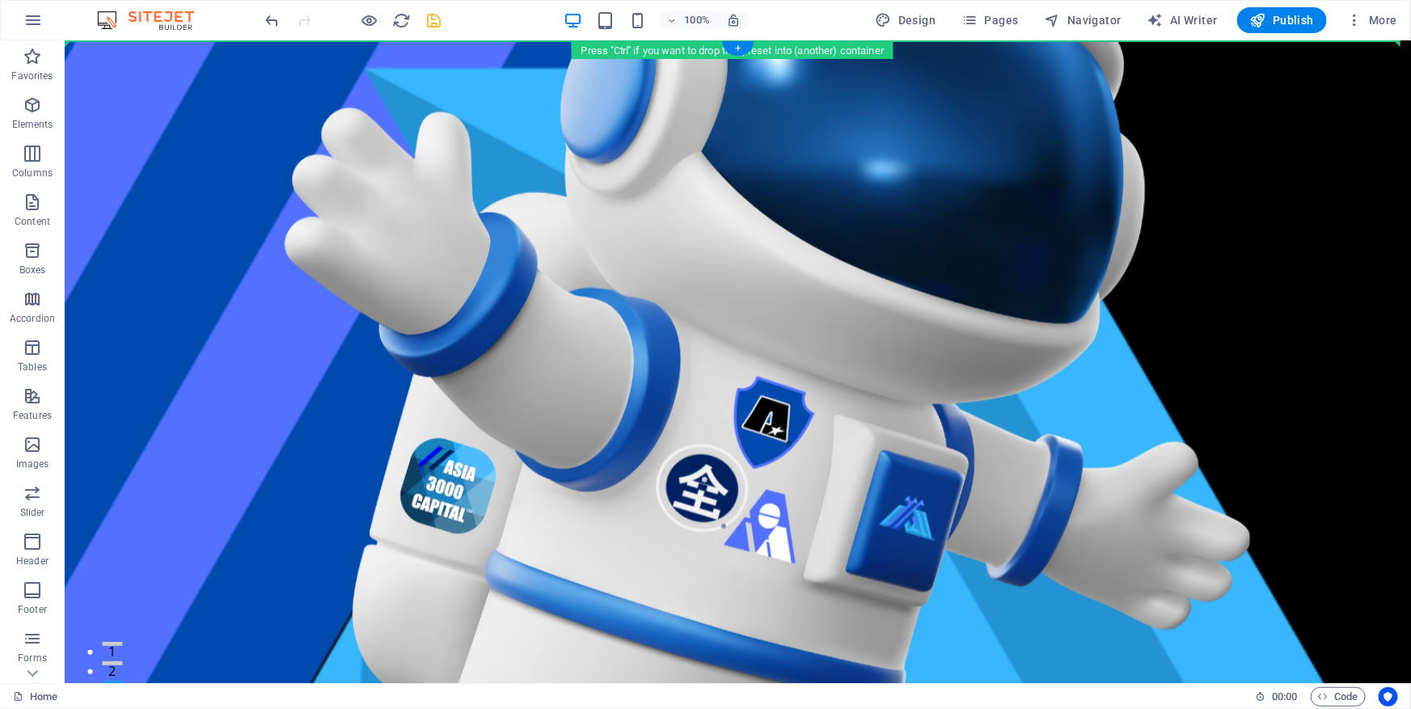
drag, startPoint x: 140, startPoint y: 654, endPoint x: 98, endPoint y: 63, distance: 592.5
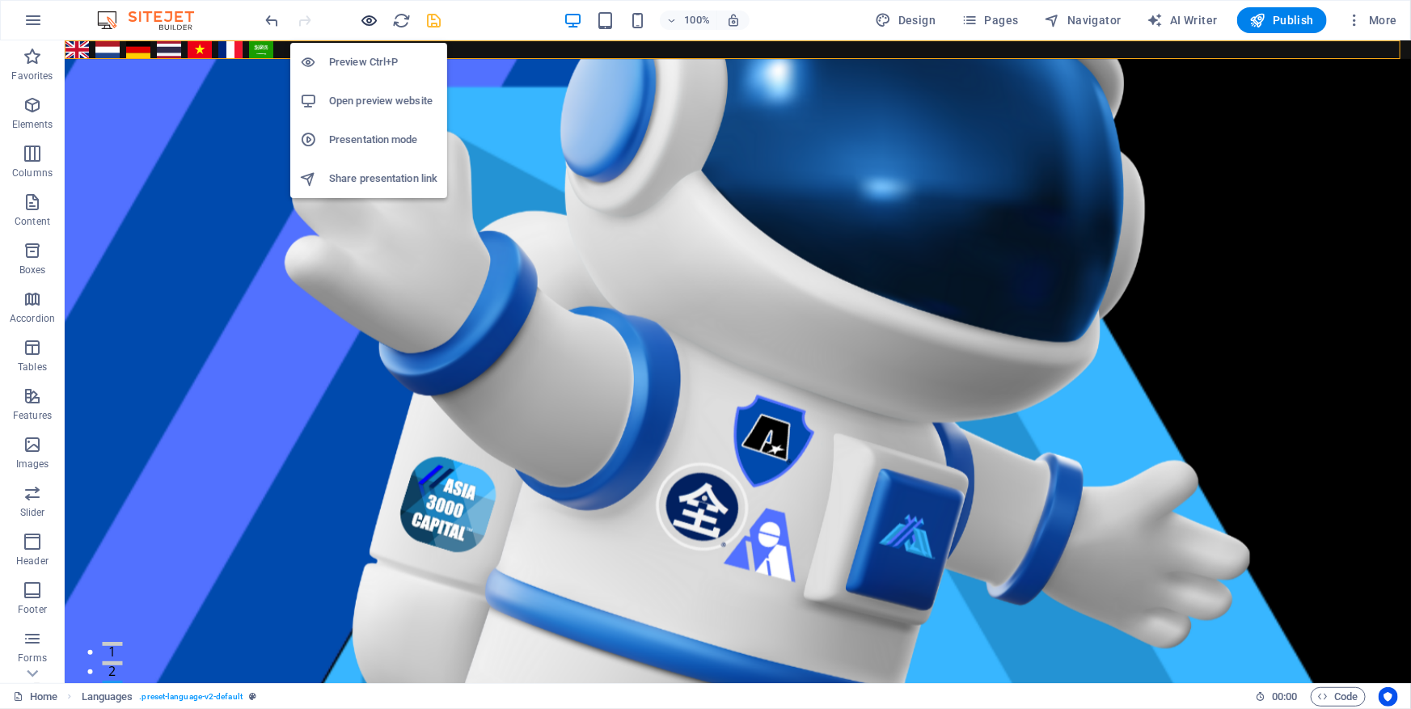
click at [362, 20] on icon "button" at bounding box center [370, 20] width 19 height 19
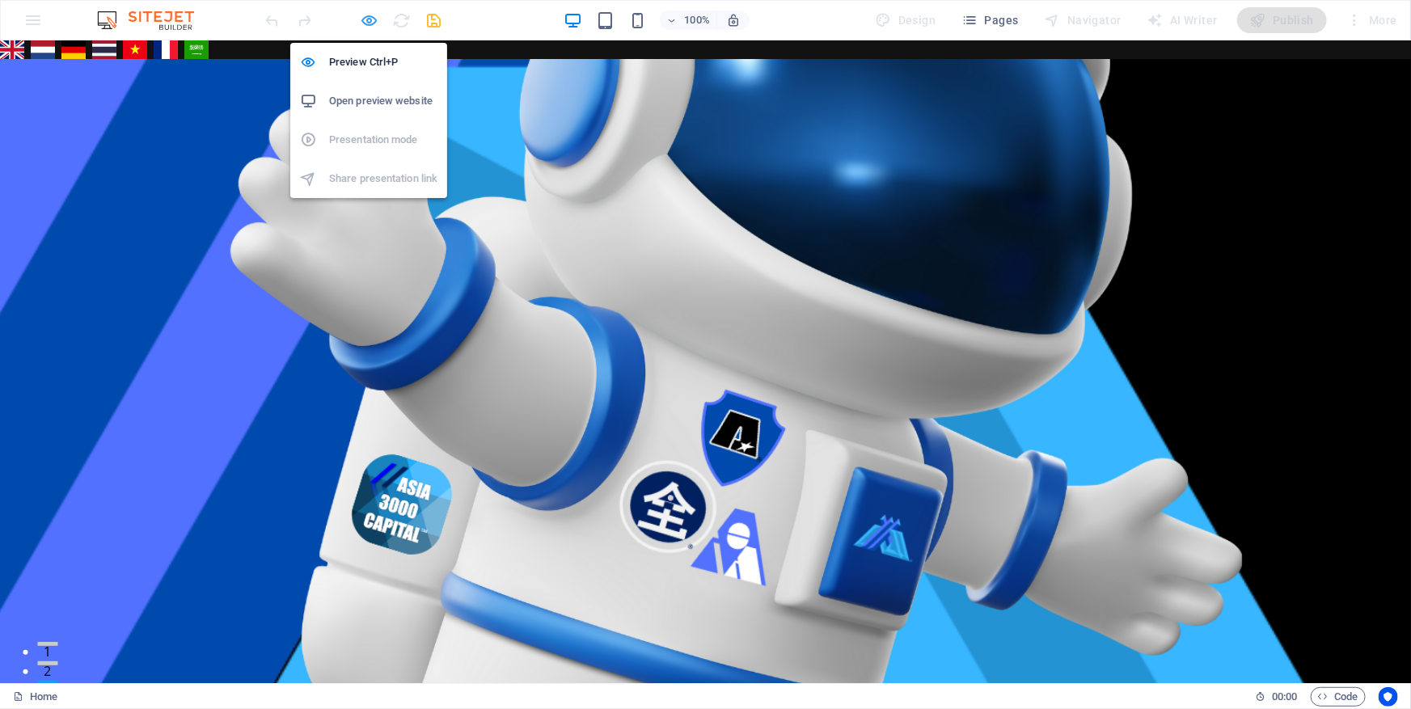
click at [370, 18] on icon "button" at bounding box center [370, 20] width 19 height 19
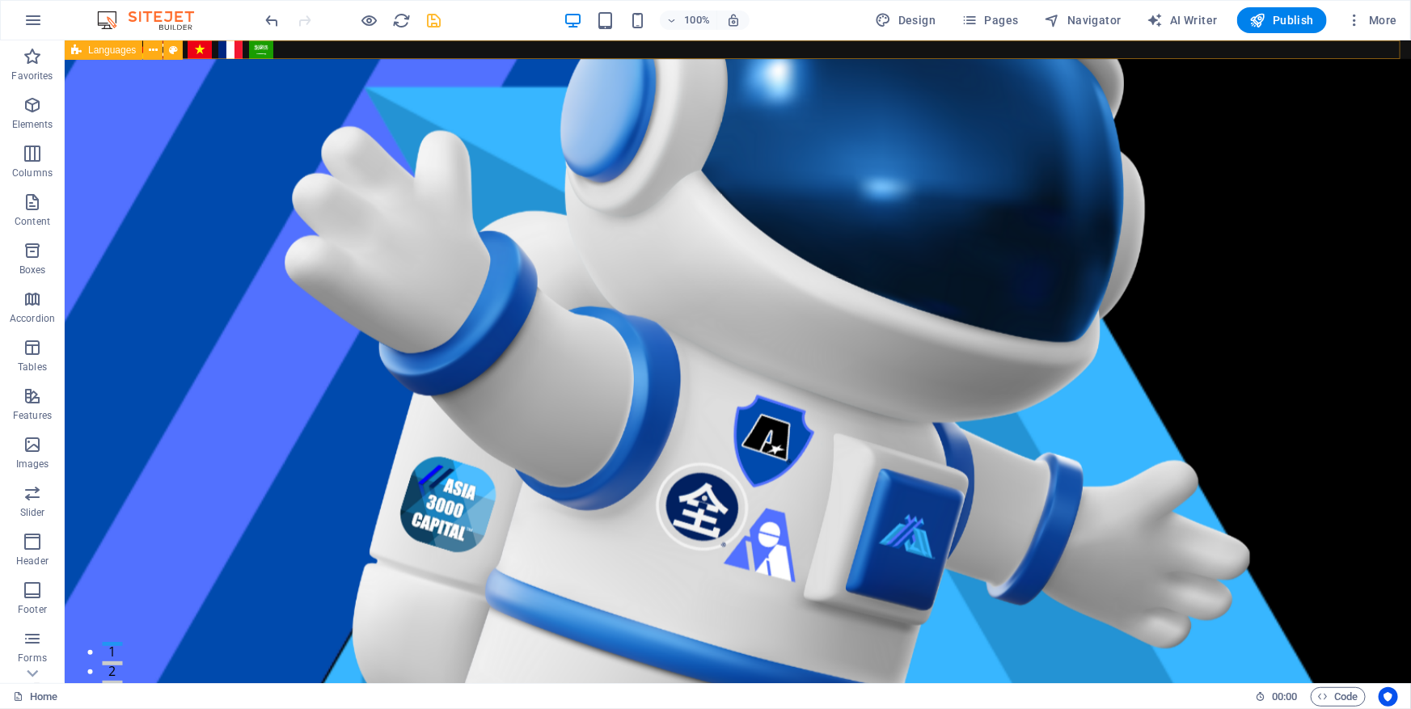
click at [74, 47] on icon at bounding box center [76, 49] width 11 height 19
click at [154, 51] on icon at bounding box center [153, 50] width 9 height 17
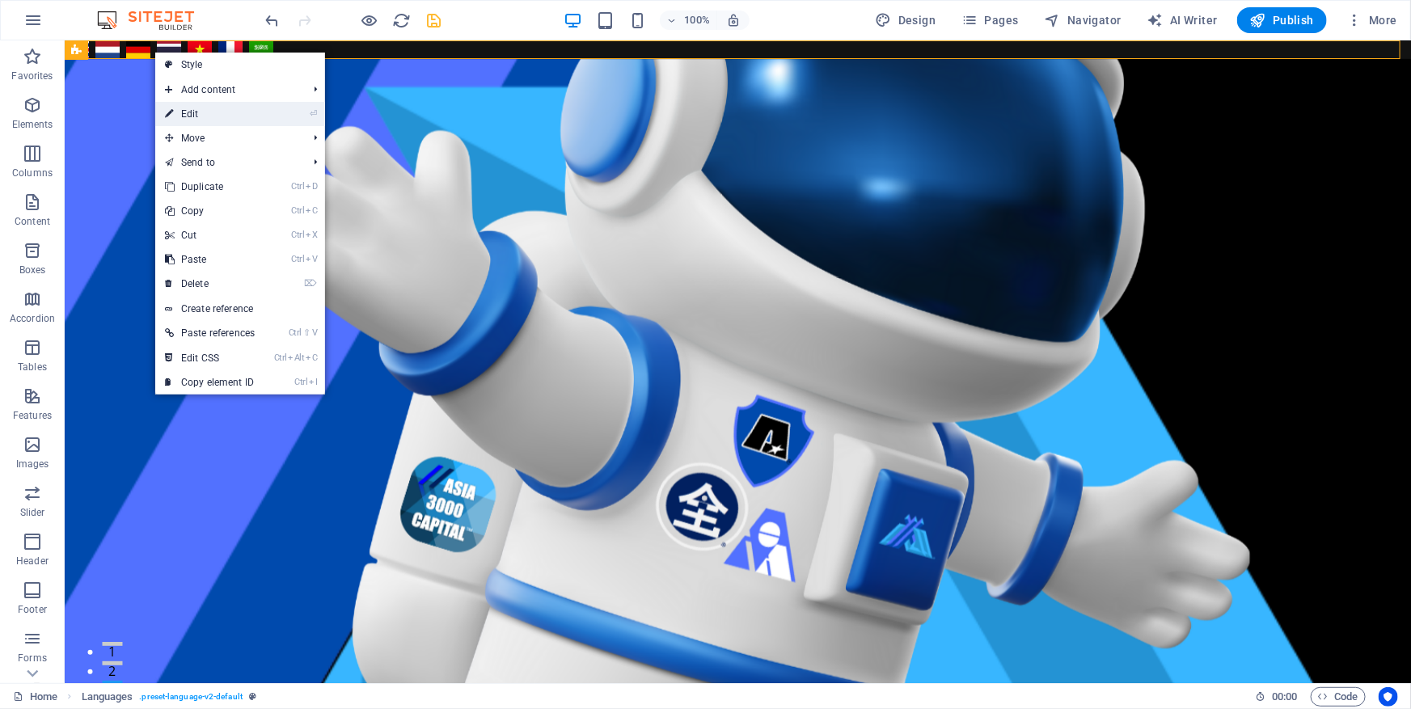
click at [201, 108] on link "⏎ Edit" at bounding box center [209, 114] width 109 height 24
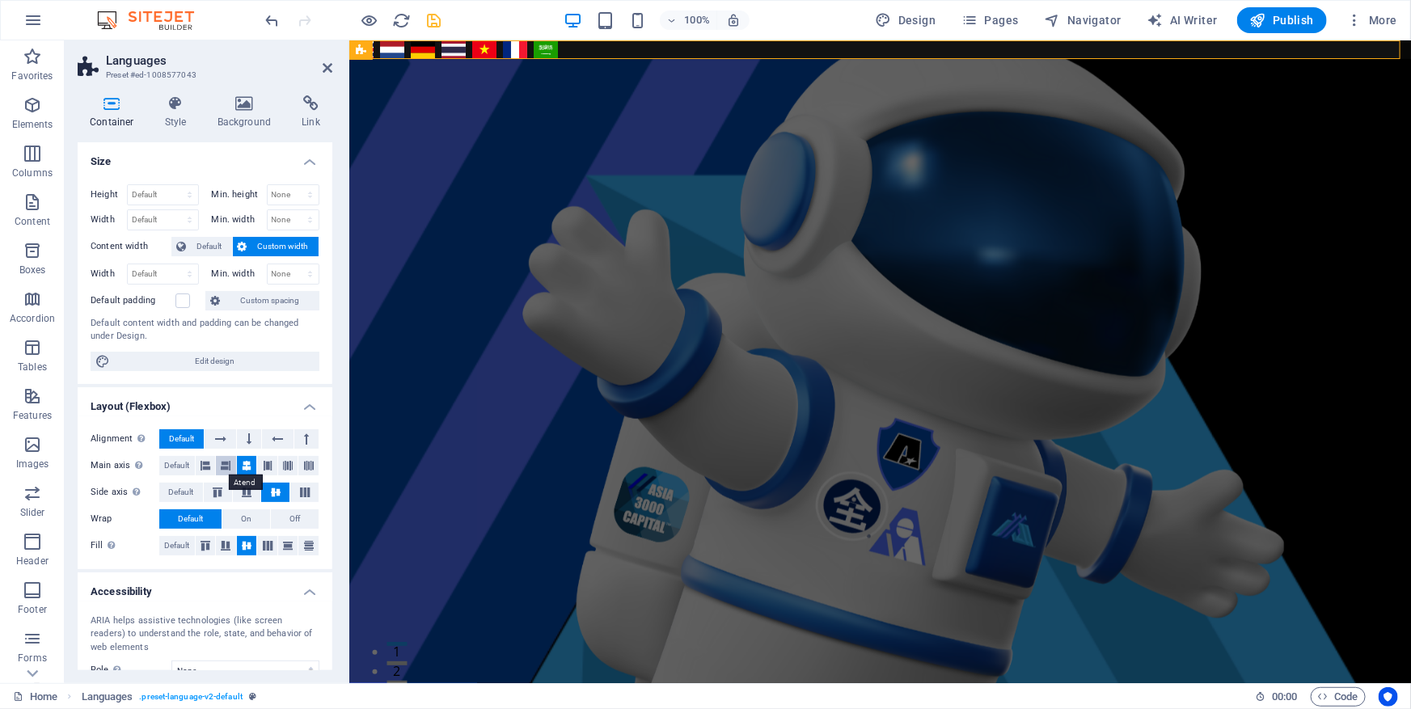
click at [226, 456] on icon at bounding box center [226, 465] width 10 height 19
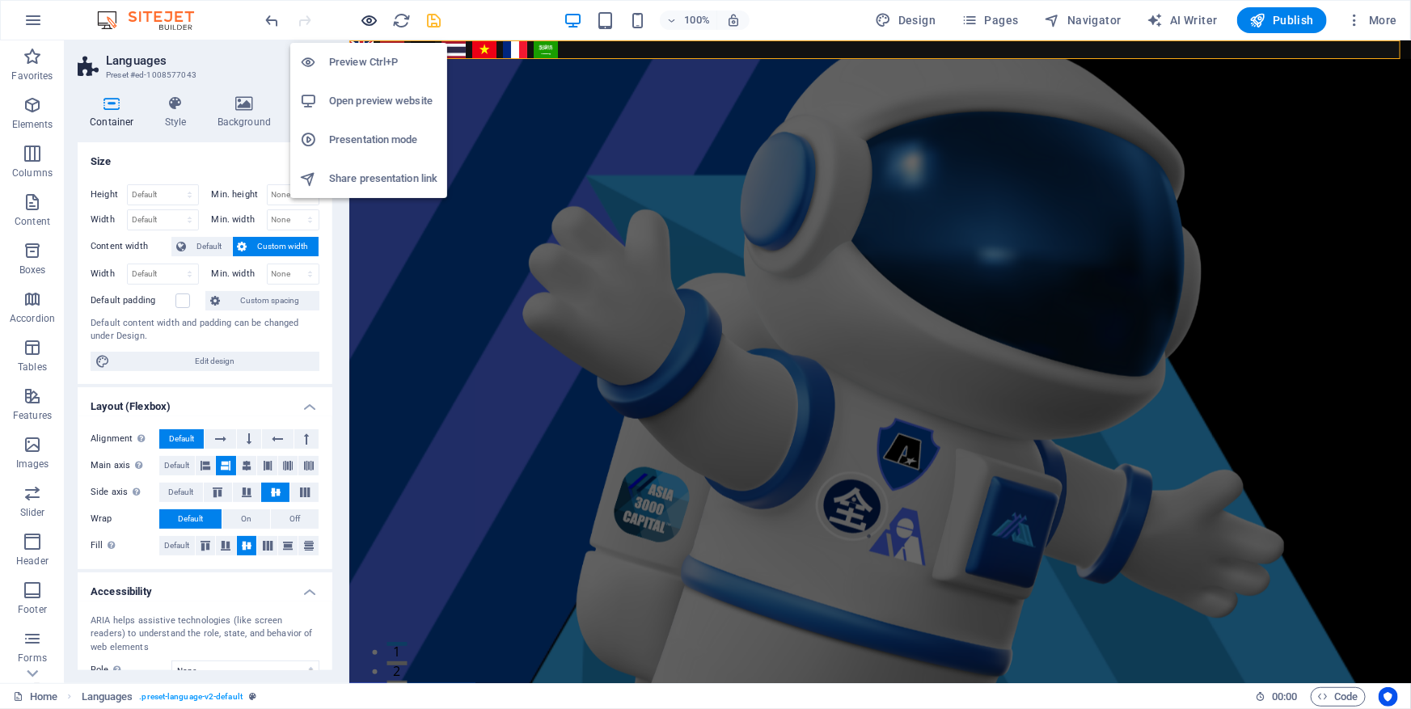
click at [371, 19] on icon "button" at bounding box center [370, 20] width 19 height 19
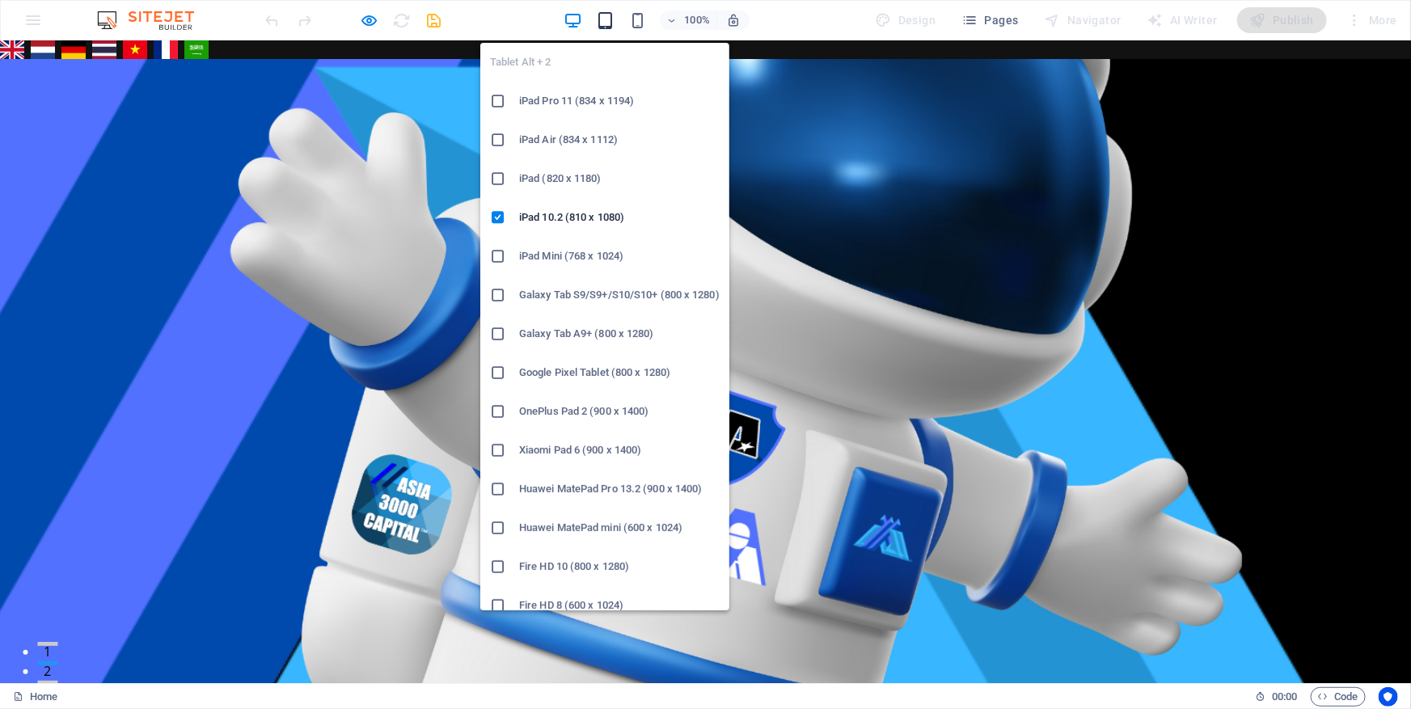
click at [602, 20] on icon "button" at bounding box center [605, 20] width 19 height 19
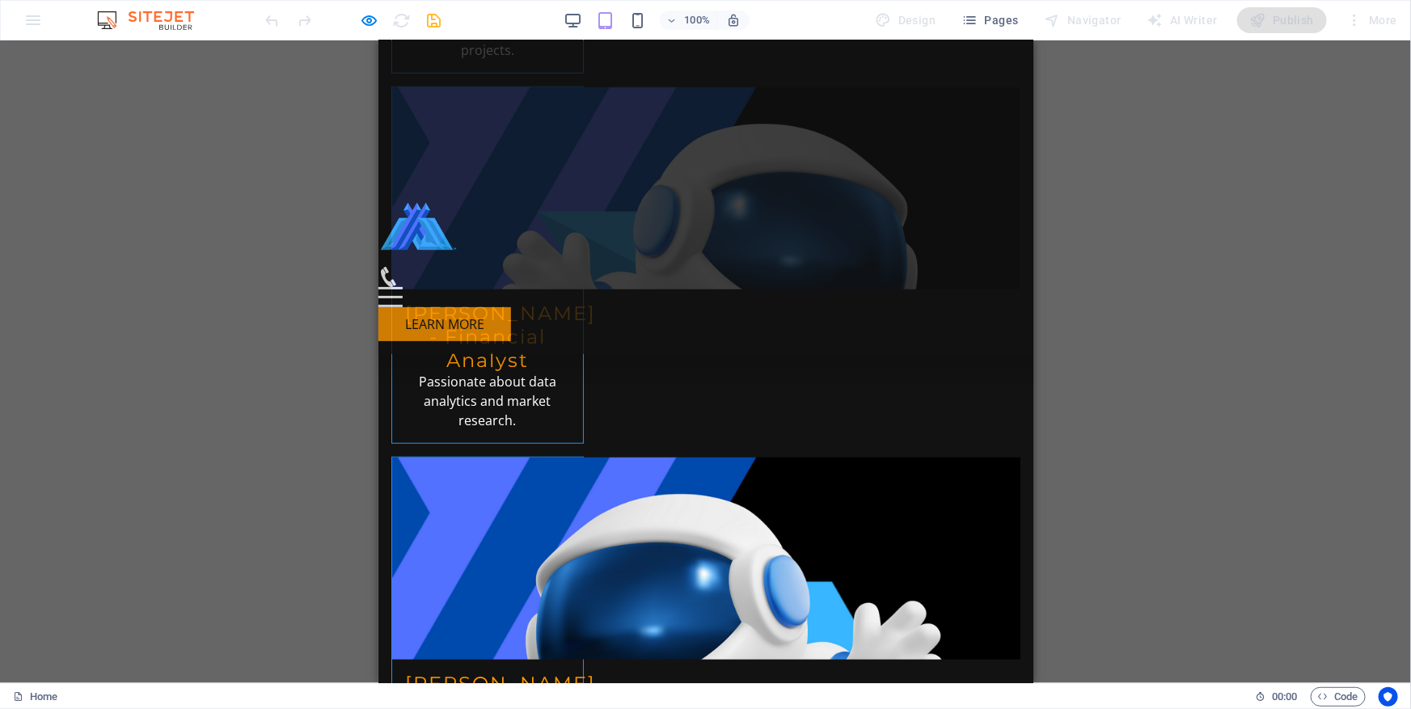
scroll to position [7090, 0]
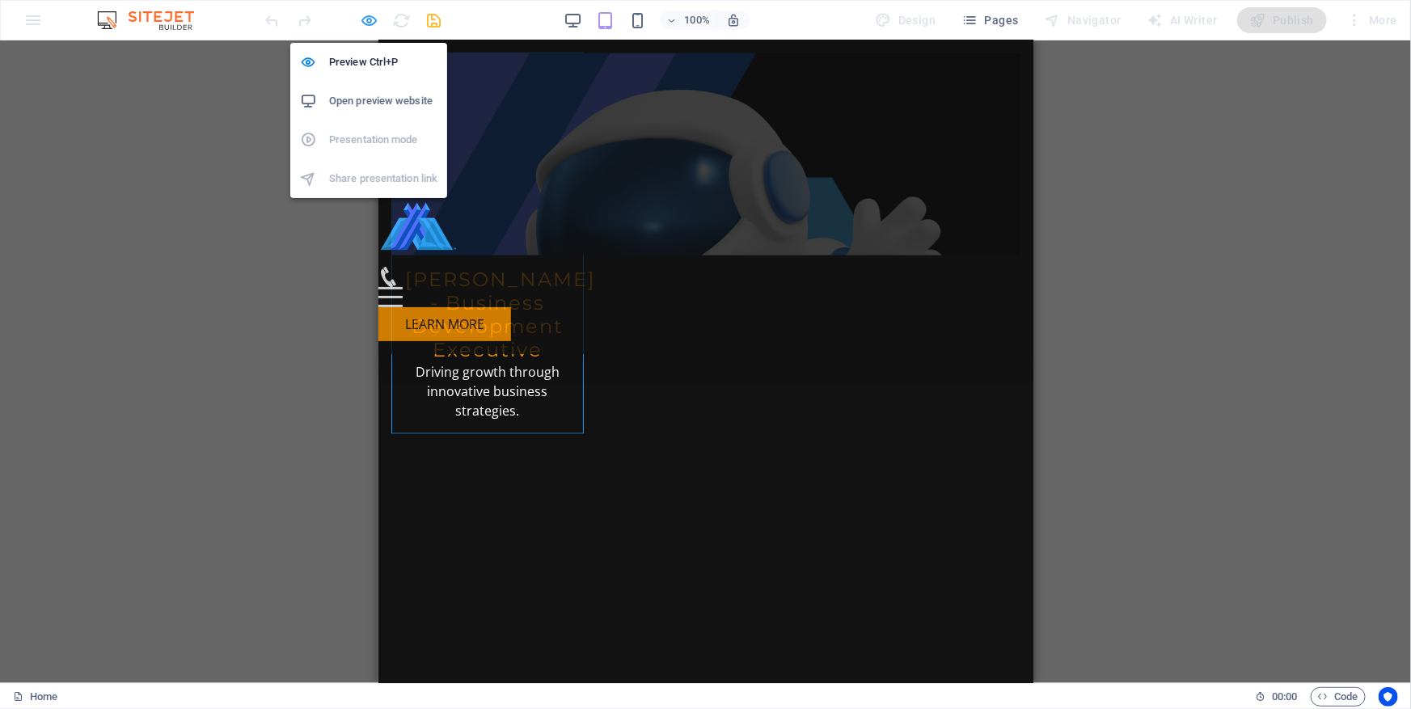
click at [367, 23] on icon "button" at bounding box center [370, 20] width 19 height 19
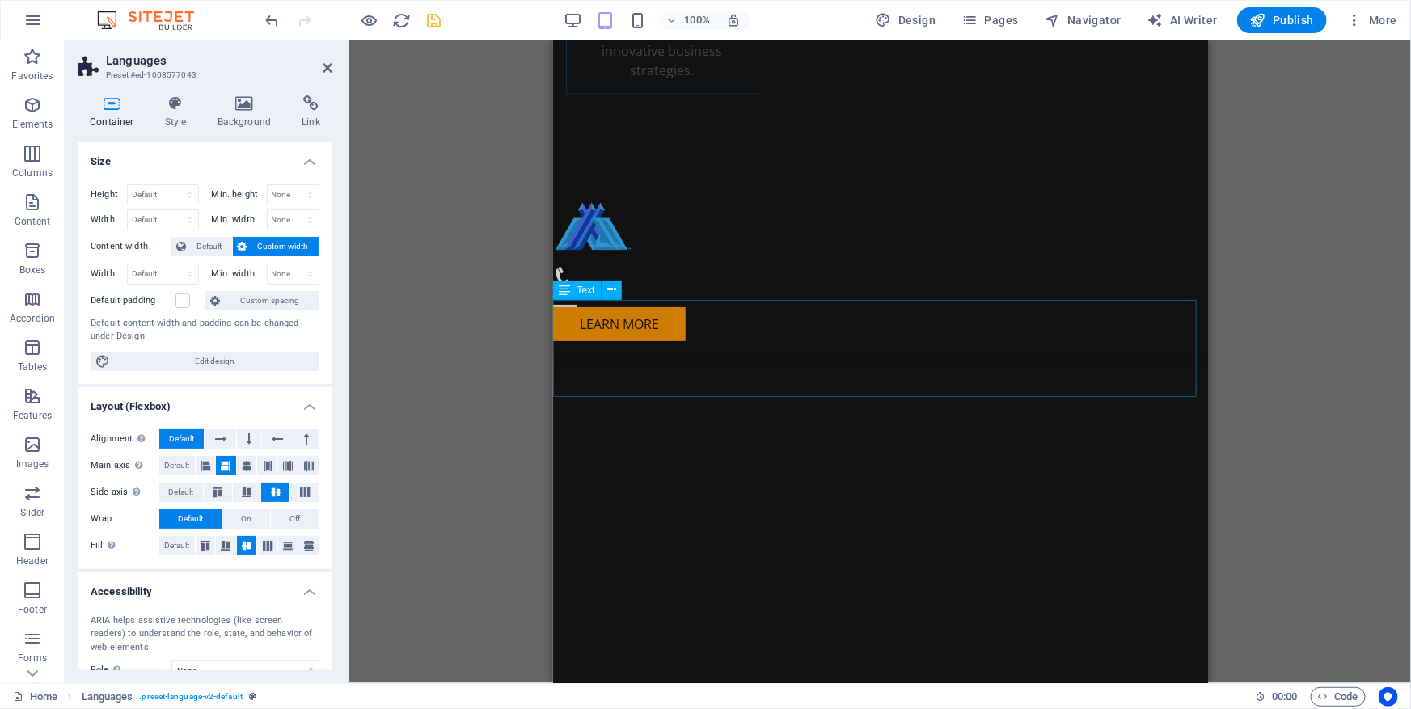
scroll to position [8552, 0]
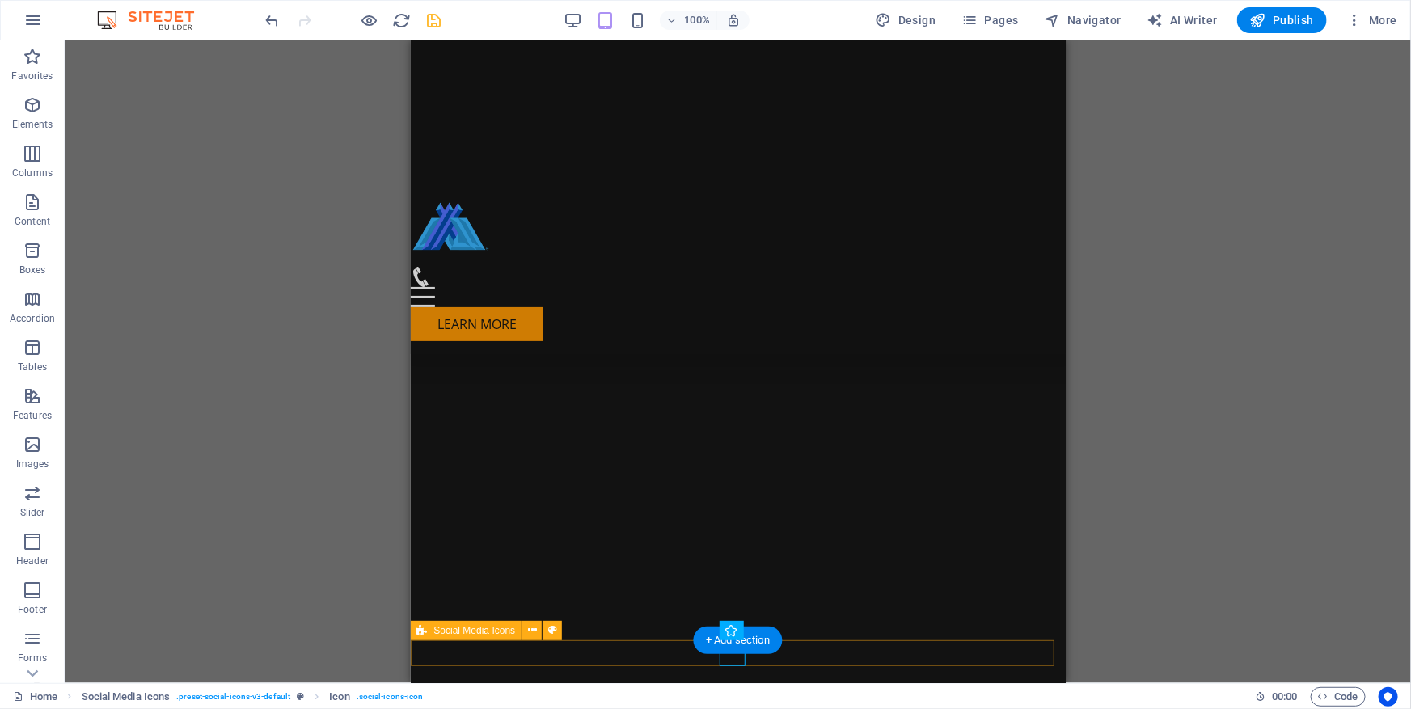
select select "xMidYMid"
select select "px"
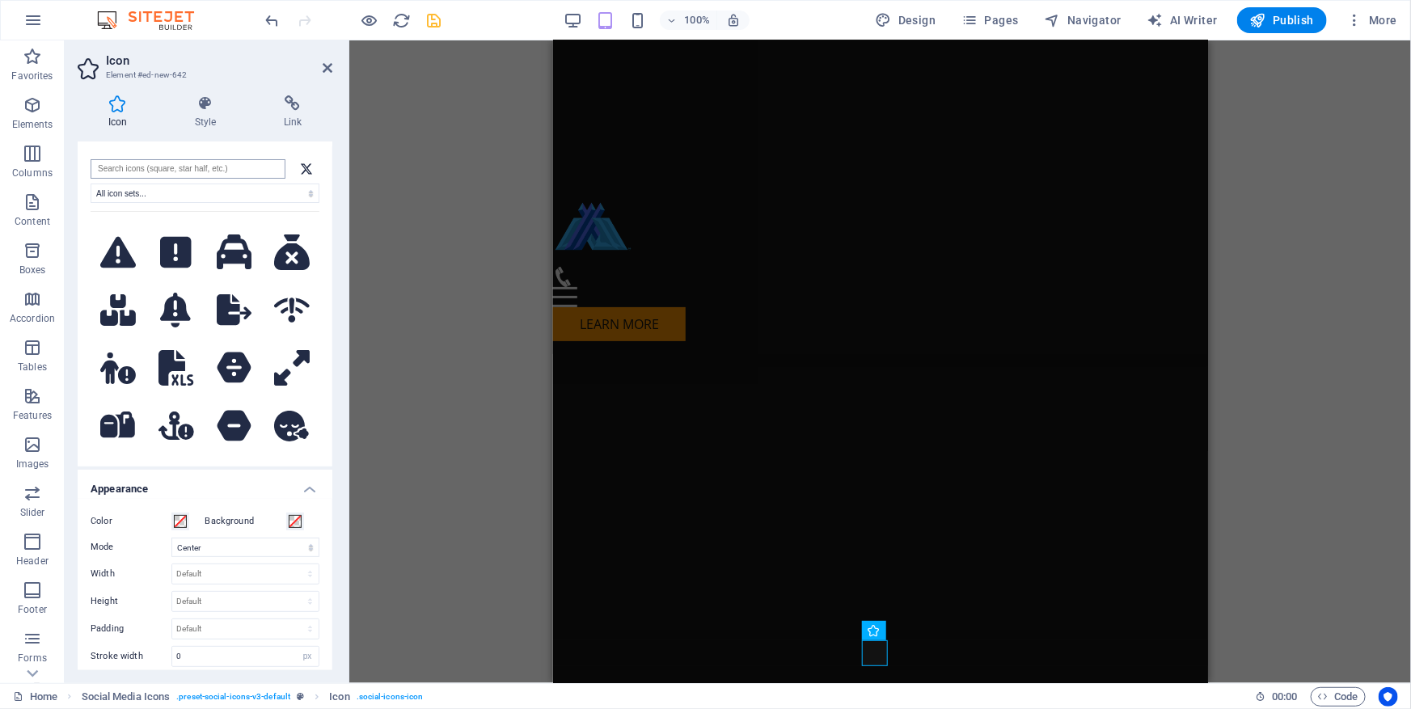
scroll to position [0, 0]
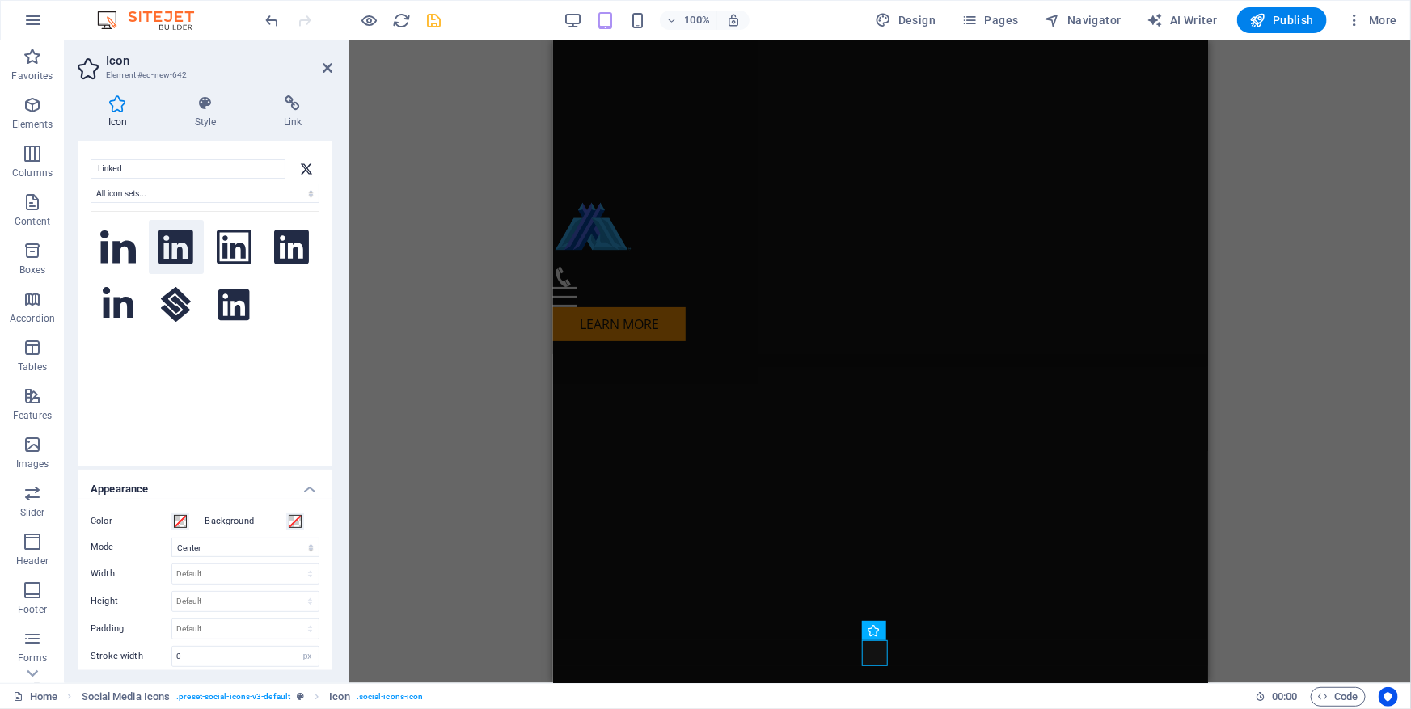
type input "Linked"
click at [171, 258] on icon at bounding box center [175, 248] width 35 height 36
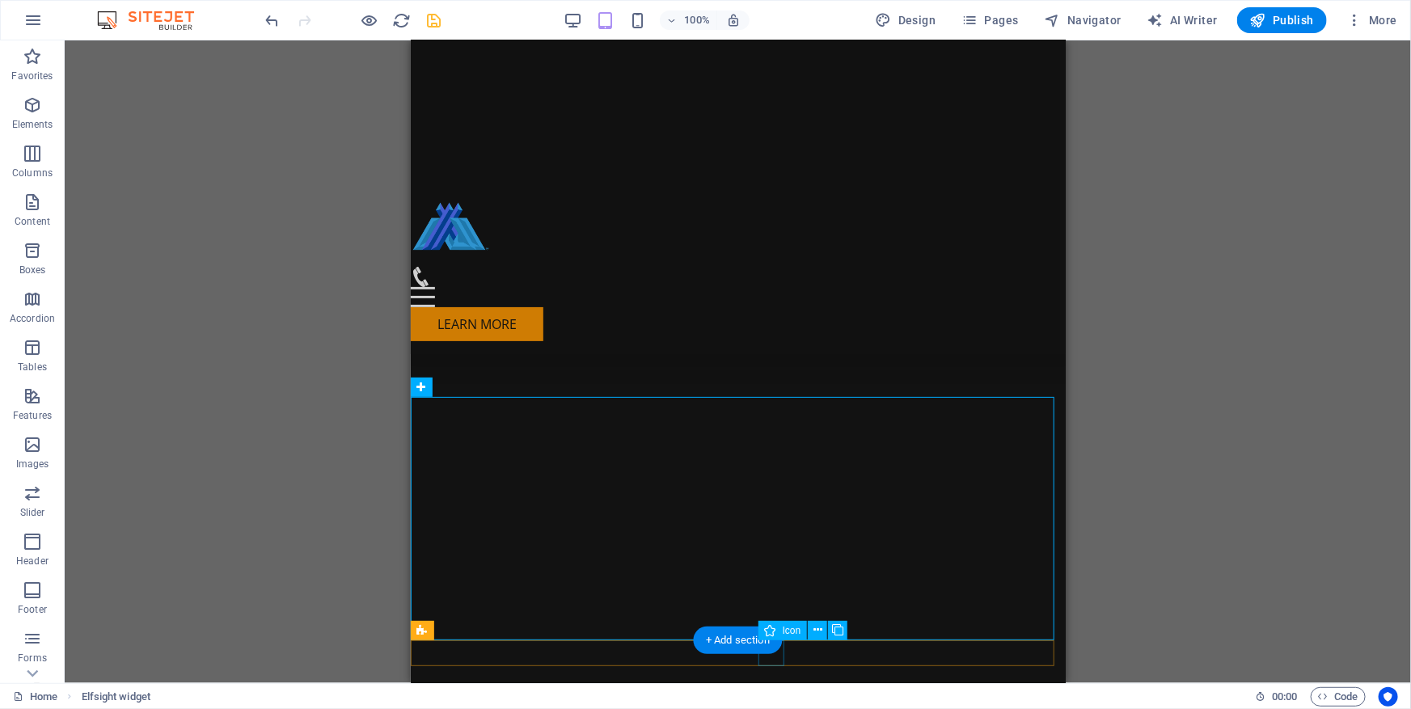
select select "xMidYMid"
select select "px"
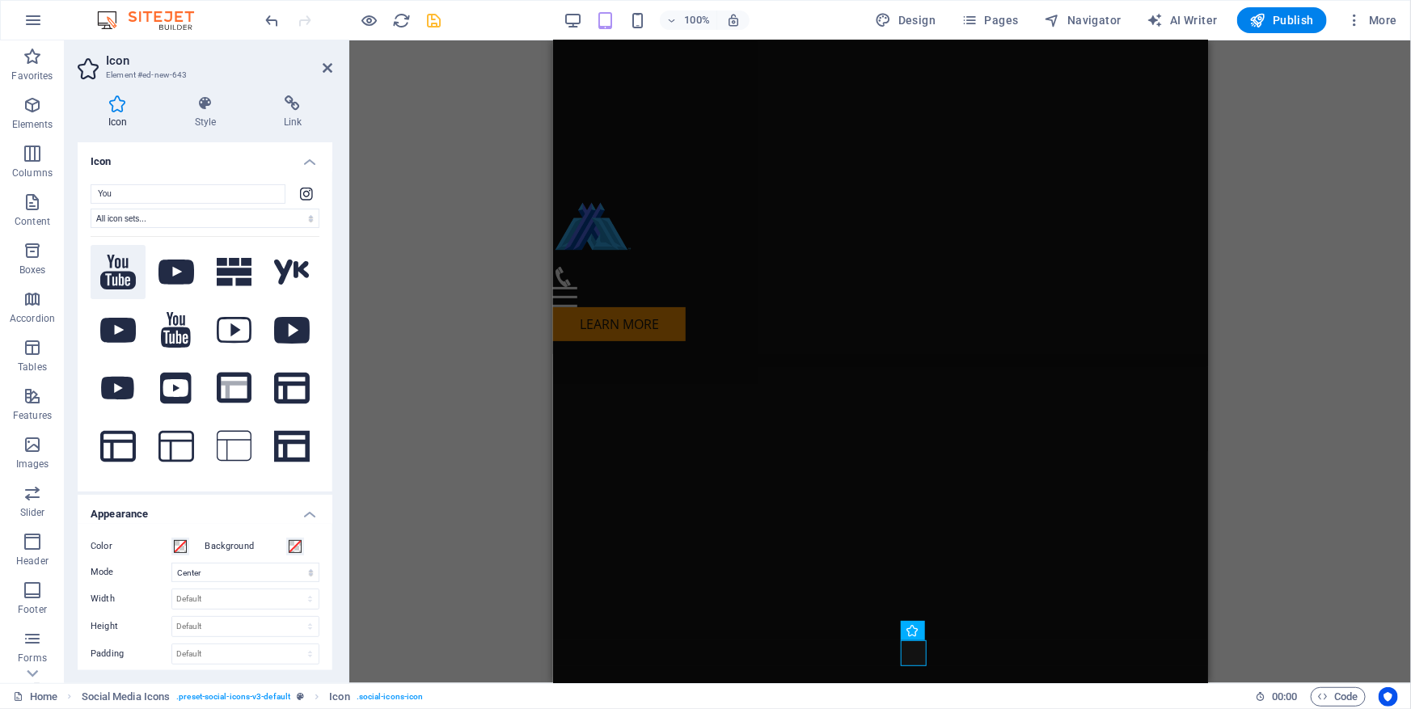
type input "You"
click at [121, 278] on icon at bounding box center [118, 272] width 36 height 35
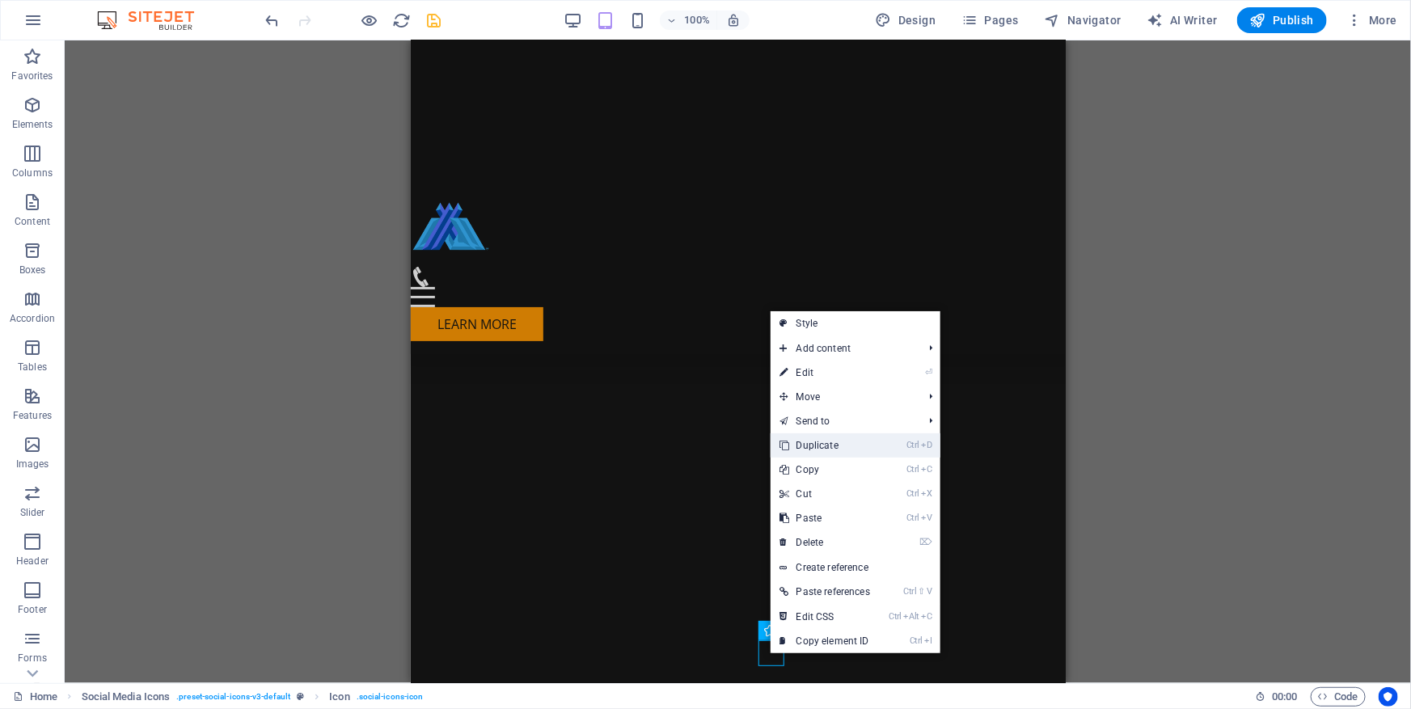
click at [826, 449] on link "Ctrl D Duplicate" at bounding box center [825, 445] width 109 height 24
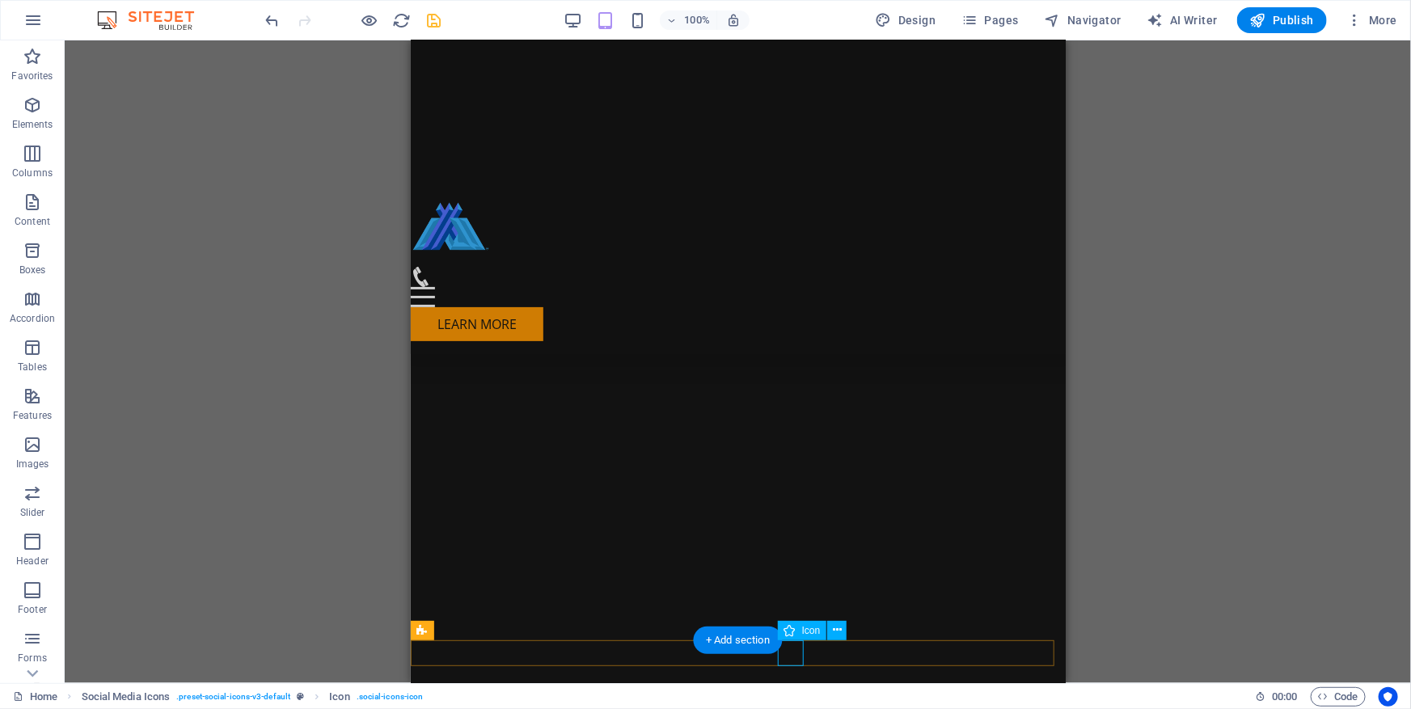
select select "xMidYMid"
select select "px"
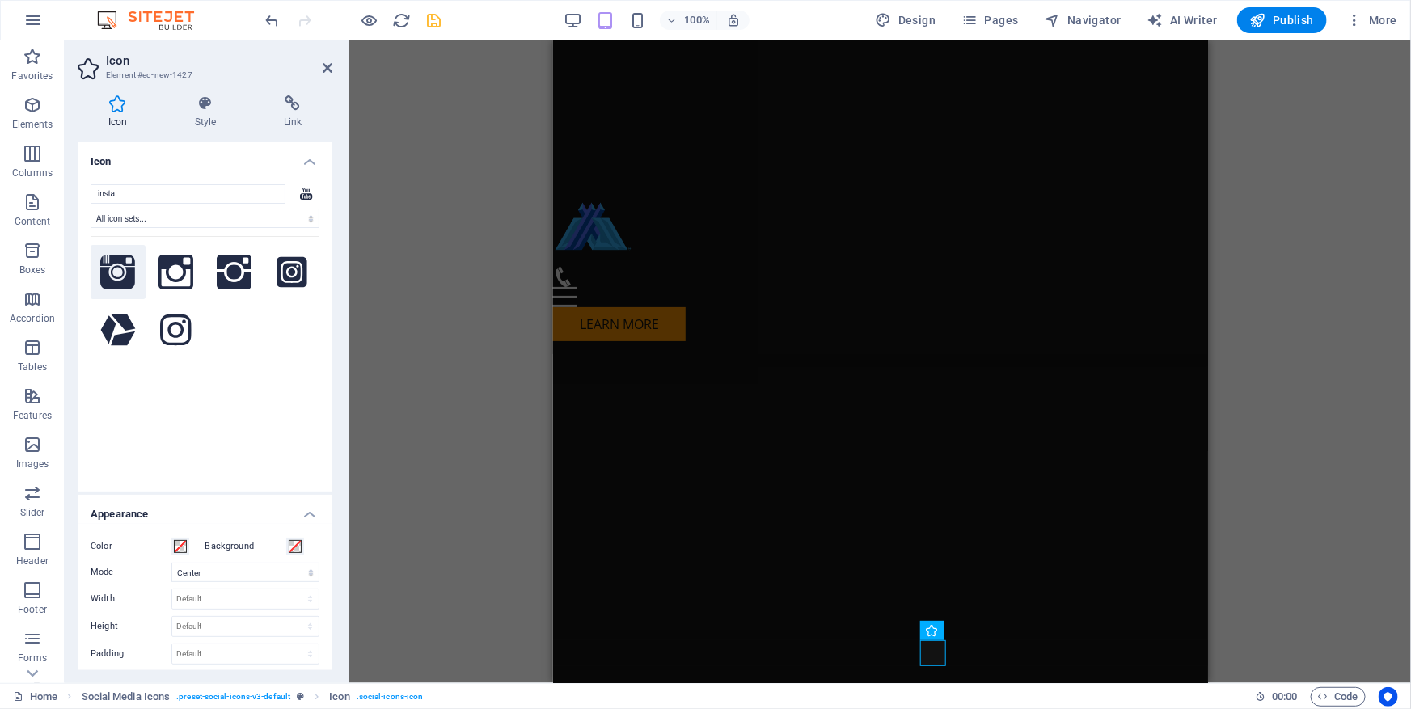
type input "insta"
click at [108, 278] on icon at bounding box center [118, 273] width 36 height 36
click at [185, 277] on icon at bounding box center [176, 273] width 36 height 36
click at [234, 276] on icon at bounding box center [235, 273] width 36 height 36
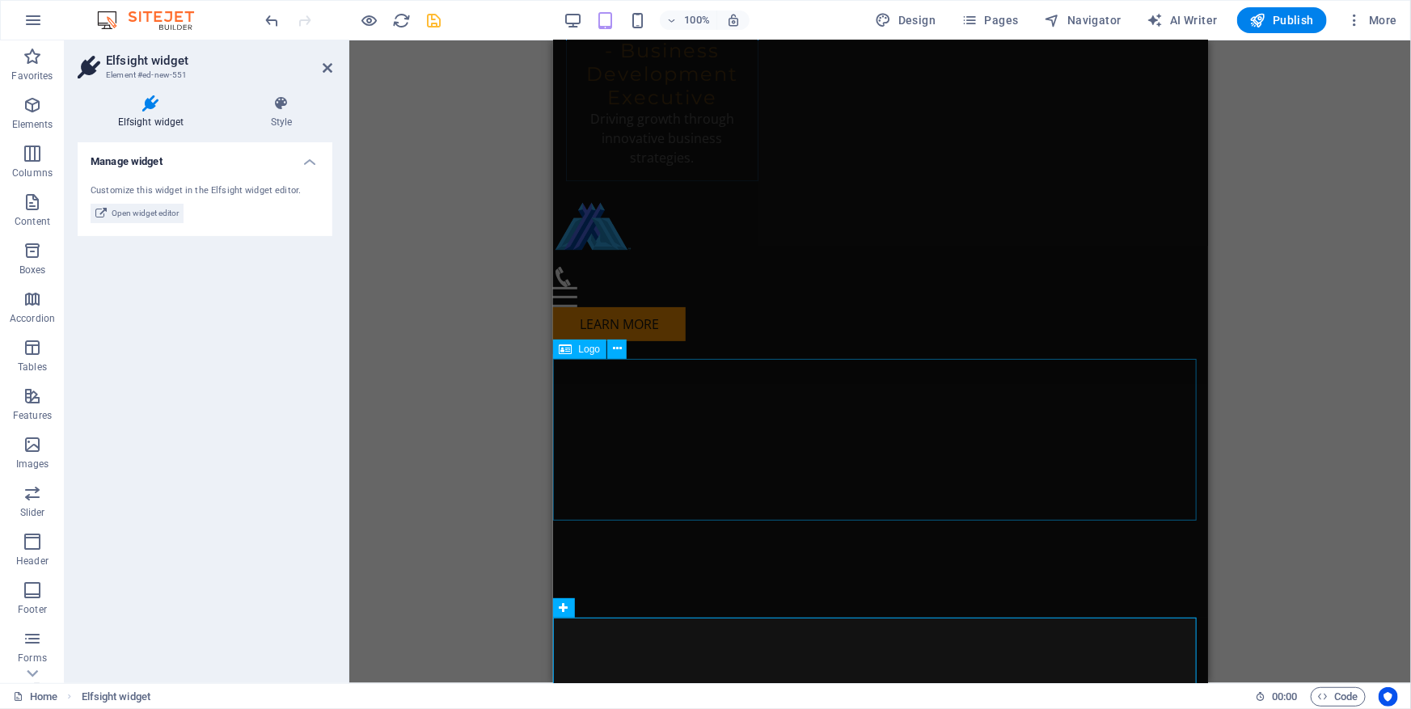
scroll to position [8552, 0]
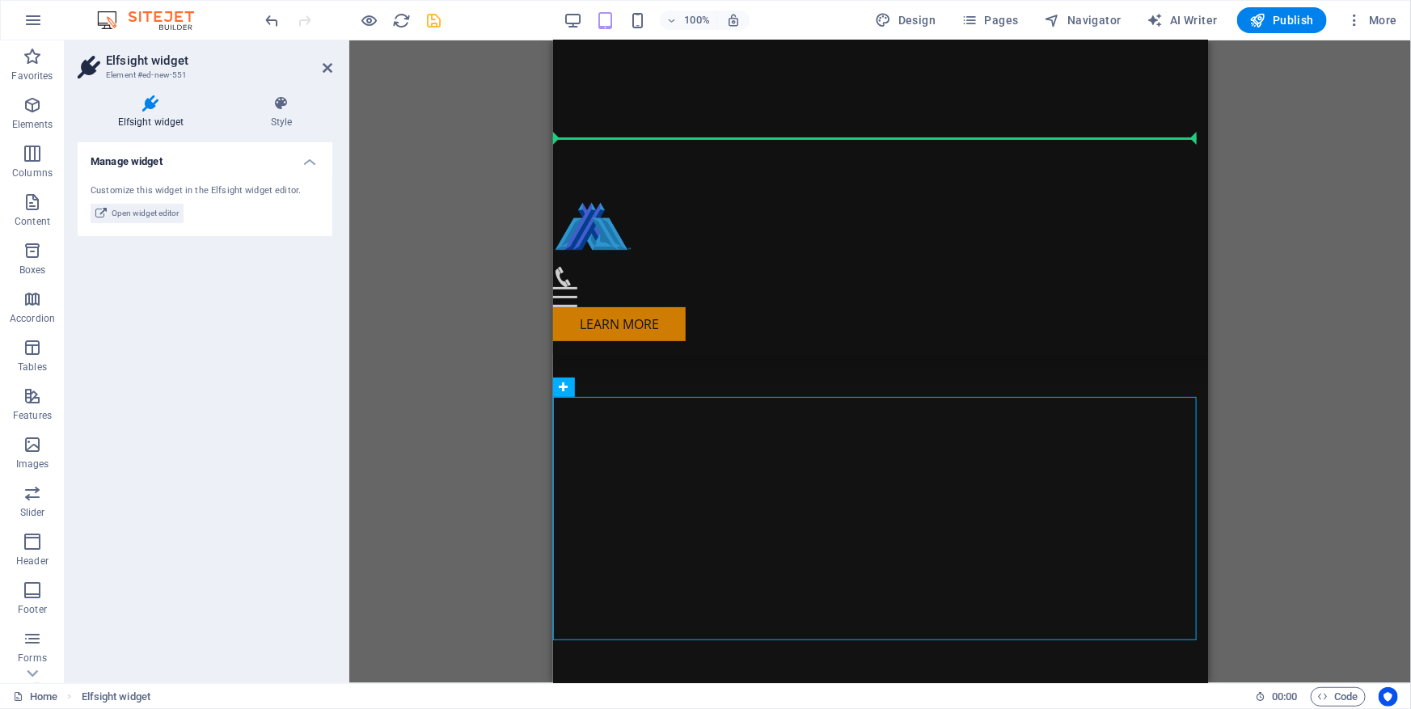
drag, startPoint x: 661, startPoint y: 446, endPoint x: 665, endPoint y: 193, distance: 253.1
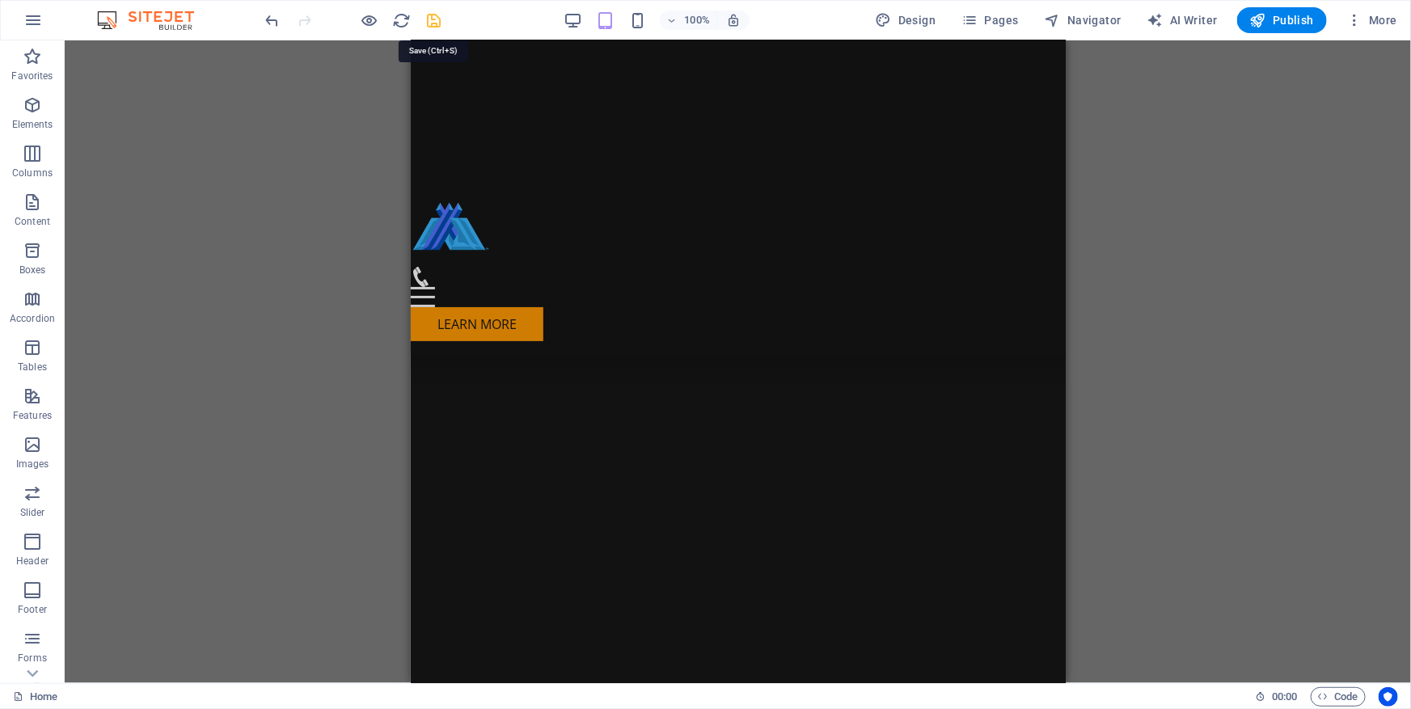
click at [429, 19] on icon "save" at bounding box center [434, 20] width 19 height 19
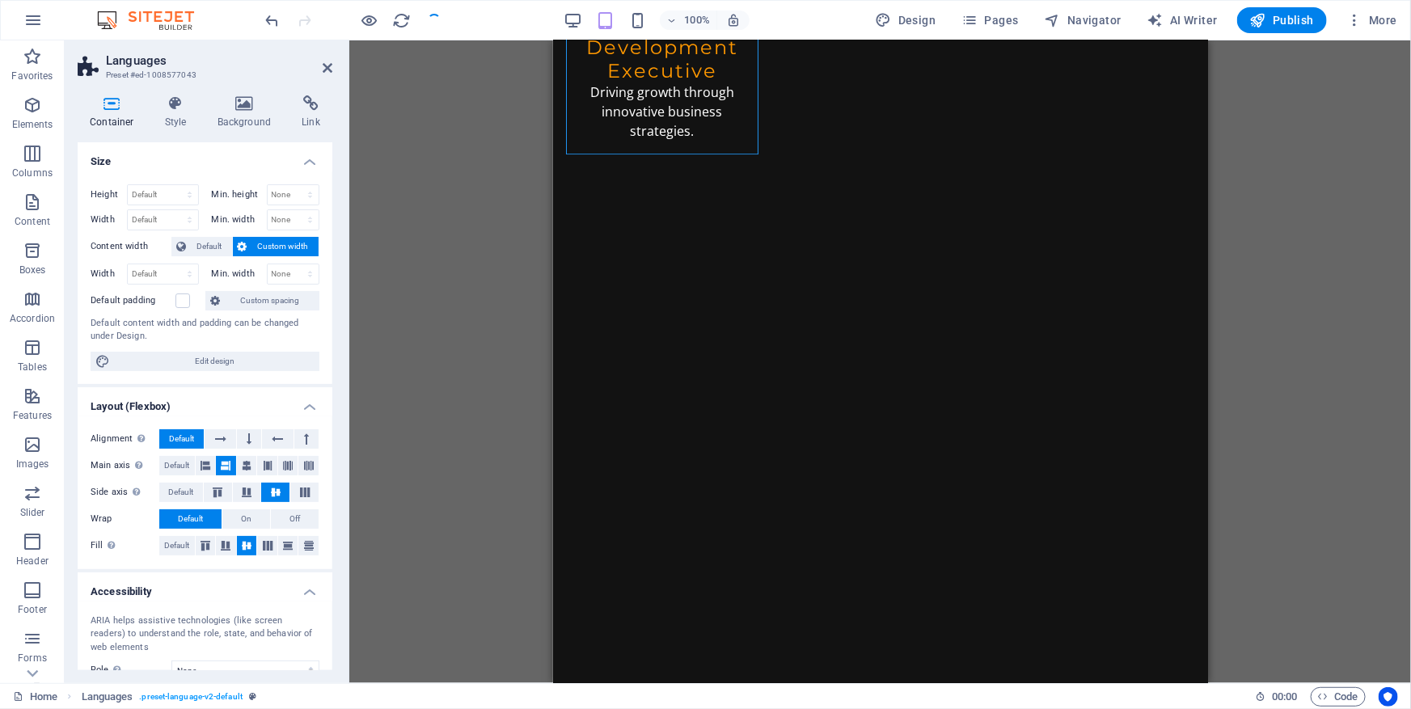
checkbox input "false"
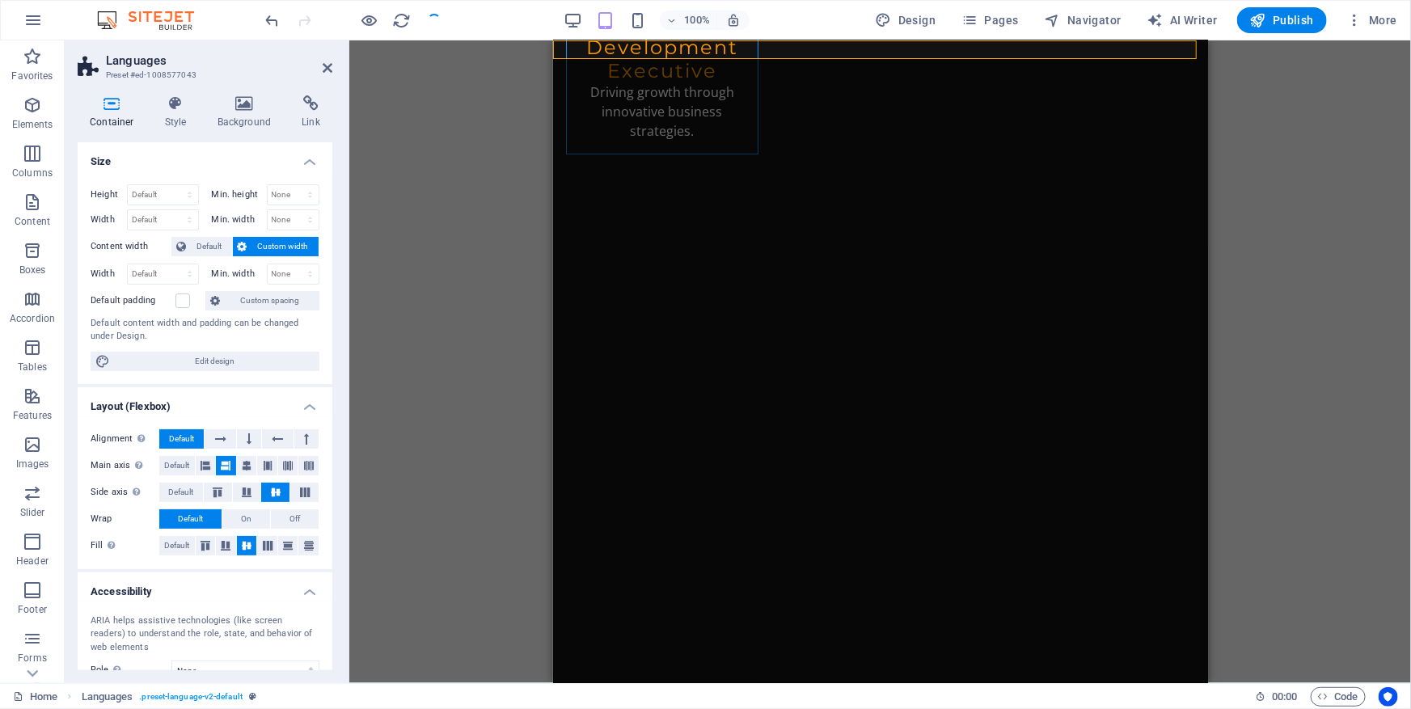
scroll to position [0, 0]
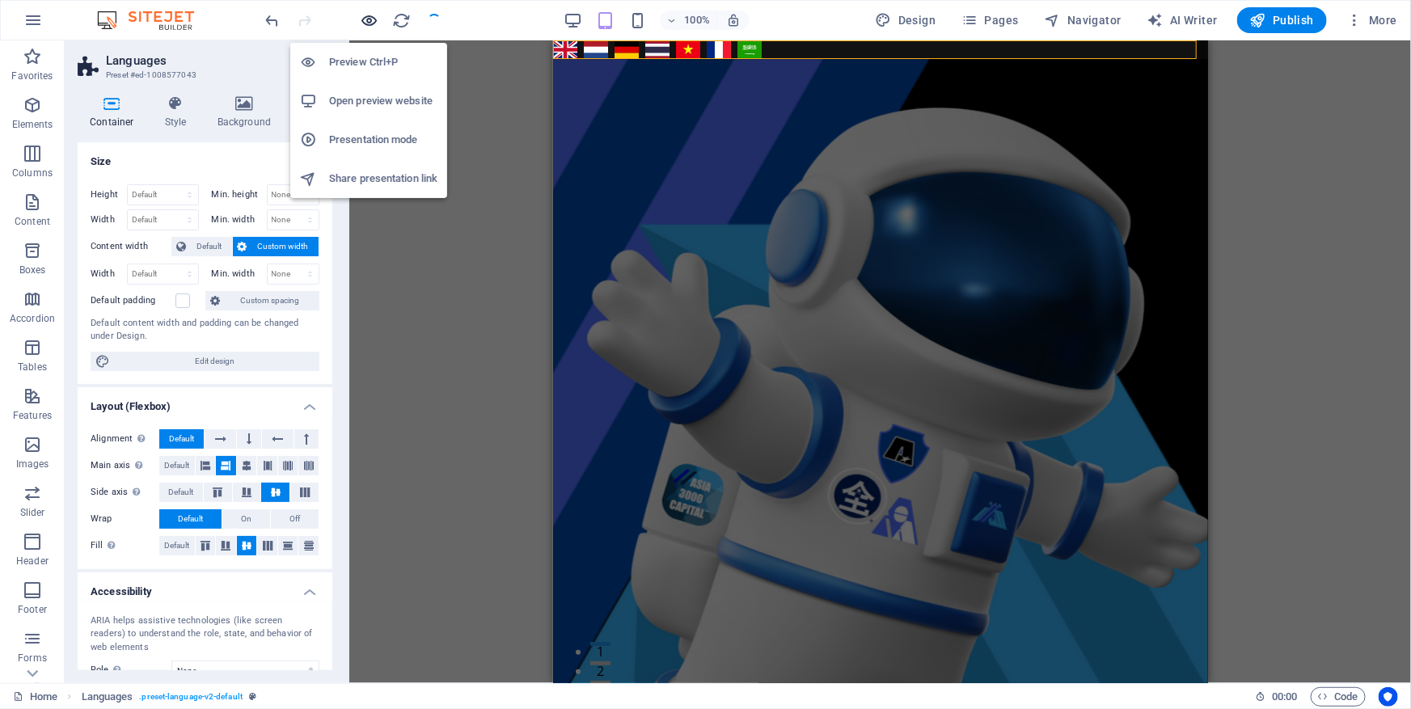
click at [365, 13] on icon "button" at bounding box center [370, 20] width 19 height 19
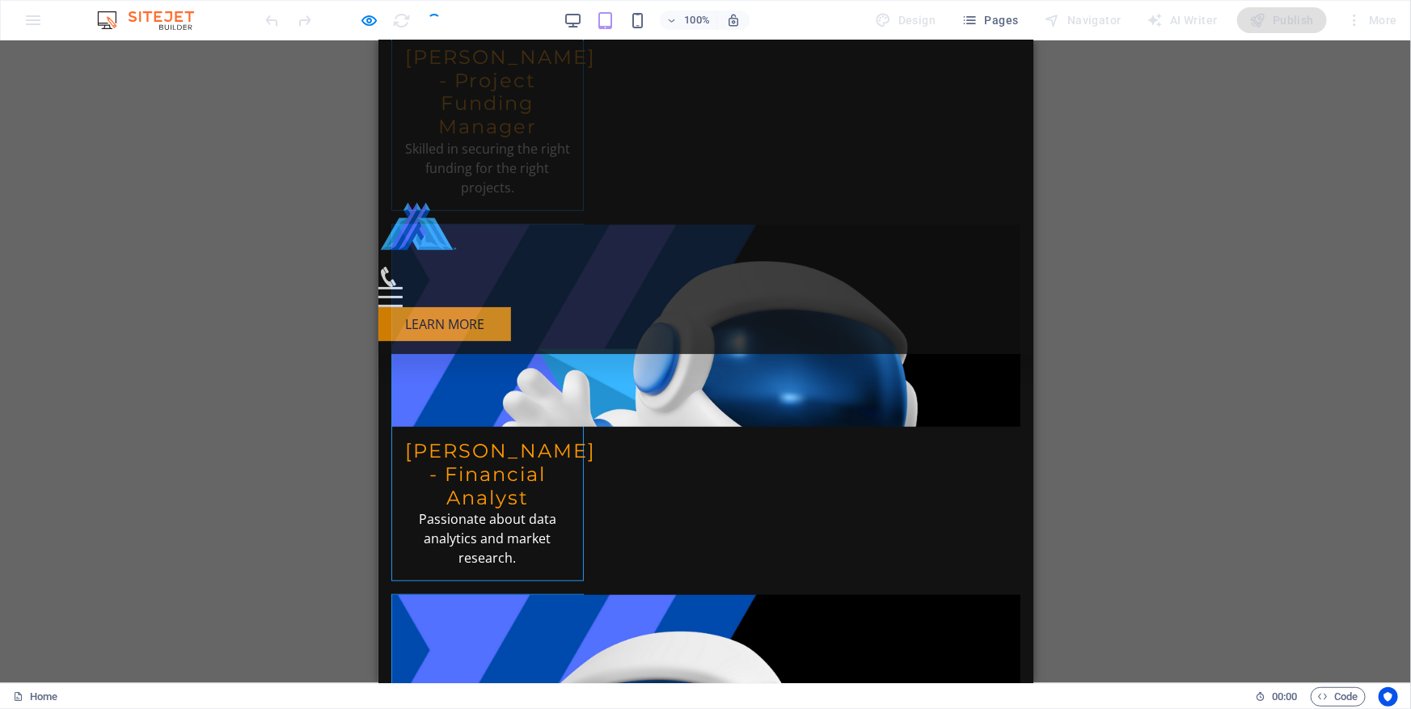
scroll to position [7090, 0]
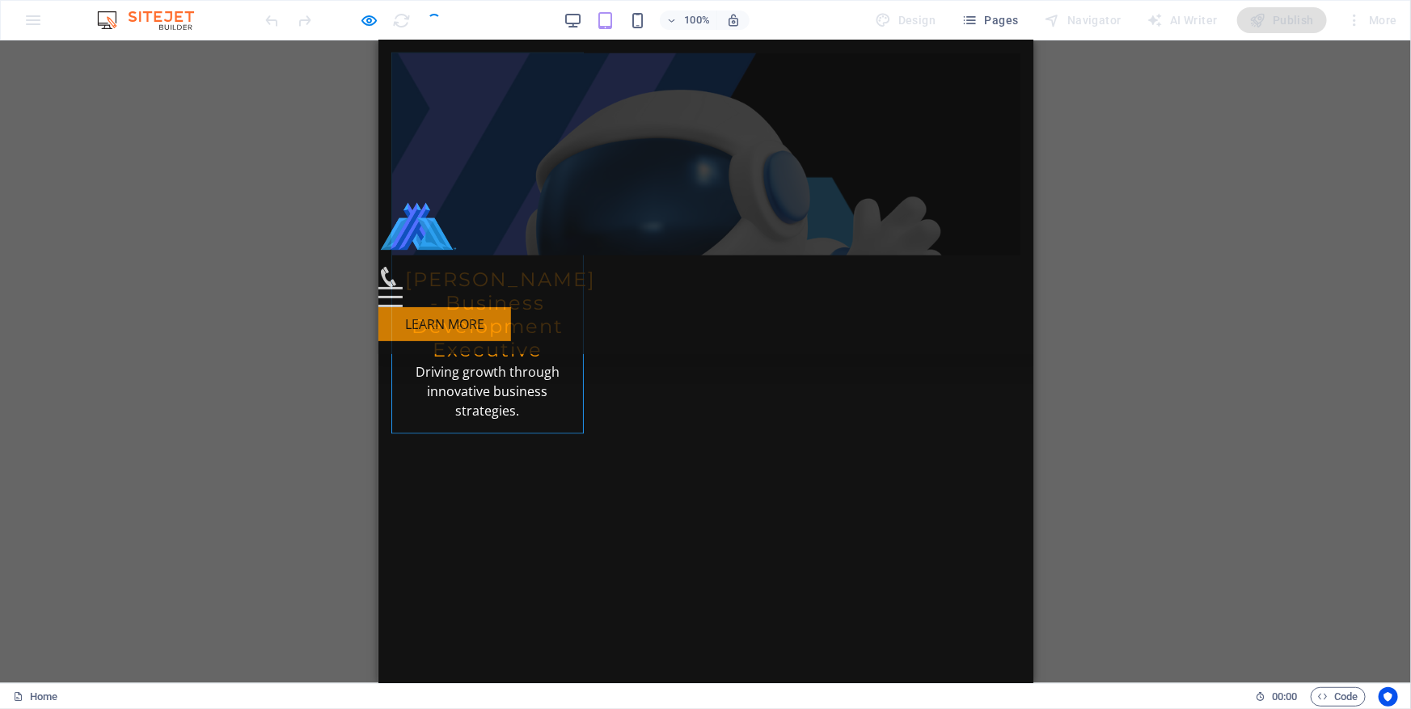
drag, startPoint x: 1029, startPoint y: 154, endPoint x: 1422, endPoint y: 716, distance: 685.7
